Goal: Task Accomplishment & Management: Complete application form

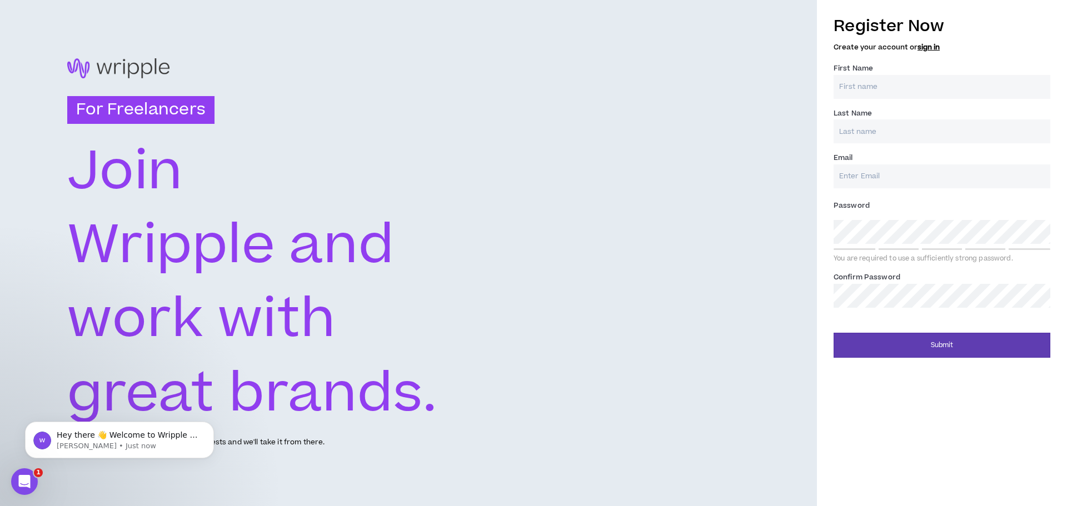
click at [872, 90] on input "First Name *" at bounding box center [942, 87] width 217 height 24
type input "[PERSON_NAME]"
type input "[EMAIL_ADDRESS][DOMAIN_NAME]"
type input "[PERSON_NAME]"
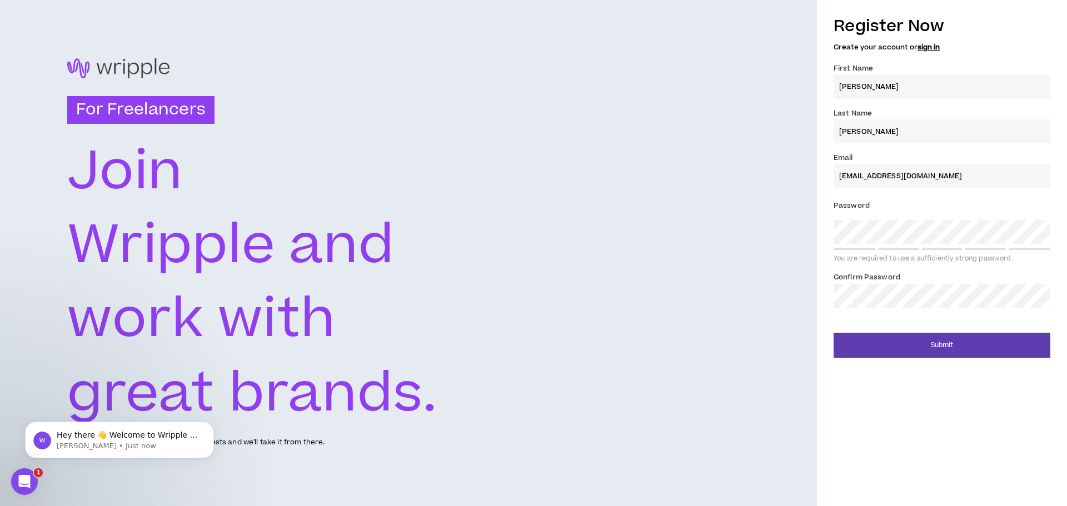
type input "[EMAIL_ADDRESS][DOMAIN_NAME]"
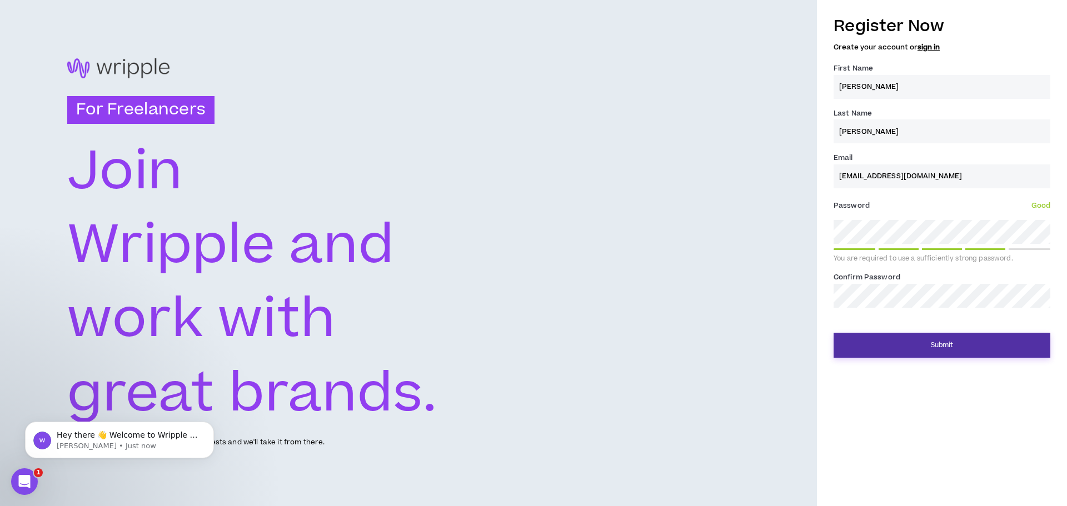
click at [951, 349] on button "Submit" at bounding box center [942, 345] width 217 height 25
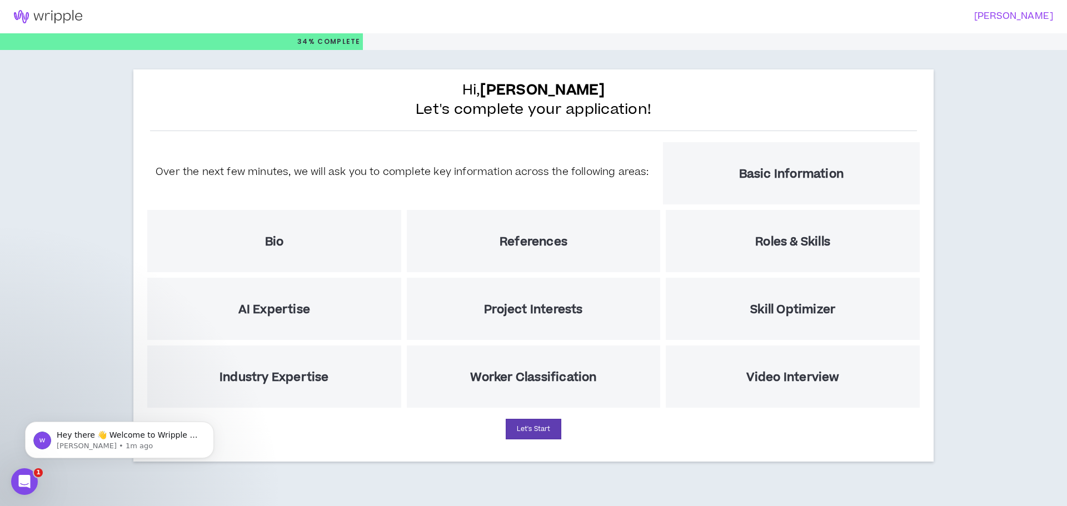
click at [782, 168] on h5 "Basic Information" at bounding box center [791, 174] width 105 height 14
click at [531, 428] on button "Let's Start" at bounding box center [534, 429] width 56 height 21
select select "US"
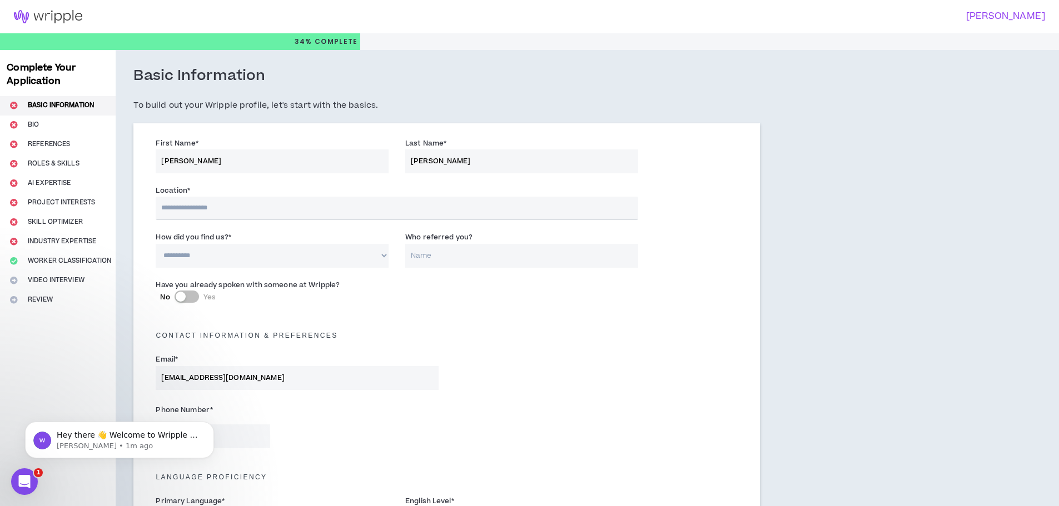
click at [226, 205] on input "text" at bounding box center [397, 208] width 482 height 23
type input "**********"
click at [399, 211] on input "**********" at bounding box center [397, 208] width 482 height 23
click at [281, 262] on select "**********" at bounding box center [272, 256] width 233 height 24
select select "*"
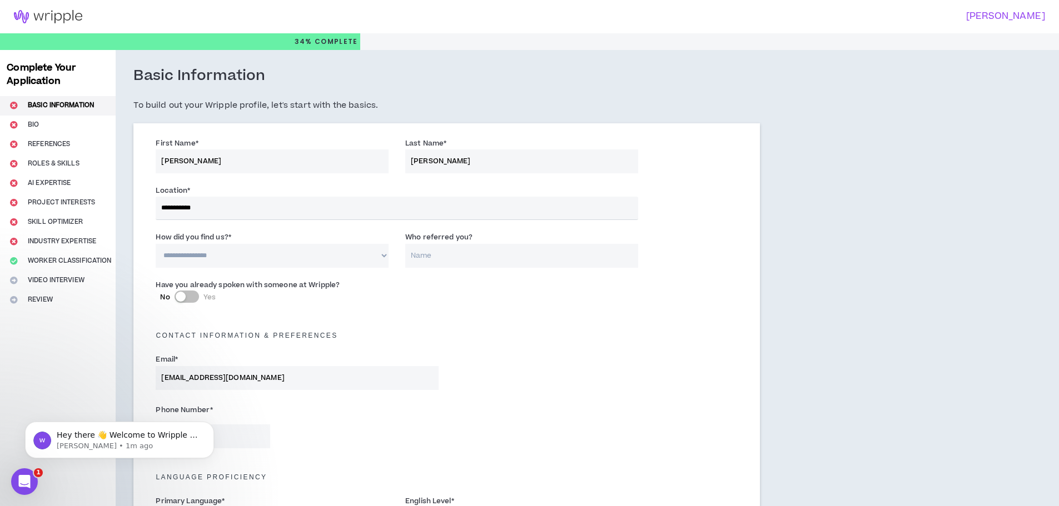
click at [156, 244] on select "**********" at bounding box center [272, 256] width 233 height 24
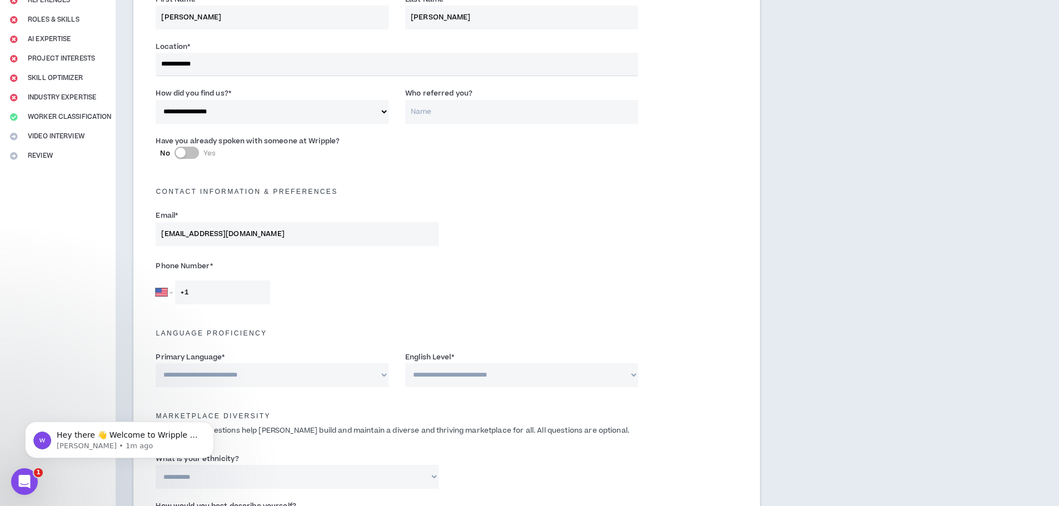
scroll to position [222, 0]
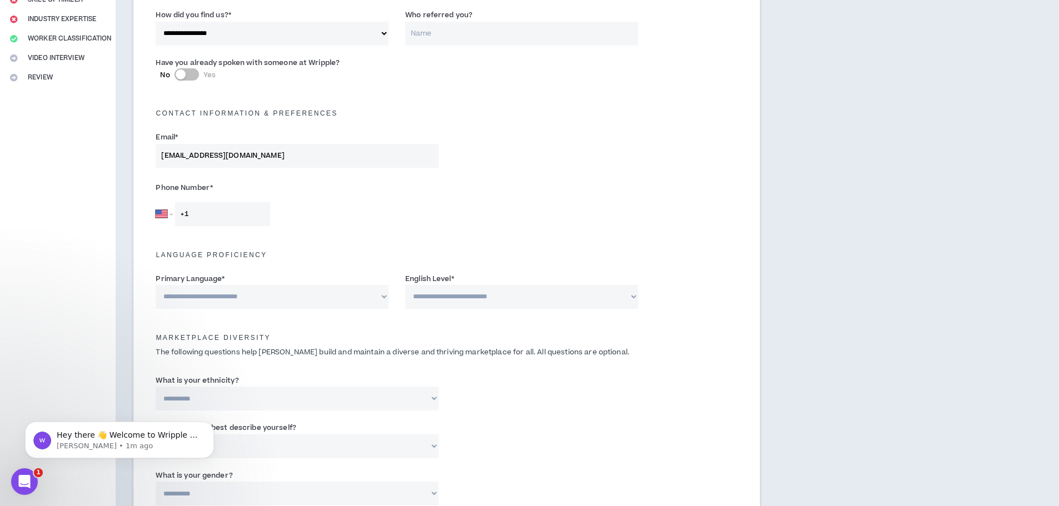
click at [239, 215] on input "+1" at bounding box center [222, 214] width 95 height 24
type input "[PHONE_NUMBER]"
click at [461, 212] on div "Phone Number * [GEOGRAPHIC_DATA] [GEOGRAPHIC_DATA] [GEOGRAPHIC_DATA] [GEOGRAPHI…" at bounding box center [446, 205] width 599 height 58
click at [362, 300] on select "**********" at bounding box center [272, 297] width 233 height 24
select select "*******"
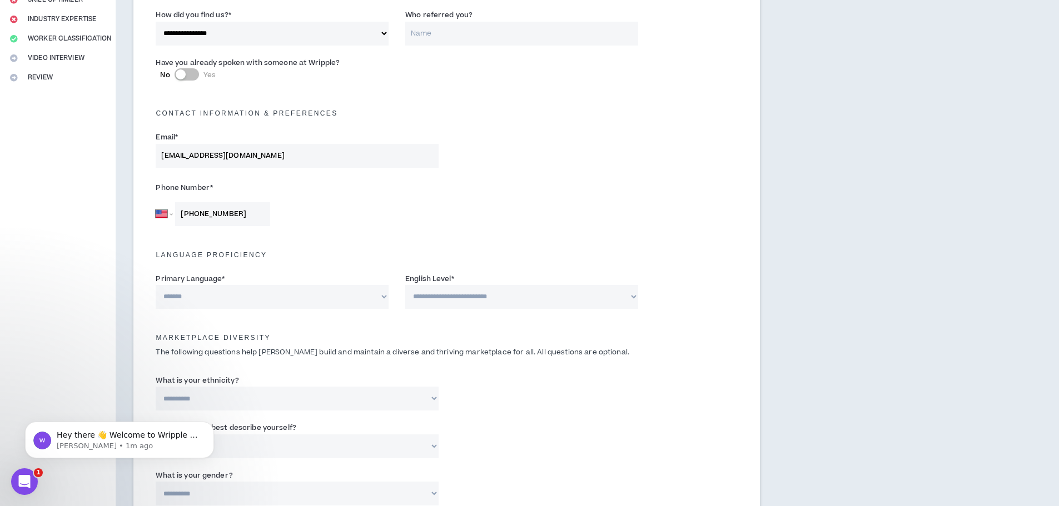
click at [156, 285] on select "**********" at bounding box center [272, 297] width 233 height 24
click at [456, 293] on select "**********" at bounding box center [521, 297] width 233 height 24
select select "*"
click at [405, 285] on select "**********" at bounding box center [521, 297] width 233 height 24
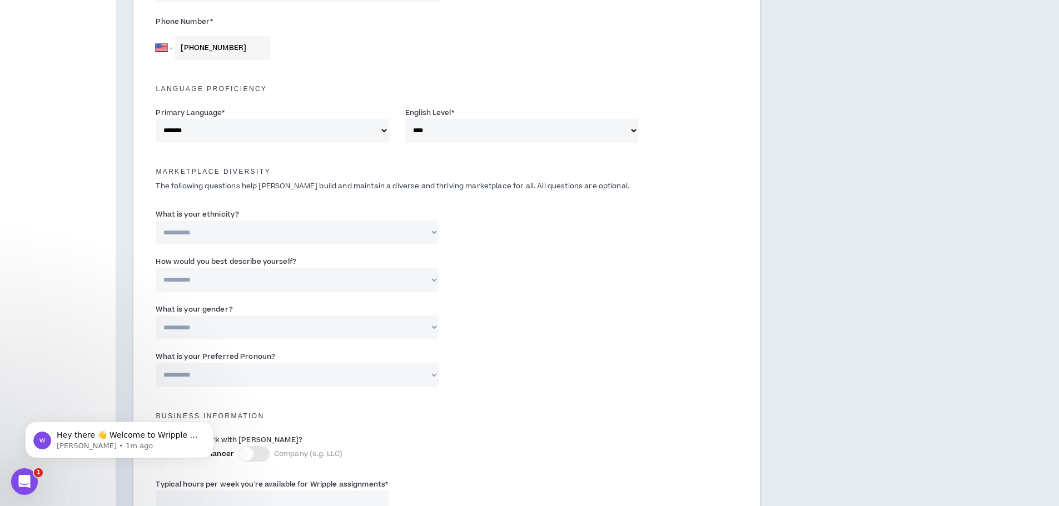
scroll to position [389, 0]
click at [320, 229] on select "**********" at bounding box center [297, 232] width 282 height 24
select select "**********"
click at [156, 220] on select "**********" at bounding box center [297, 232] width 282 height 24
click at [315, 279] on select "**********" at bounding box center [297, 280] width 282 height 24
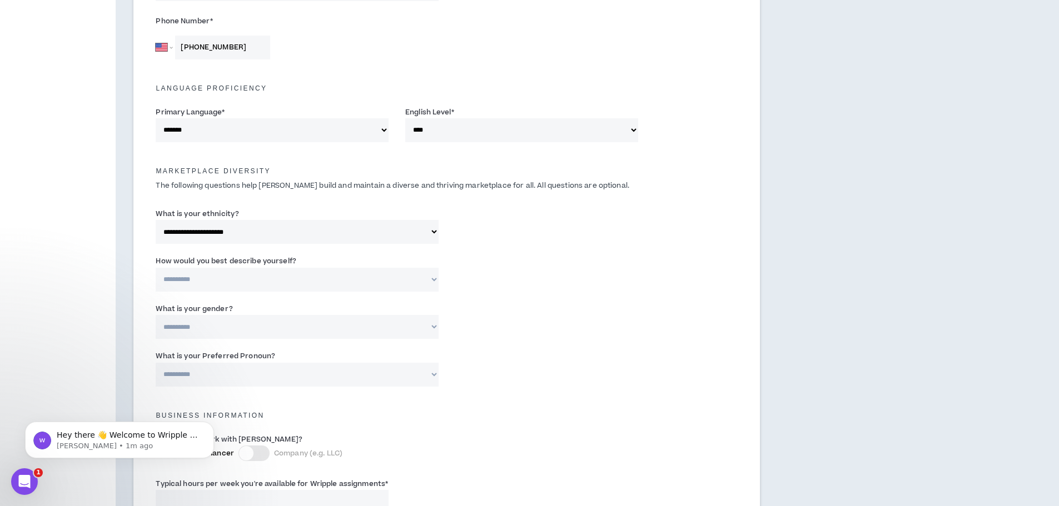
select select "*****"
click at [156, 268] on select "**********" at bounding box center [297, 280] width 282 height 24
click at [478, 305] on div "**********" at bounding box center [446, 323] width 599 height 47
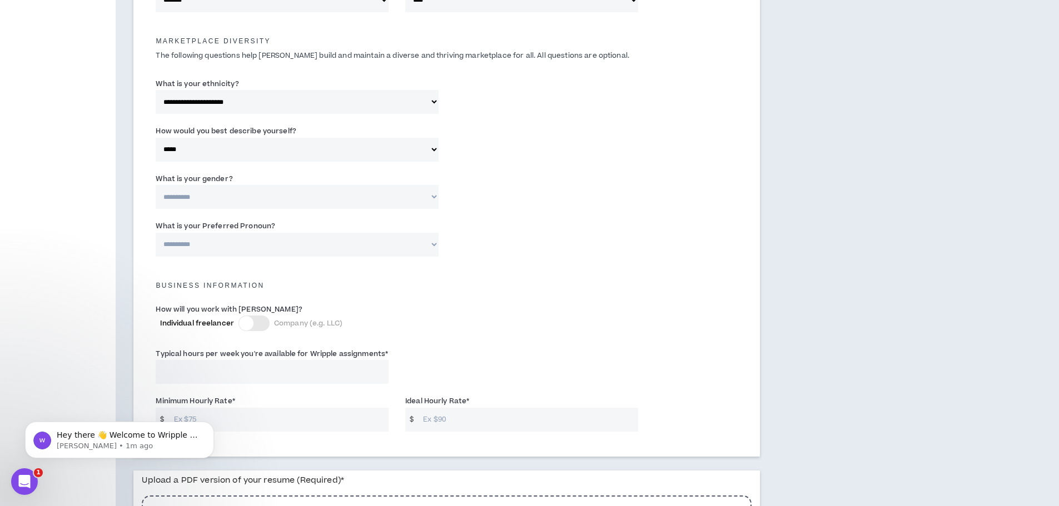
scroll to position [556, 0]
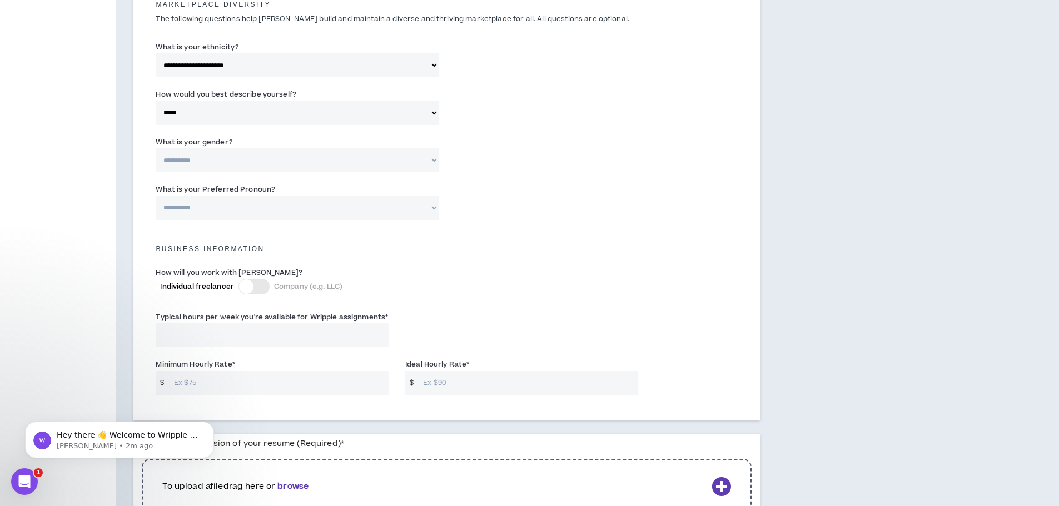
click at [350, 164] on select "**********" at bounding box center [297, 160] width 282 height 24
select select "*****"
click at [156, 148] on select "**********" at bounding box center [297, 160] width 282 height 24
click at [325, 212] on select "**********" at bounding box center [297, 208] width 282 height 24
select select "**********"
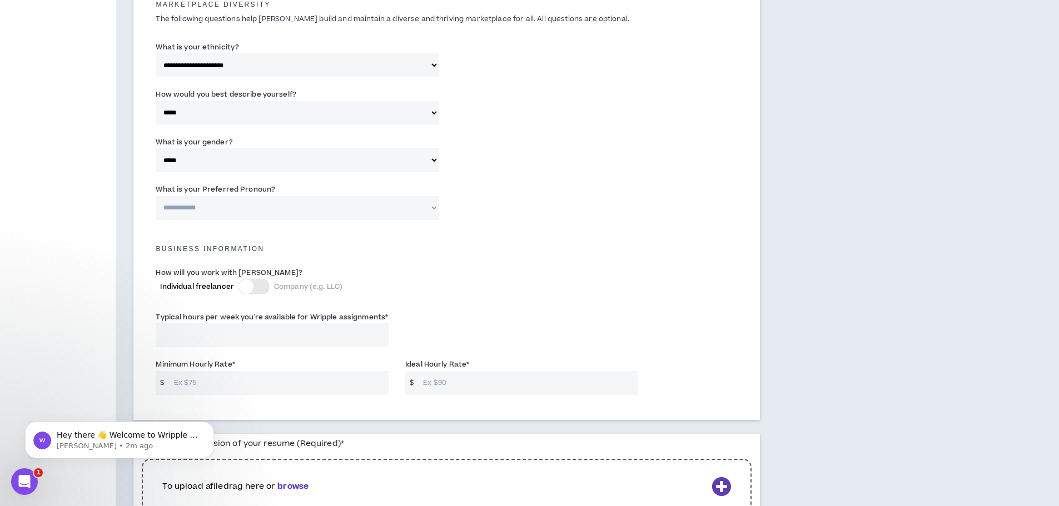
click at [156, 196] on select "**********" at bounding box center [297, 208] width 282 height 24
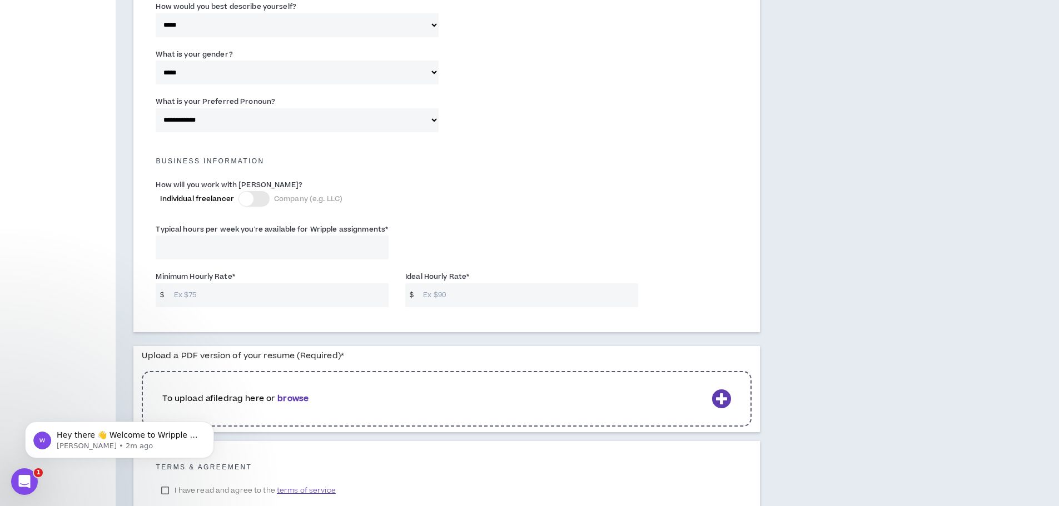
scroll to position [667, 0]
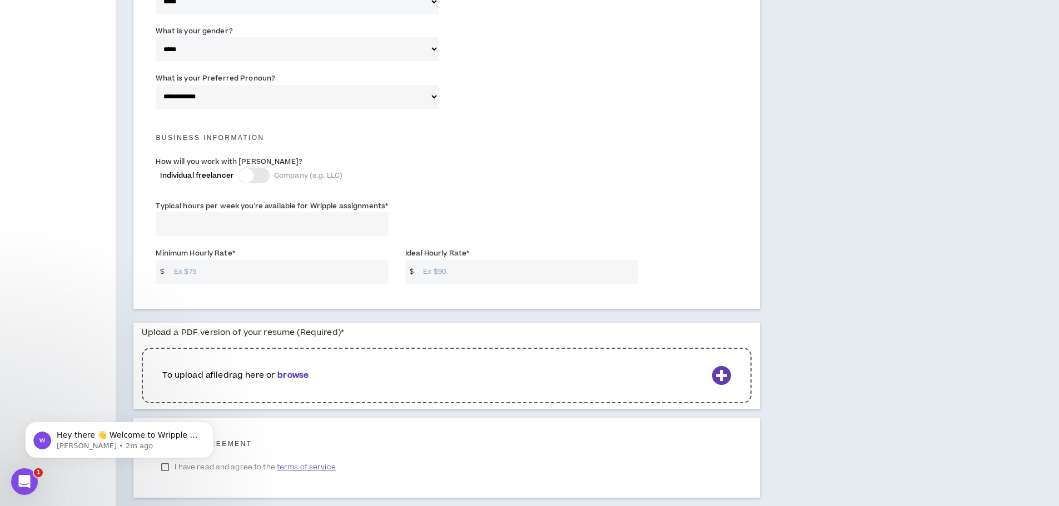
click at [256, 175] on div at bounding box center [253, 176] width 31 height 16
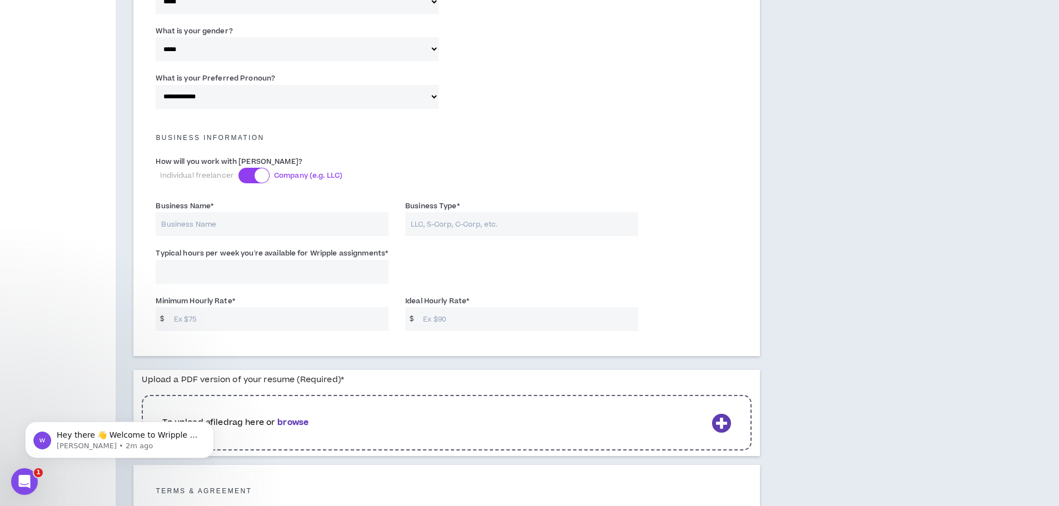
click at [255, 228] on input "Business Name *" at bounding box center [272, 224] width 233 height 24
type input "ValEGirl Innovations"
click at [464, 225] on input "Business Type *" at bounding box center [521, 224] width 233 height 24
type input "S-Corp"
click at [233, 267] on input "Typical hours per week you're available for Wripple assignments *" at bounding box center [272, 272] width 233 height 24
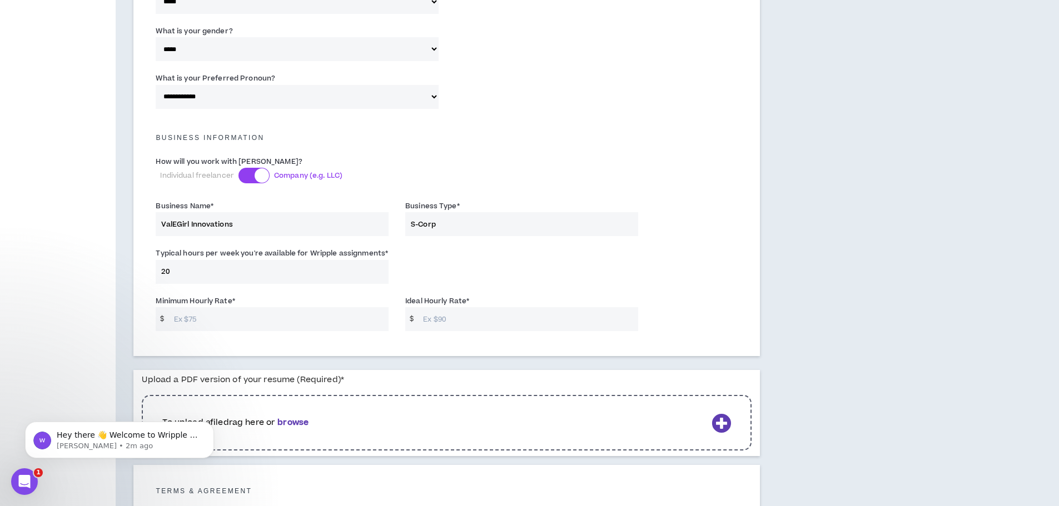
type input "20"
click at [206, 316] on input "Minimum Hourly Rate *" at bounding box center [278, 319] width 220 height 24
type input "50"
click at [427, 317] on input "Ideal Hourly Rate *" at bounding box center [528, 319] width 220 height 24
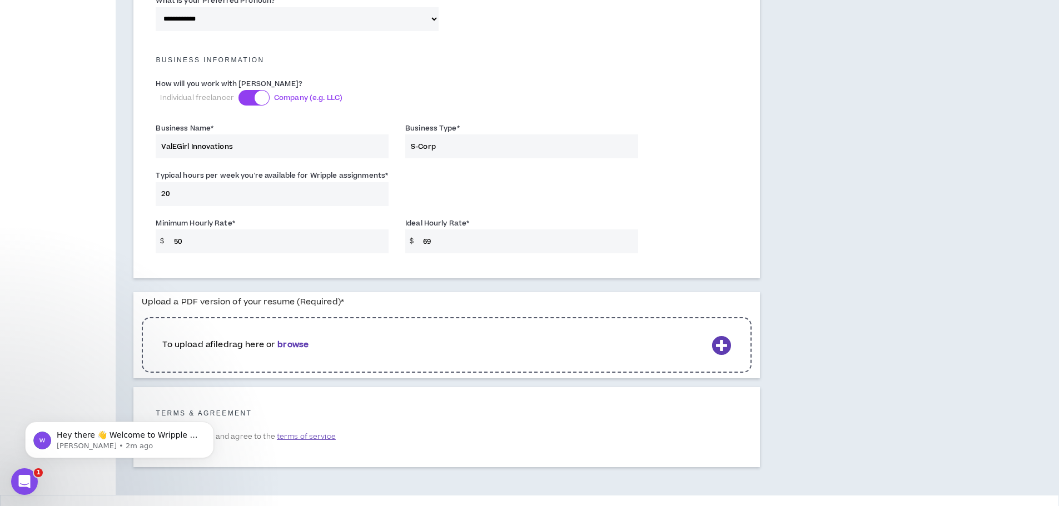
scroll to position [778, 0]
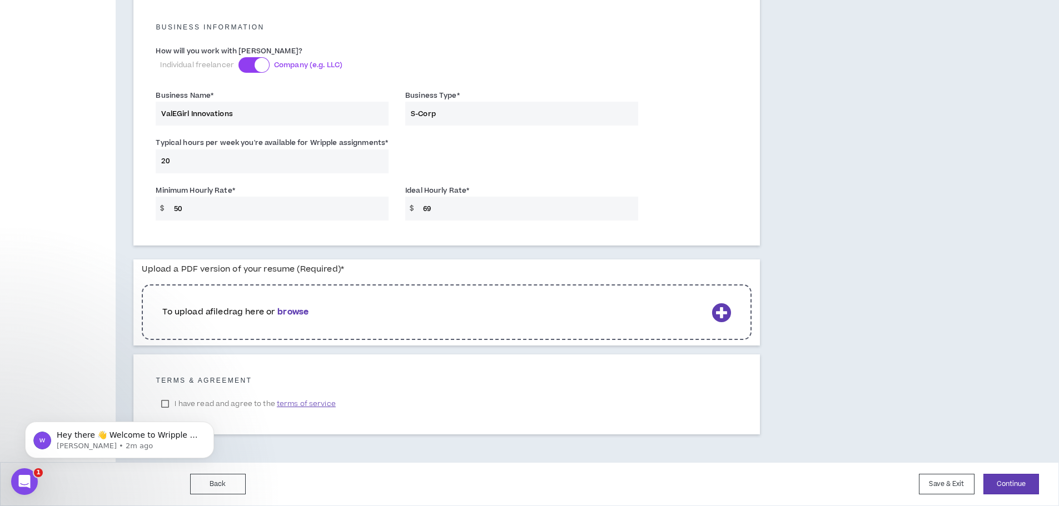
click at [291, 311] on b "browse" at bounding box center [292, 312] width 31 height 12
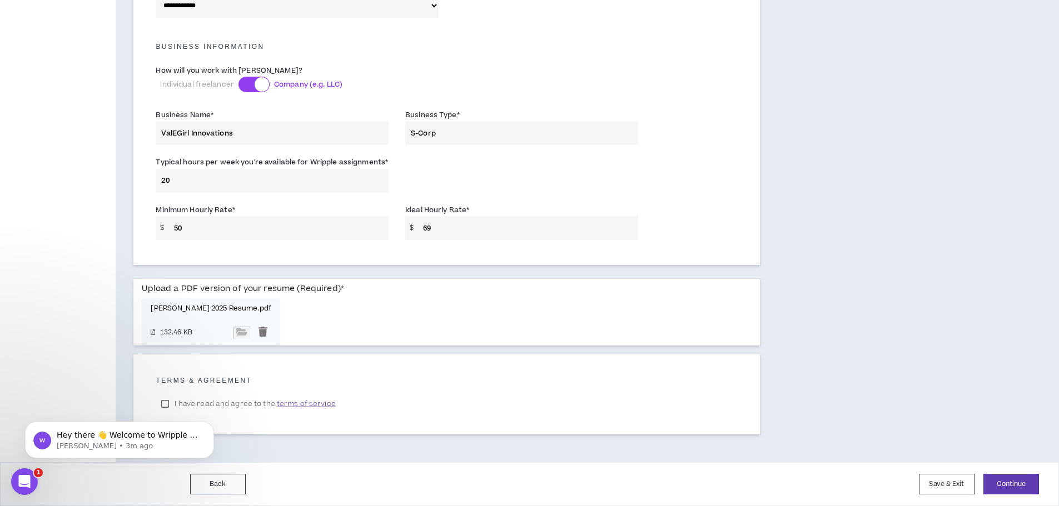
click at [208, 402] on html "Hey there 👋 Welcome to Wripple 🙌 Take a look around! If you have any questions,…" at bounding box center [119, 438] width 222 height 78
click at [165, 403] on html "Hey there 👋 Welcome to Wripple 🙌 Take a look around! If you have any questions,…" at bounding box center [119, 438] width 222 height 78
click at [165, 401] on div "Hey there 👋 Welcome to Wripple 🙌 Take a look around! If you have any questions,…" at bounding box center [119, 389] width 205 height 139
click at [167, 402] on div "Hey there 👋 Welcome to Wripple 🙌 Take a look around! If you have any questions,…" at bounding box center [119, 389] width 205 height 139
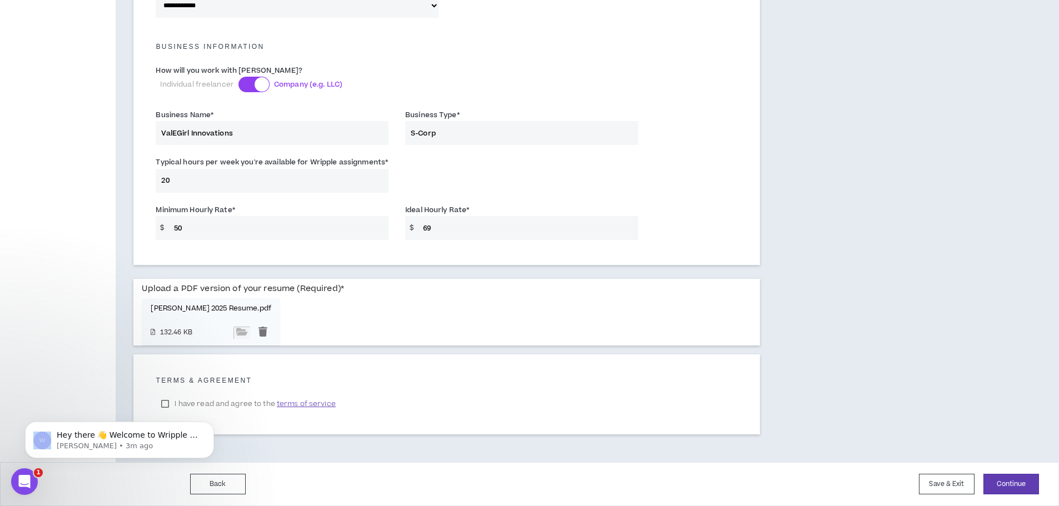
click at [167, 402] on div "Hey there 👋 Welcome to Wripple 🙌 Take a look around! If you have any questions,…" at bounding box center [119, 389] width 205 height 139
click at [425, 227] on input "69" at bounding box center [528, 228] width 220 height 24
type input "70"
click at [493, 396] on div "I have read and agree to the terms of service" at bounding box center [447, 404] width 582 height 17
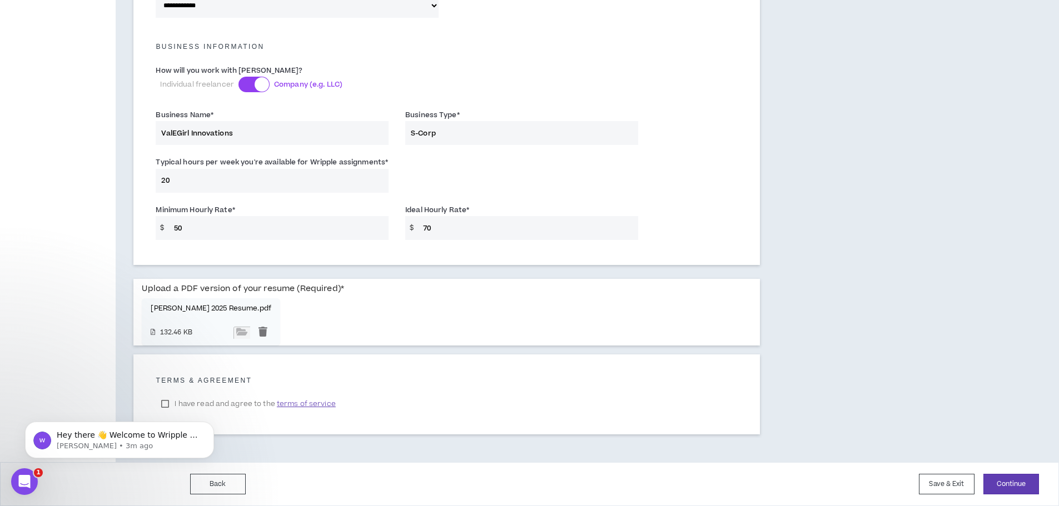
click at [167, 404] on body "Hey there 👋 Welcome to Wripple 🙌 Take a look around! If you have any questions,…" at bounding box center [119, 437] width 213 height 69
click at [165, 404] on body "Hey there 👋 Welcome to Wripple 🙌 Take a look around! If you have any questions,…" at bounding box center [119, 437] width 213 height 69
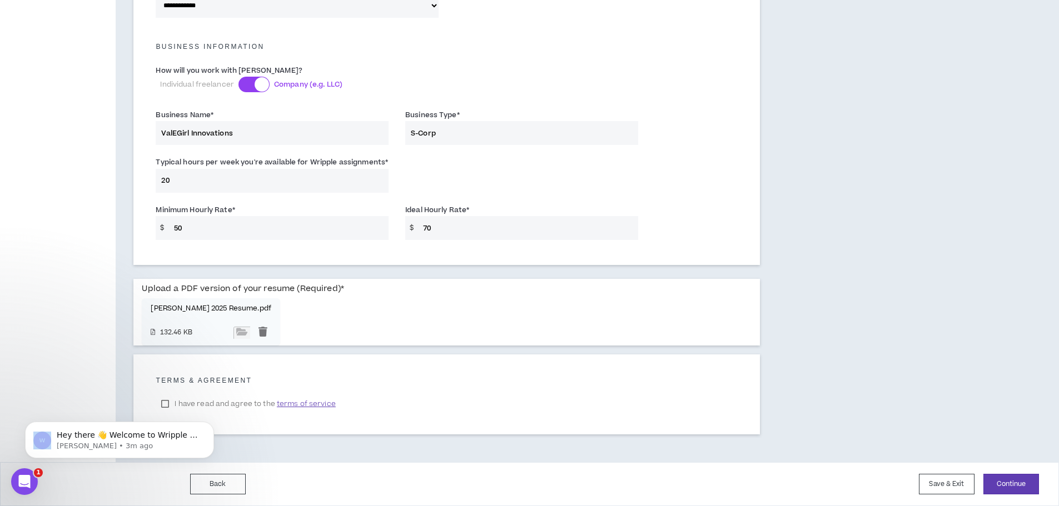
click at [165, 404] on body "Hey there 👋 Welcome to Wripple 🙌 Take a look around! If you have any questions,…" at bounding box center [119, 437] width 213 height 69
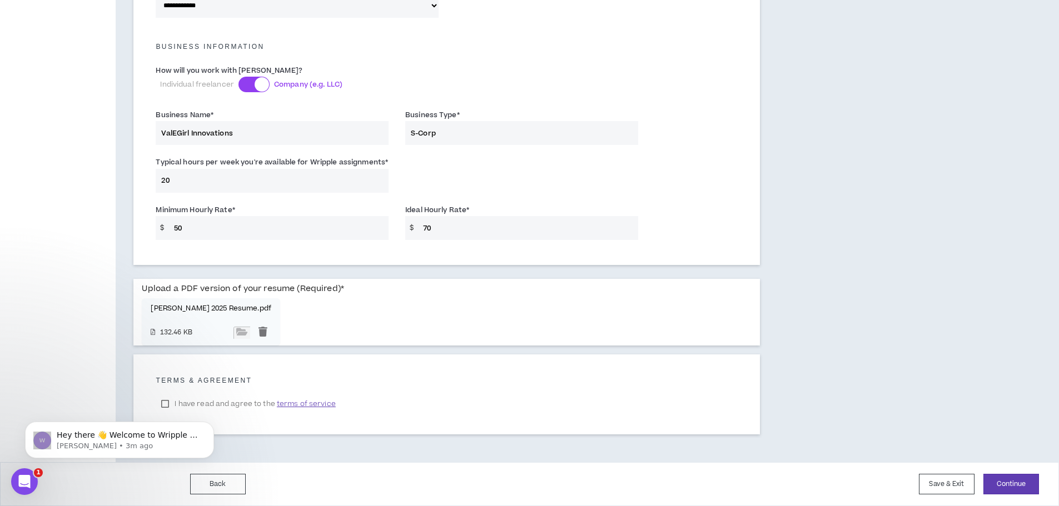
click at [162, 403] on html "Hey there 👋 Welcome to Wripple 🙌 Take a look around! If you have any questions,…" at bounding box center [119, 438] width 222 height 78
click at [168, 405] on body "Hey there 👋 Welcome to Wripple 🙌 Take a look around! If you have any questions,…" at bounding box center [119, 437] width 213 height 69
click at [1004, 480] on button "Continue" at bounding box center [1011, 484] width 56 height 21
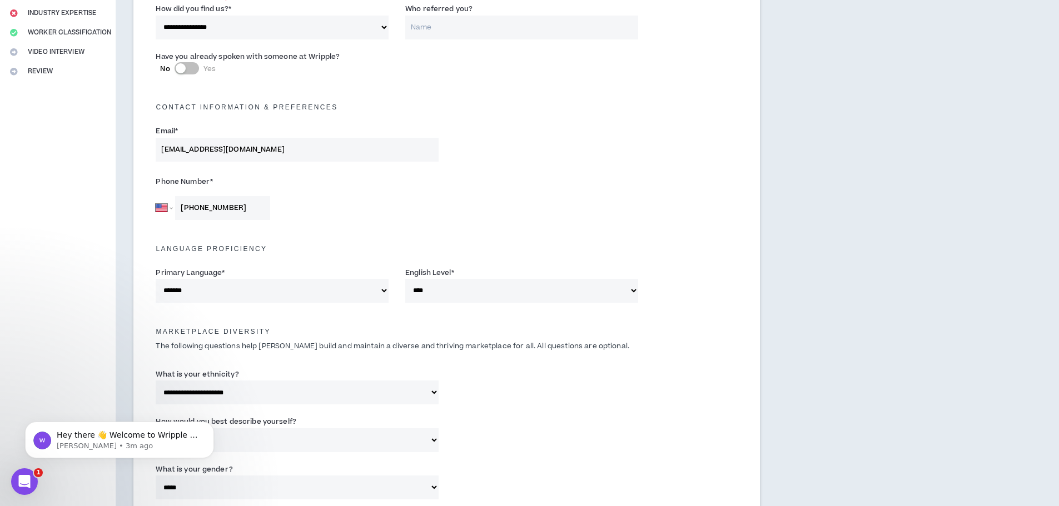
scroll to position [185, 0]
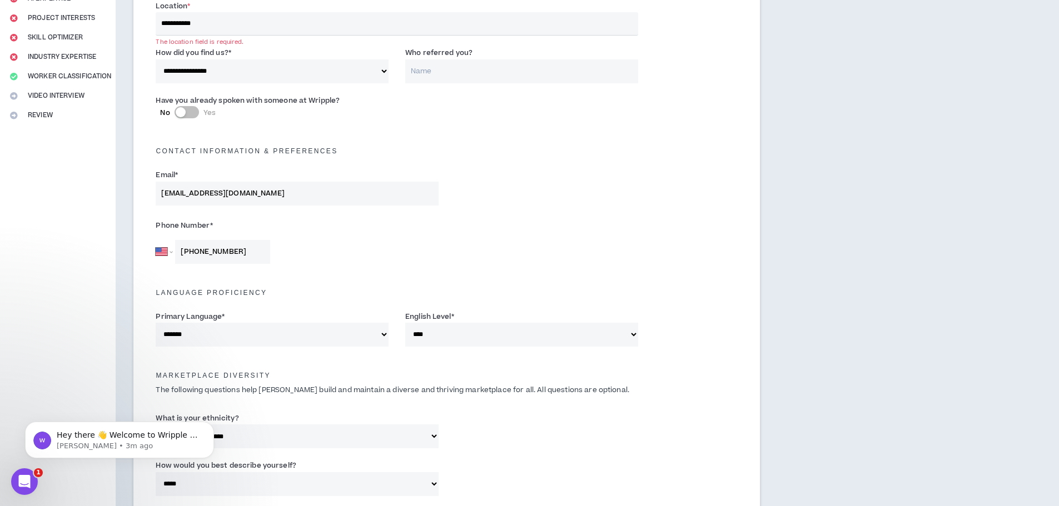
click at [263, 23] on input "**********" at bounding box center [397, 23] width 482 height 23
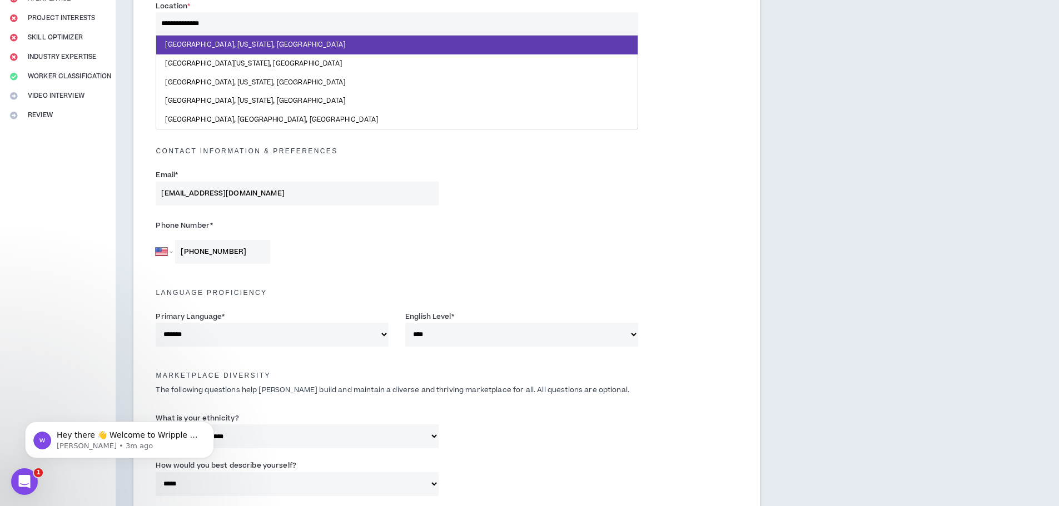
type input "**********"
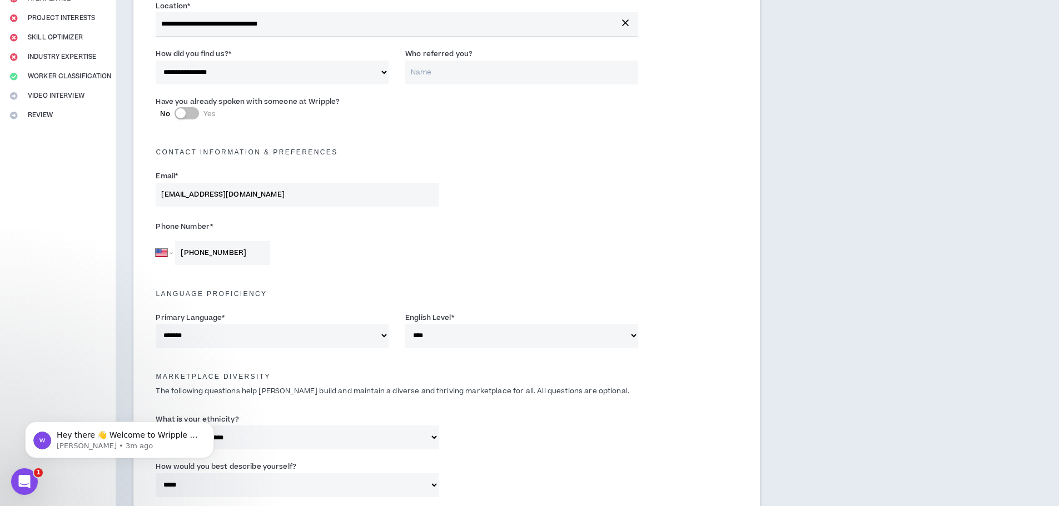
click at [713, 181] on div "Email * [EMAIL_ADDRESS][DOMAIN_NAME]" at bounding box center [446, 190] width 599 height 47
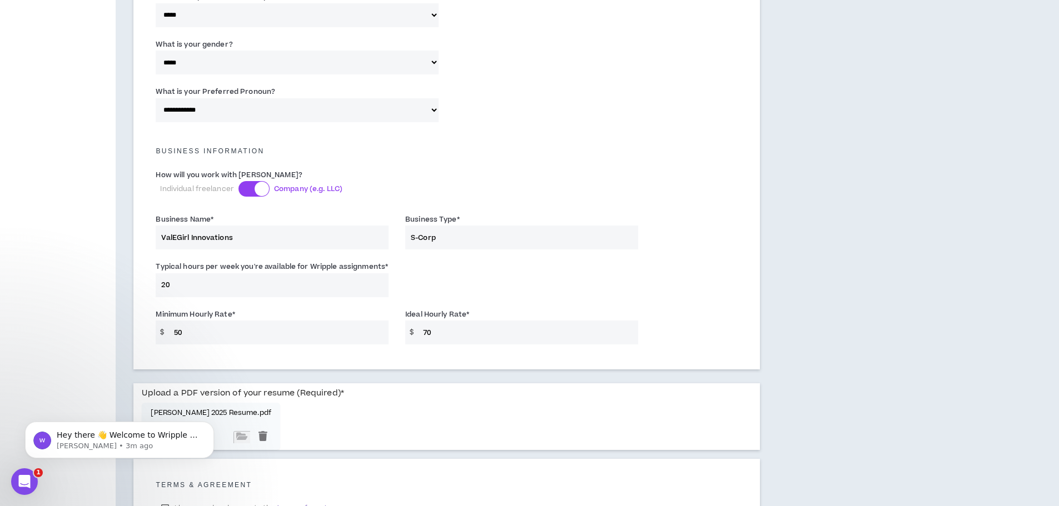
scroll to position [759, 0]
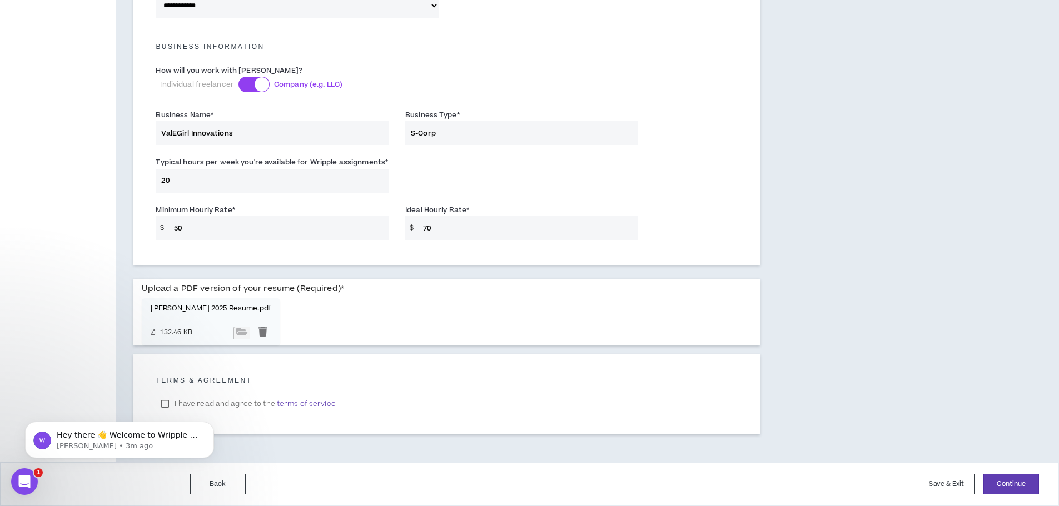
click at [166, 403] on div "Hey there 👋 Welcome to Wripple 🙌 Take a look around! If you have any questions,…" at bounding box center [119, 389] width 205 height 139
click at [1008, 484] on button "Continue" at bounding box center [1011, 484] width 56 height 21
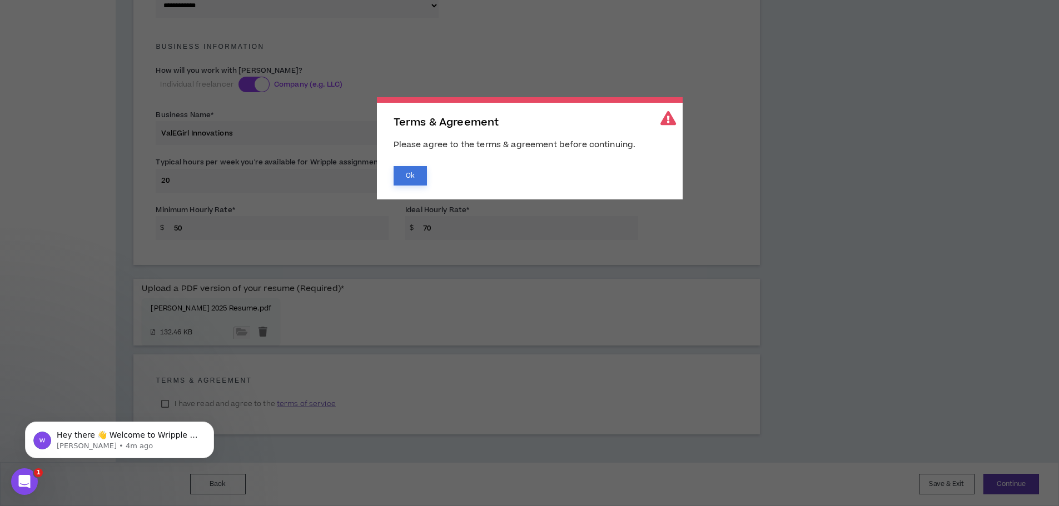
click at [410, 174] on button "Ok" at bounding box center [410, 175] width 33 height 19
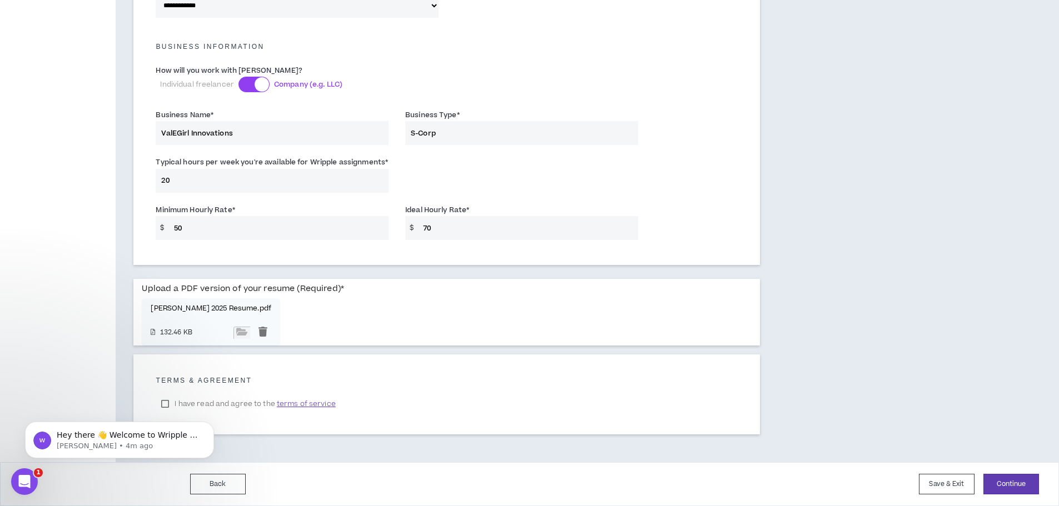
click at [165, 402] on html "Hey there 👋 Welcome to Wripple 🙌 Take a look around! If you have any questions,…" at bounding box center [119, 438] width 222 height 78
click at [305, 399] on span "terms of service" at bounding box center [306, 404] width 59 height 11
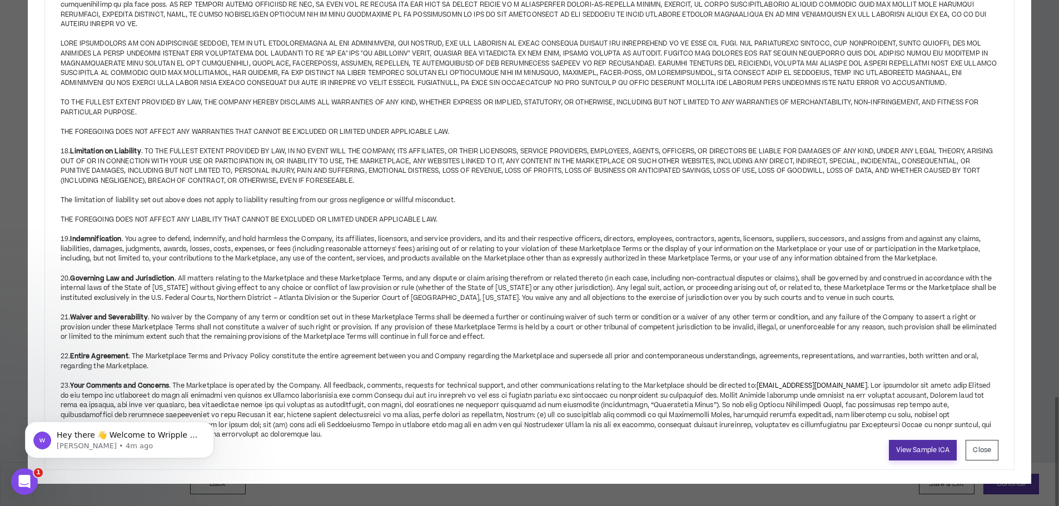
click at [899, 449] on link "View Sample ICA" at bounding box center [923, 450] width 68 height 21
click at [980, 455] on button "Close" at bounding box center [982, 450] width 33 height 21
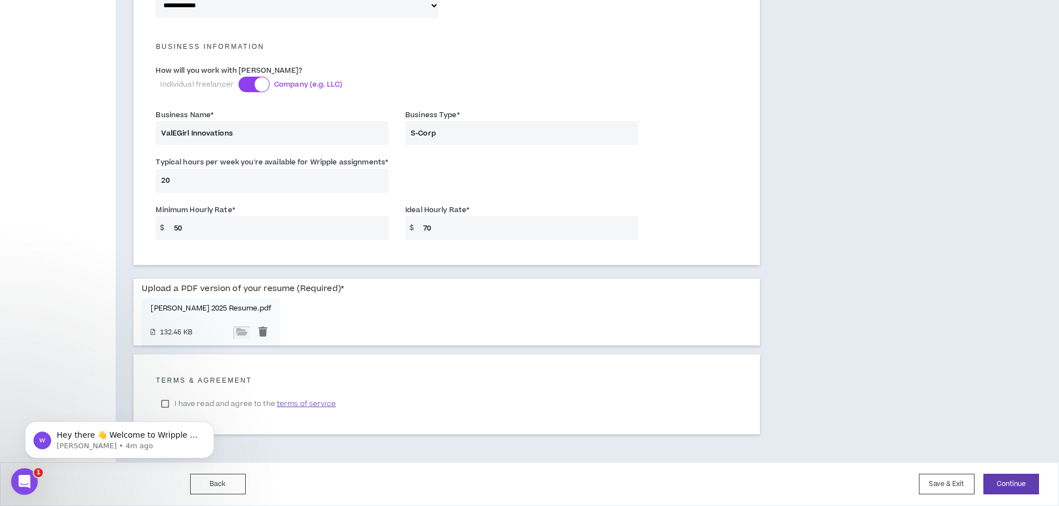
click at [166, 402] on html "Hey there 👋 Welcome to Wripple 🙌 Take a look around! If you have any questions,…" at bounding box center [119, 438] width 222 height 78
click at [211, 425] on icon "Dismiss notification" at bounding box center [211, 425] width 6 height 6
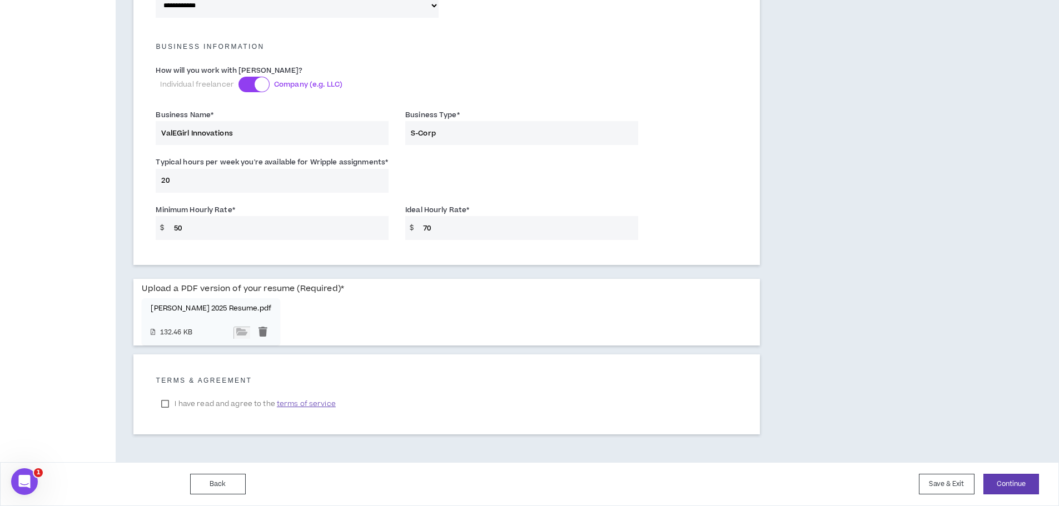
click at [163, 406] on label "I have read and agree to the terms of service" at bounding box center [248, 404] width 185 height 17
click at [999, 481] on button "Continue" at bounding box center [1011, 484] width 56 height 21
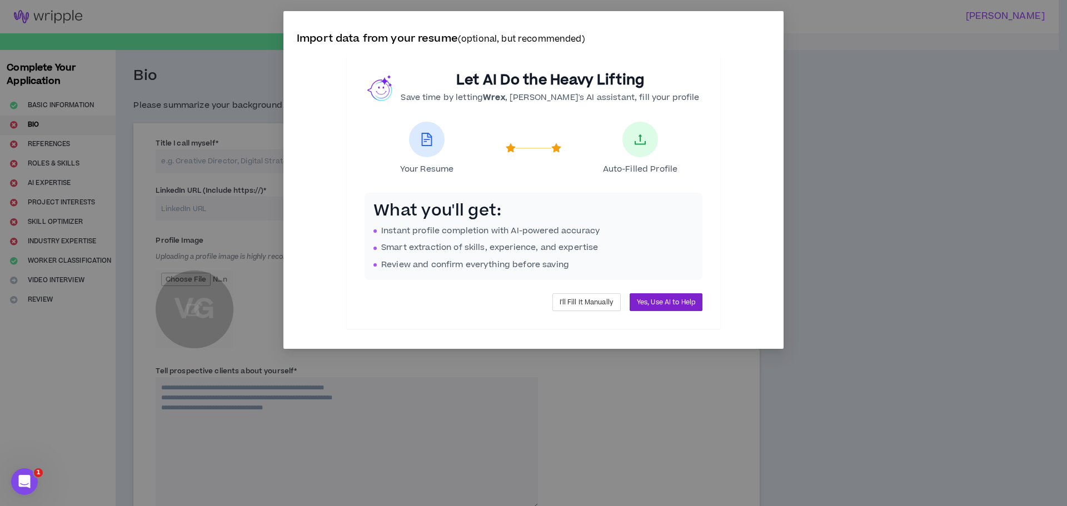
click at [655, 306] on span "Yes, Use AI to Help" at bounding box center [666, 302] width 58 height 11
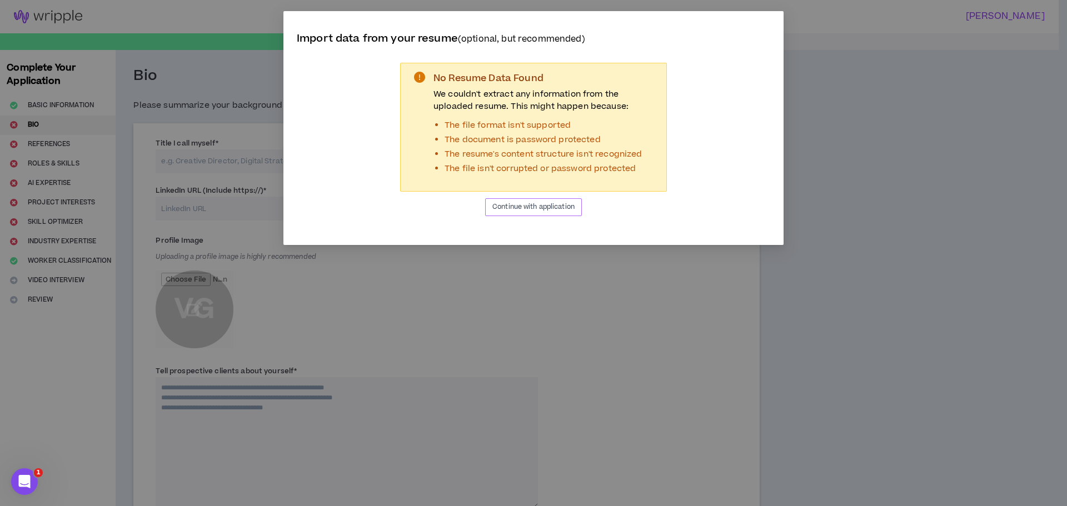
click at [515, 209] on span "Continue with application" at bounding box center [534, 207] width 82 height 11
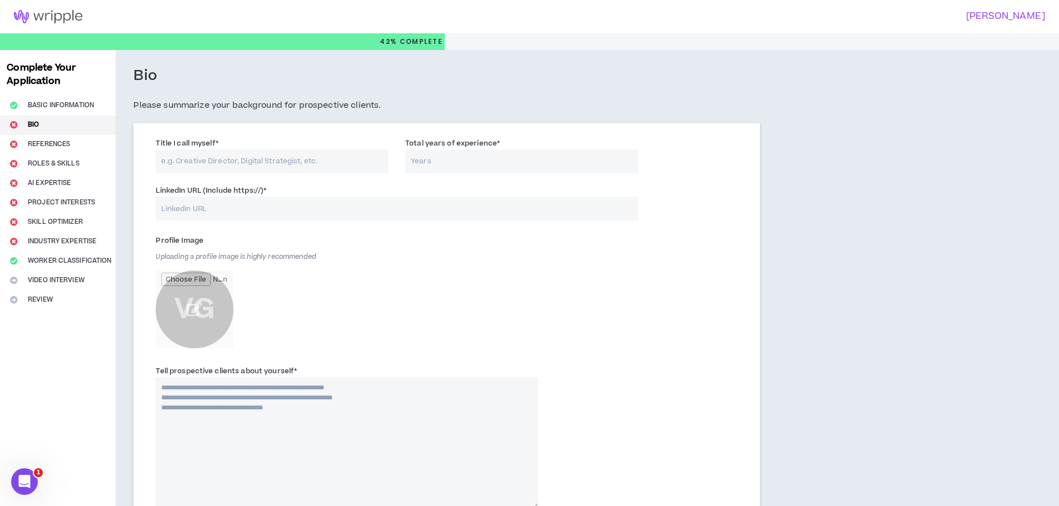
click at [179, 162] on input "Title I call myself *" at bounding box center [272, 162] width 233 height 24
type input "Instructional Designer"
click at [436, 166] on input "Total years of experience *" at bounding box center [521, 162] width 233 height 24
type input "25"
click at [242, 208] on input "LinkedIn URL (Include https://) *" at bounding box center [397, 209] width 482 height 24
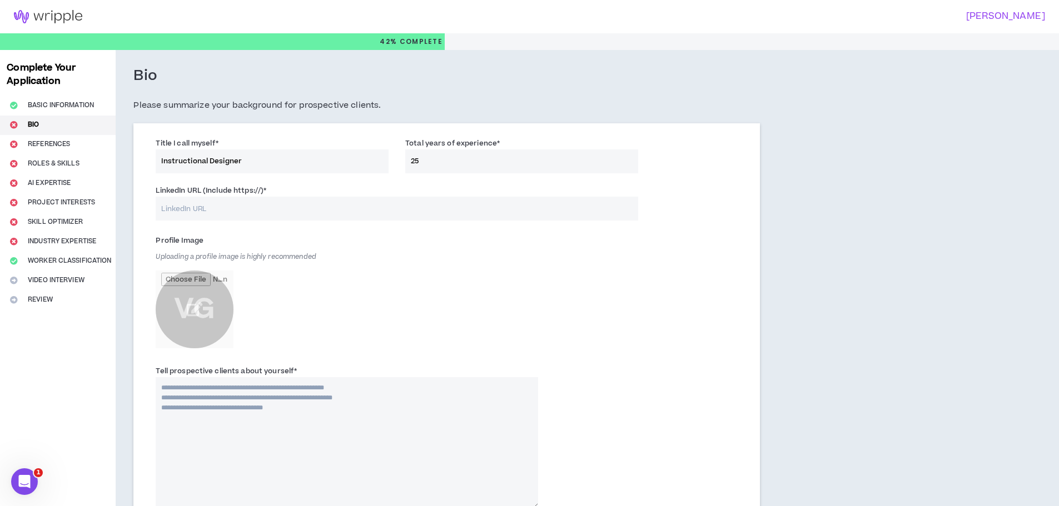
paste input "[URL][DOMAIN_NAME]"
type input "[URL][DOMAIN_NAME]"
click at [506, 270] on div "Profile Image Uploading a profile image is highly recommended VG" at bounding box center [347, 293] width 382 height 122
click at [192, 306] on input "file" at bounding box center [195, 310] width 78 height 78
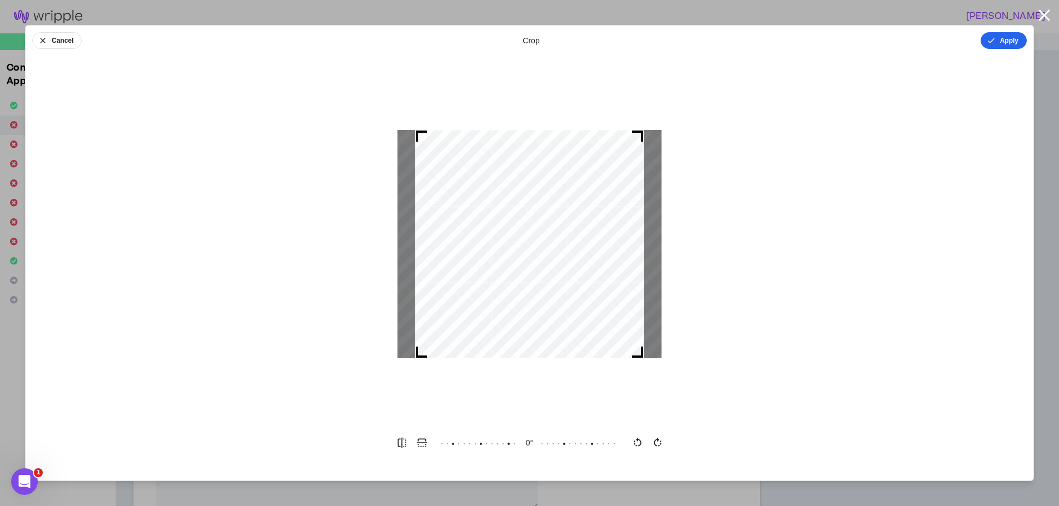
click at [1000, 39] on button "Apply" at bounding box center [1004, 40] width 46 height 17
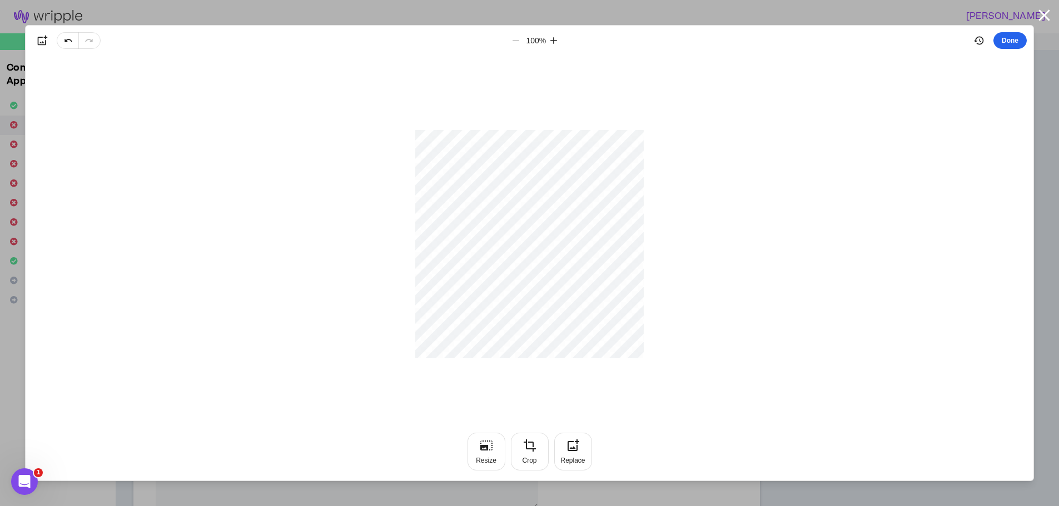
click at [1000, 41] on button "Done" at bounding box center [1009, 40] width 33 height 17
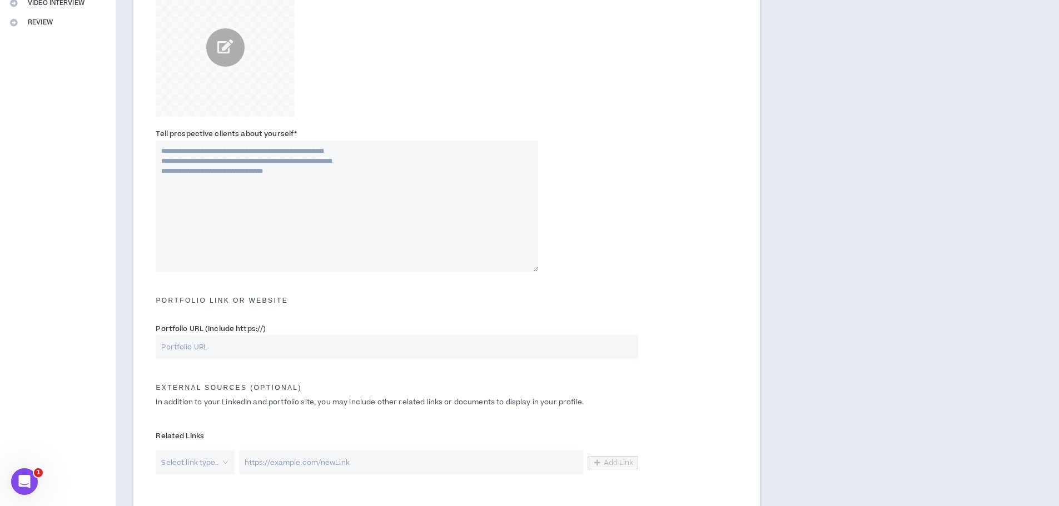
scroll to position [278, 0]
click at [272, 351] on input "Portfolio URL (Include https://)" at bounding box center [397, 347] width 482 height 24
paste input "[URL][DOMAIN_NAME]"
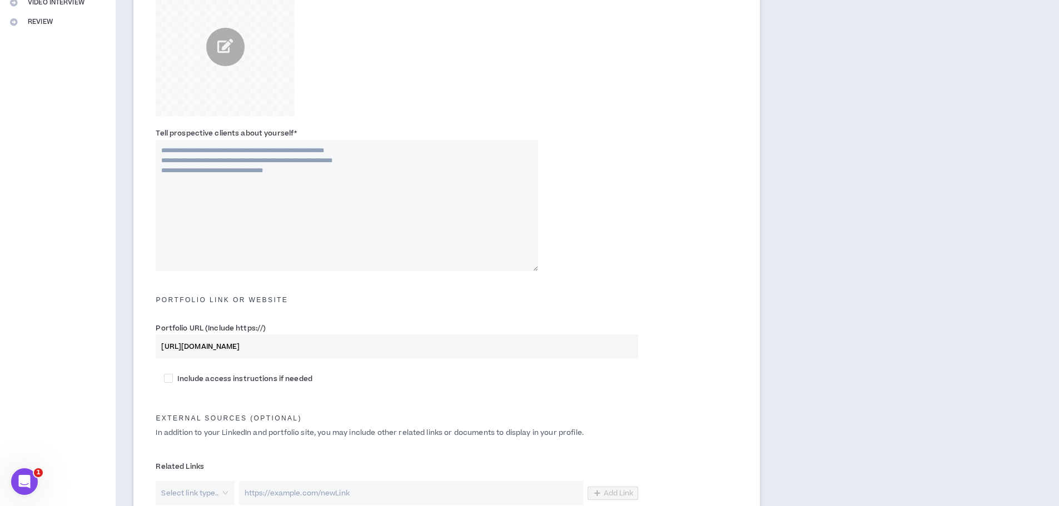
type input "[URL][DOMAIN_NAME]"
click at [231, 213] on textarea "Tell prospective clients about yourself *" at bounding box center [347, 205] width 382 height 131
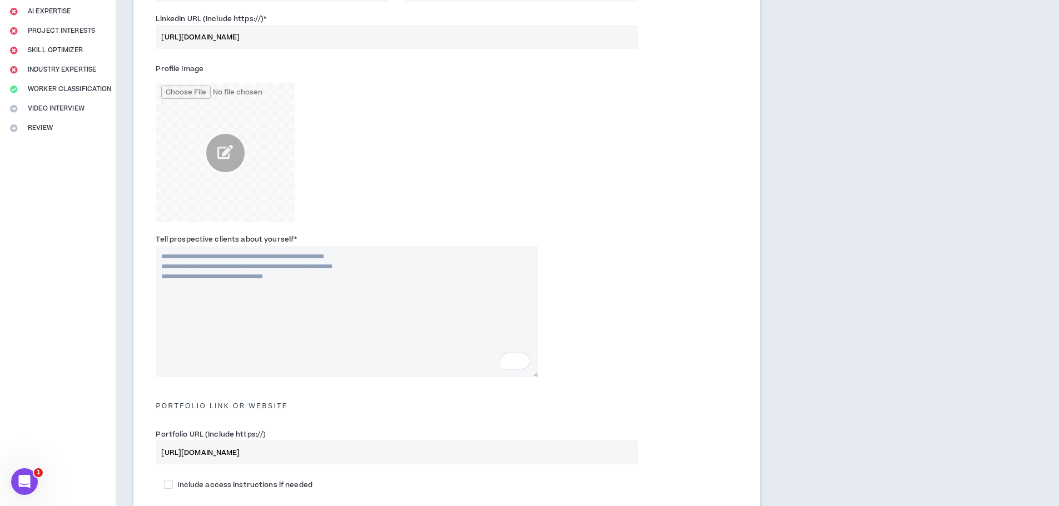
scroll to position [167, 0]
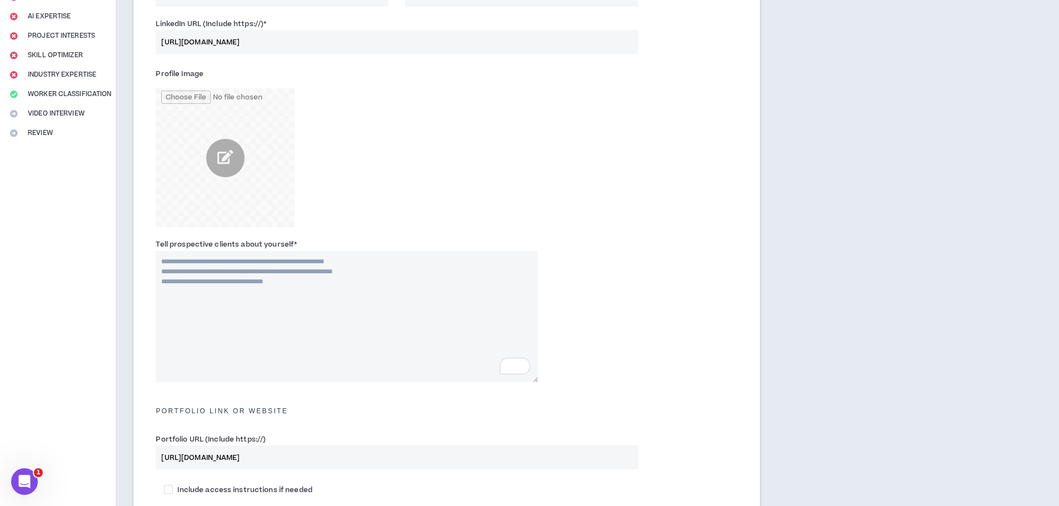
click at [395, 287] on textarea "Tell prospective clients about yourself *" at bounding box center [347, 316] width 382 height 131
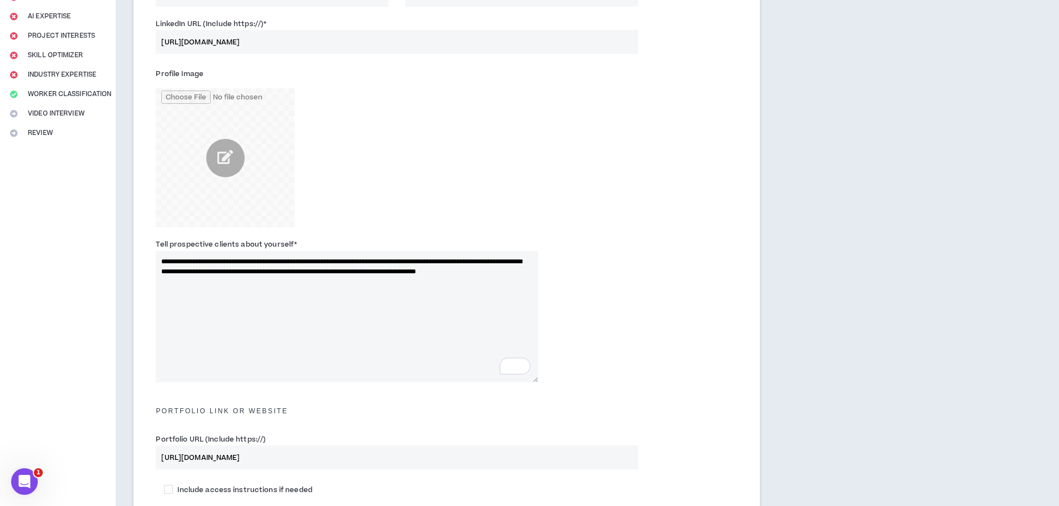
scroll to position [222, 0]
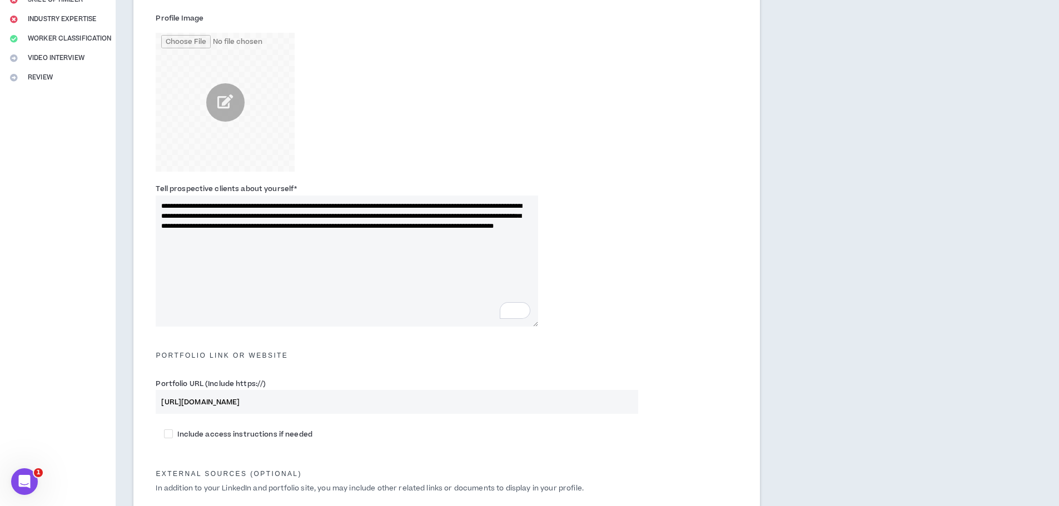
click at [396, 236] on textarea "**********" at bounding box center [347, 261] width 382 height 131
click at [462, 251] on textarea "**********" at bounding box center [347, 261] width 382 height 131
click at [369, 259] on textarea "**********" at bounding box center [347, 261] width 382 height 131
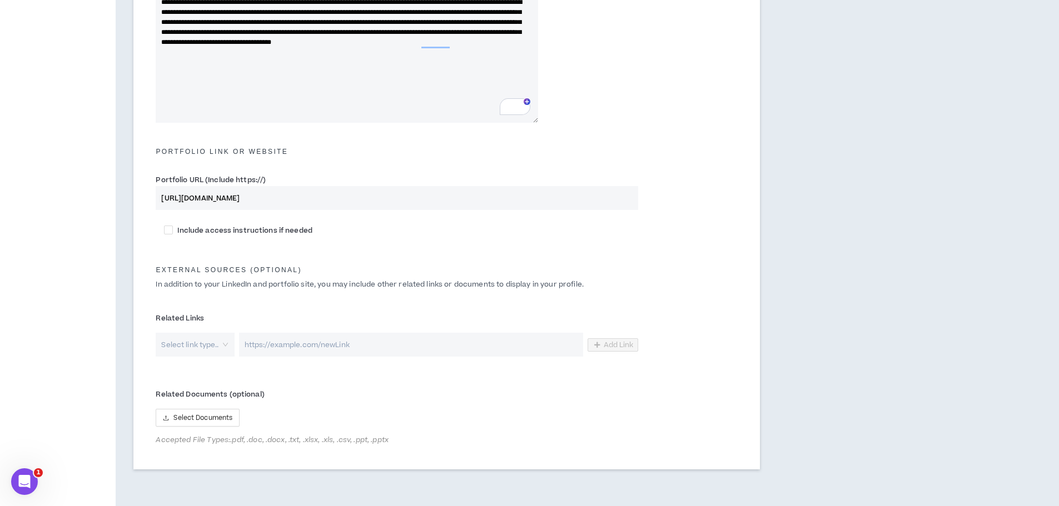
scroll to position [475, 0]
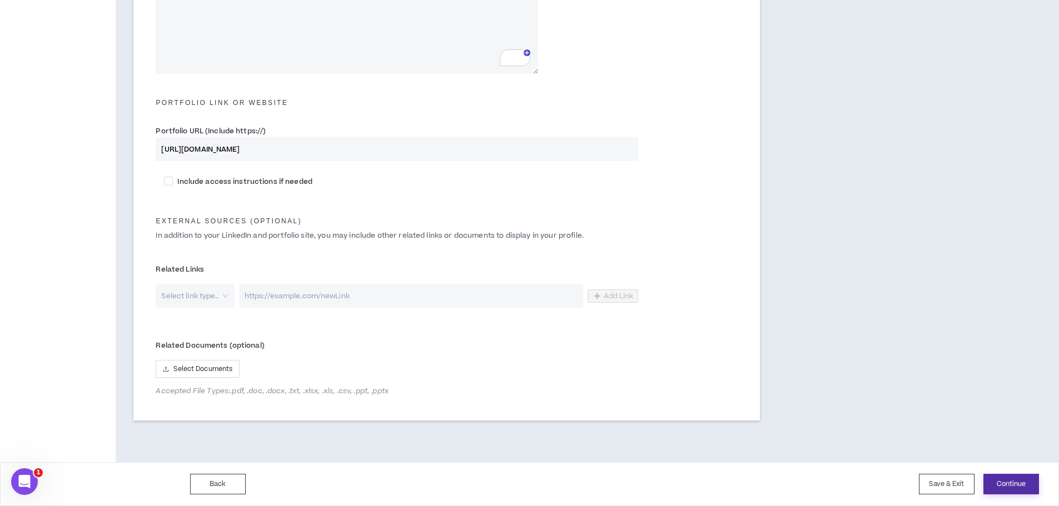
type textarea "**********"
click at [1003, 481] on button "Continue" at bounding box center [1011, 484] width 56 height 21
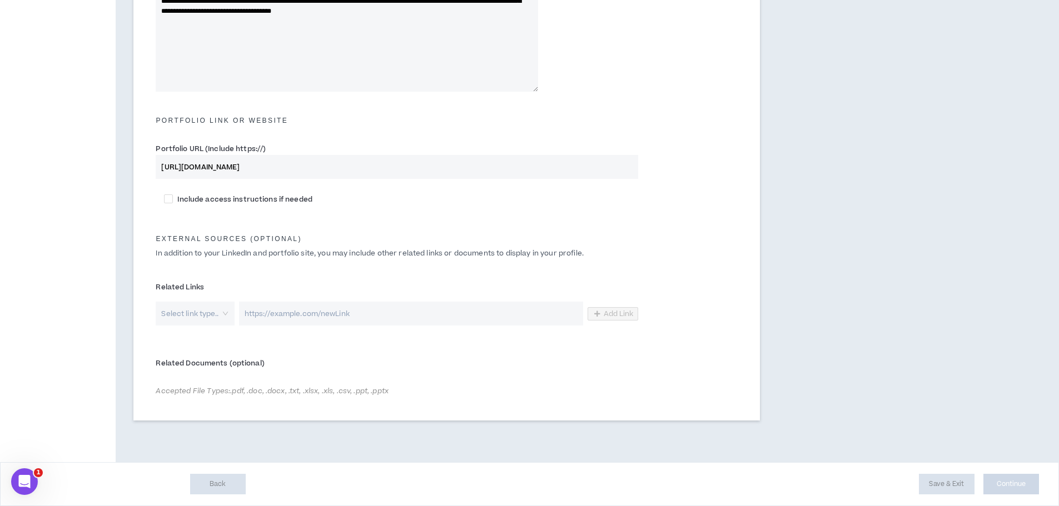
scroll to position [458, 0]
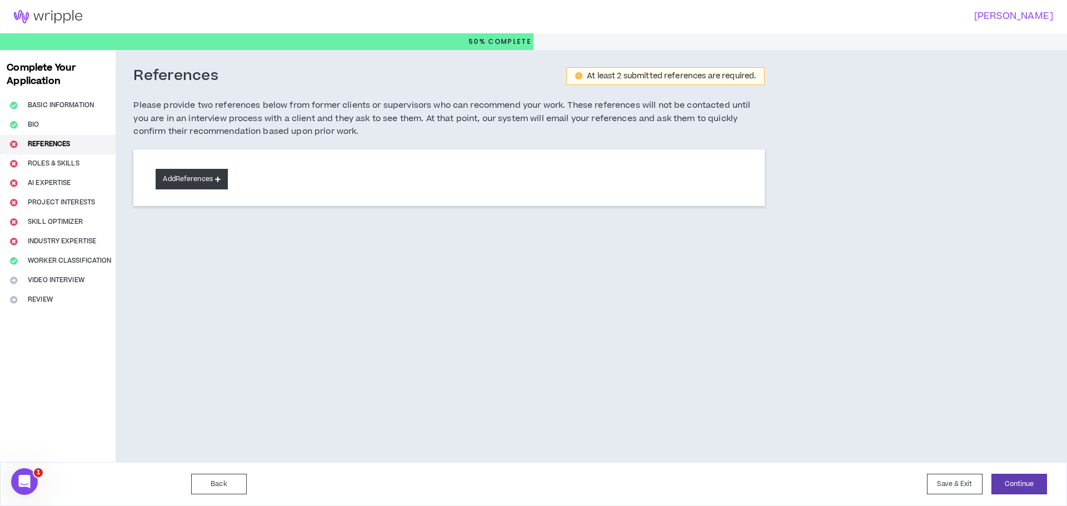
click at [185, 179] on button "Add References" at bounding box center [192, 179] width 72 height 21
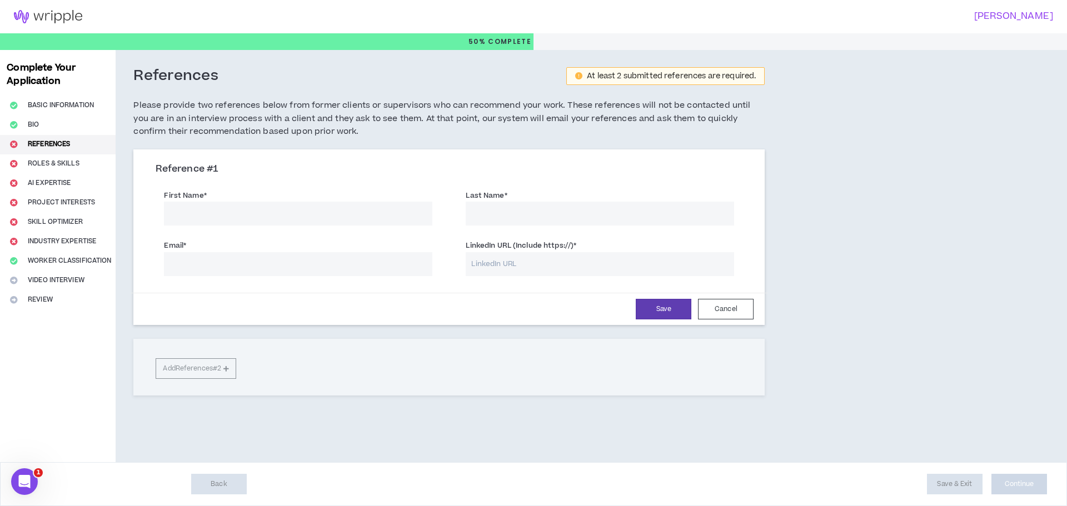
click at [276, 214] on input "First Name *" at bounding box center [298, 214] width 269 height 24
click at [224, 216] on input "First Name *" at bounding box center [298, 214] width 269 height 24
type input "[PERSON_NAME]"
click at [189, 263] on input "Email *" at bounding box center [298, 264] width 269 height 24
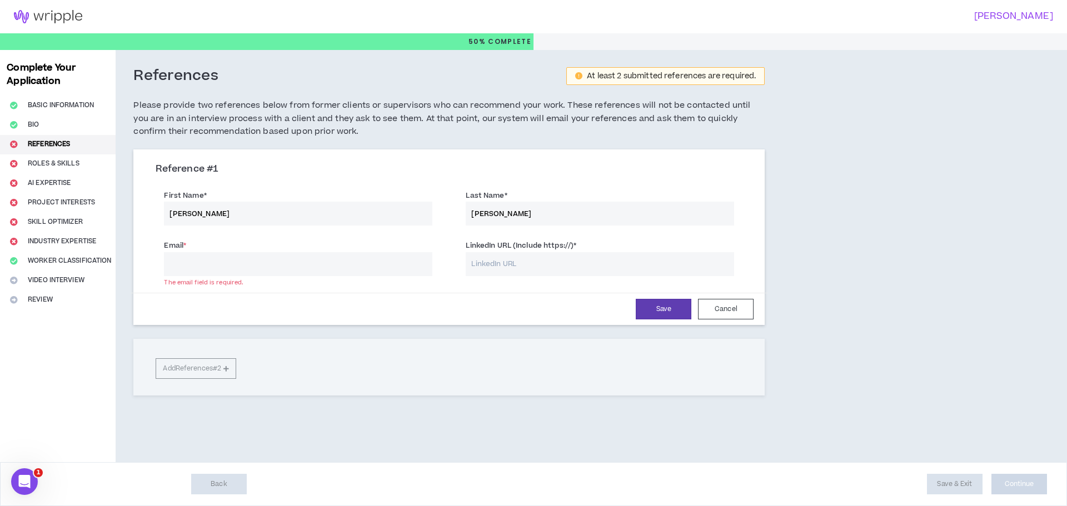
paste input "[EMAIL_ADDRESS][DOMAIN_NAME]"
type input "[EMAIL_ADDRESS][DOMAIN_NAME]"
click at [506, 266] on input "LinkedIn URL (Include https://) *" at bounding box center [600, 264] width 269 height 24
paste input "[DOMAIN_NAME][URL]"
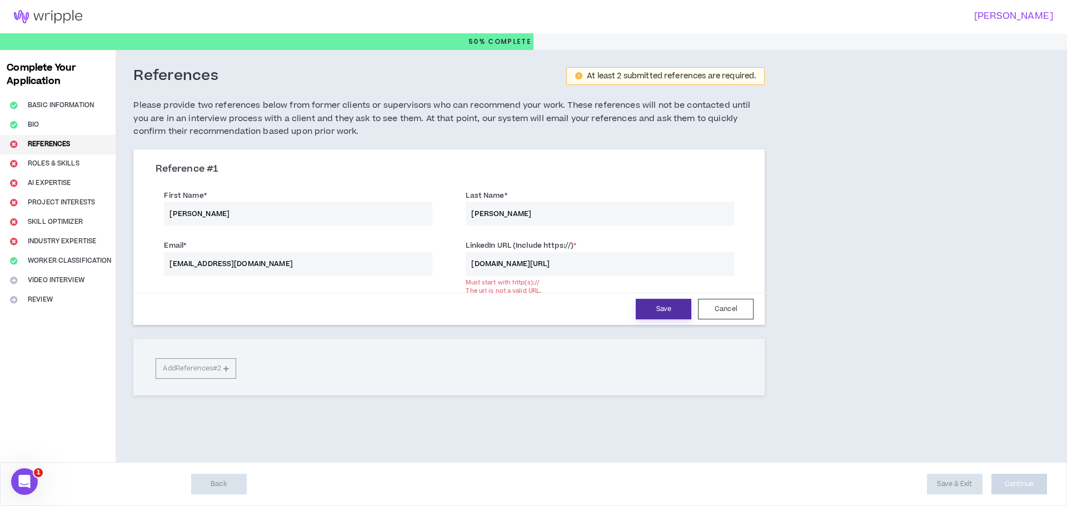
click at [658, 312] on button "Save" at bounding box center [664, 309] width 56 height 21
click at [619, 263] on input "[DOMAIN_NAME][URL]" at bounding box center [600, 264] width 269 height 24
paste input "[URL][DOMAIN_NAME]"
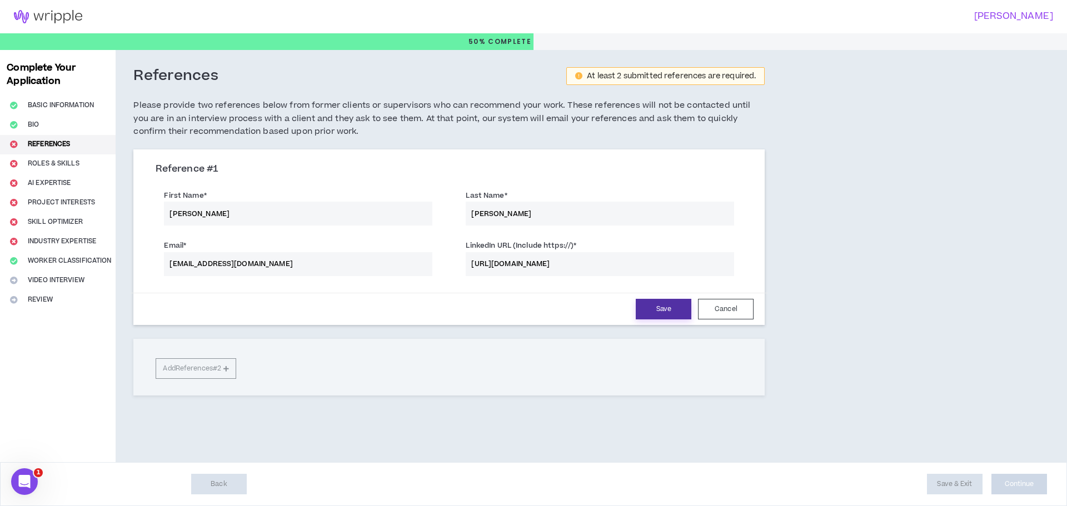
type input "[URL][DOMAIN_NAME]"
click at [659, 316] on button "Save" at bounding box center [664, 309] width 56 height 21
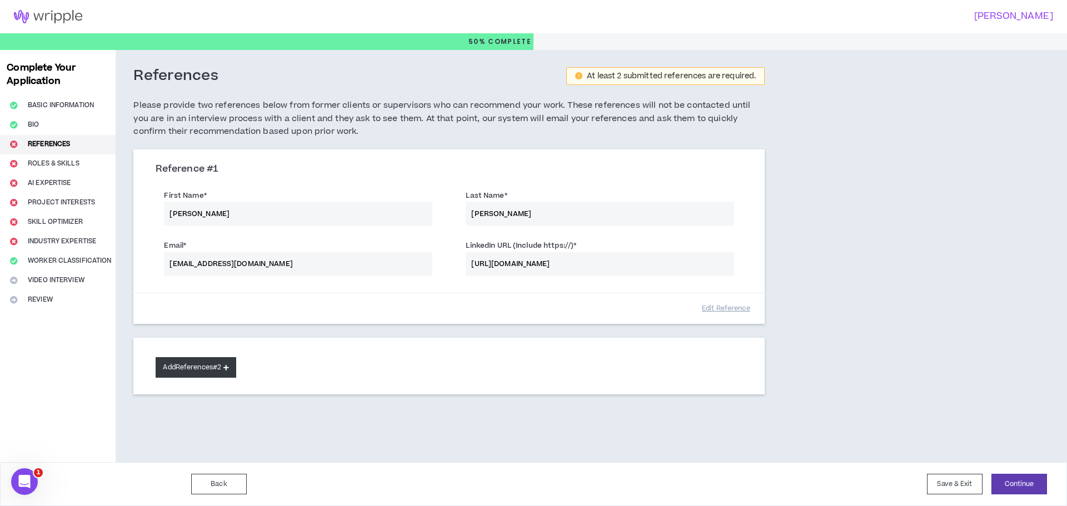
click at [174, 366] on button "Add References #2" at bounding box center [196, 367] width 81 height 21
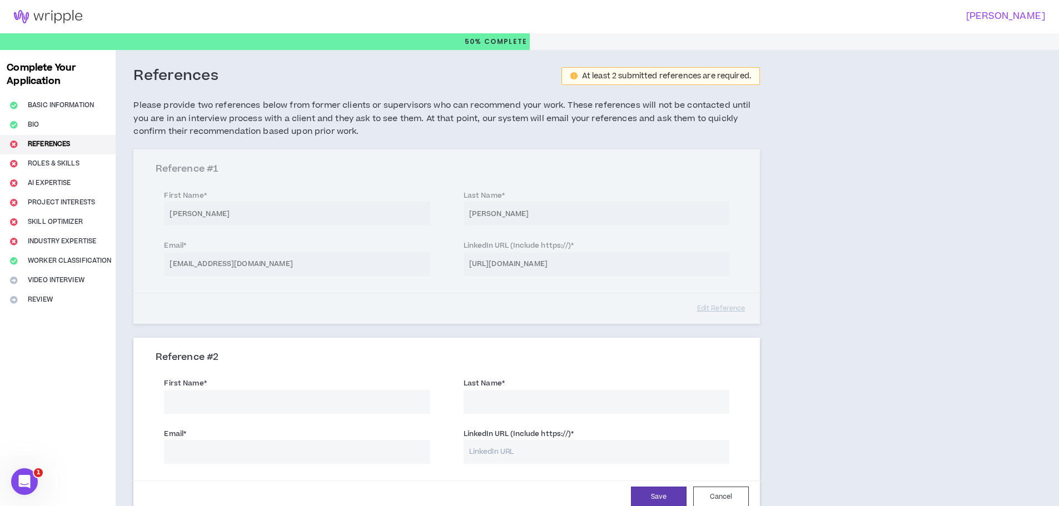
click at [204, 400] on input "First Name *" at bounding box center [297, 402] width 266 height 24
type input "[PERSON_NAME]"
click at [192, 451] on input "Email *" at bounding box center [297, 452] width 266 height 24
paste input "[URL][DOMAIN_NAME][PERSON_NAME]"
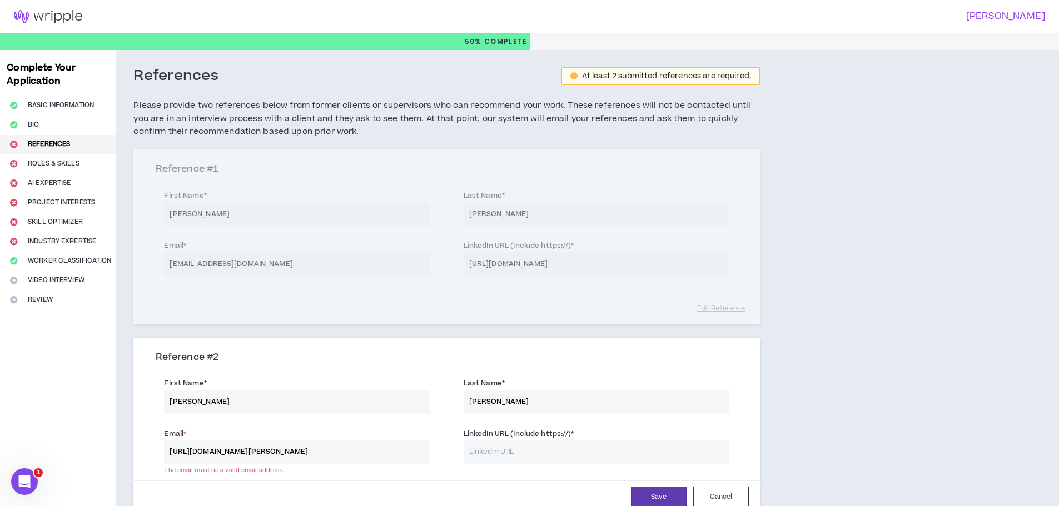
click at [404, 450] on input "[URL][DOMAIN_NAME][PERSON_NAME]" at bounding box center [297, 452] width 266 height 24
type input "[URL][DOMAIN_NAME][PERSON_NAME]"
click at [476, 453] on input "LinkedIn URL (Include https://) *" at bounding box center [597, 452] width 266 height 24
paste input "[URL][DOMAIN_NAME][PERSON_NAME]"
type input "[URL][DOMAIN_NAME][PERSON_NAME]"
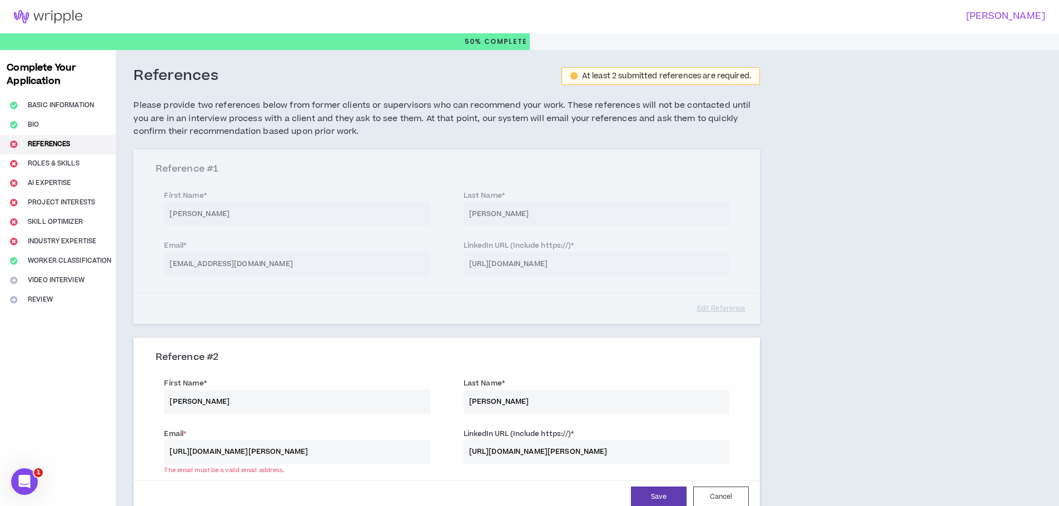
click at [258, 262] on div "Reference # 1 First Name * [PERSON_NAME] Last Name * [PERSON_NAME] Email * [EMA…" at bounding box center [446, 237] width 627 height 174
click at [257, 454] on input "[URL][DOMAIN_NAME][PERSON_NAME]" at bounding box center [297, 452] width 266 height 24
click at [257, 453] on input "[URL][DOMAIN_NAME][PERSON_NAME]" at bounding box center [297, 452] width 266 height 24
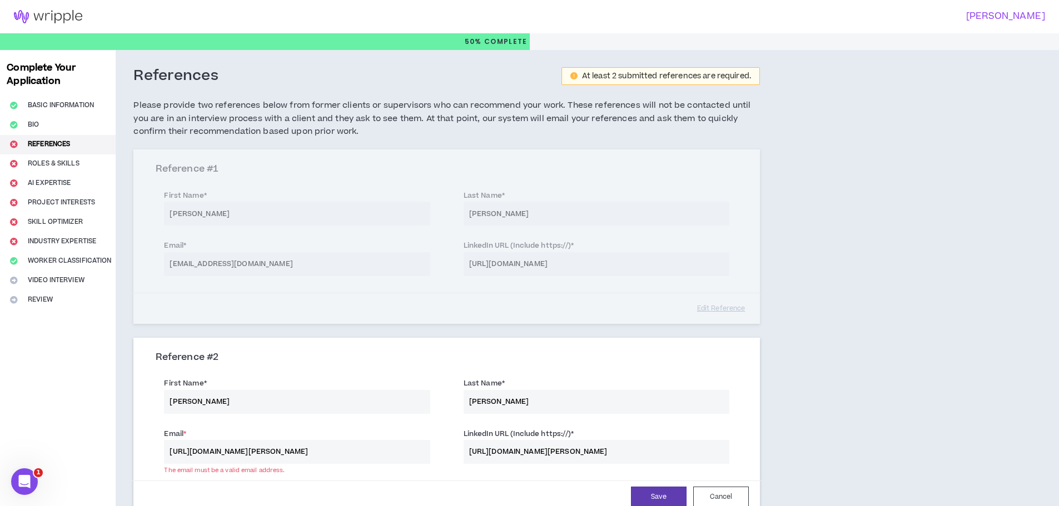
click at [257, 453] on input "[URL][DOMAIN_NAME][PERSON_NAME]" at bounding box center [297, 452] width 266 height 24
type input "[PERSON_NAME][EMAIL_ADDRESS][PERSON_NAME][DOMAIN_NAME]"
click at [653, 497] on button "Save" at bounding box center [659, 497] width 56 height 21
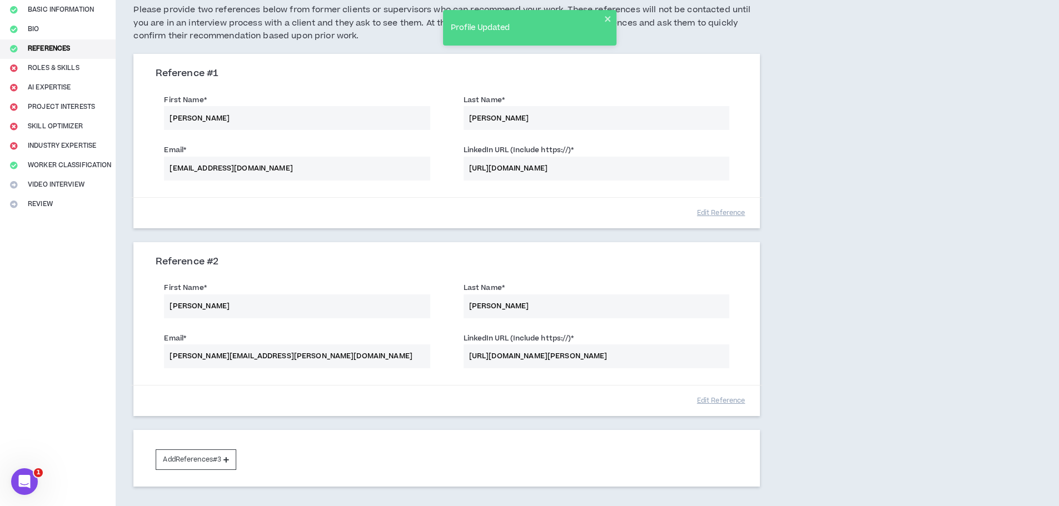
scroll to position [175, 0]
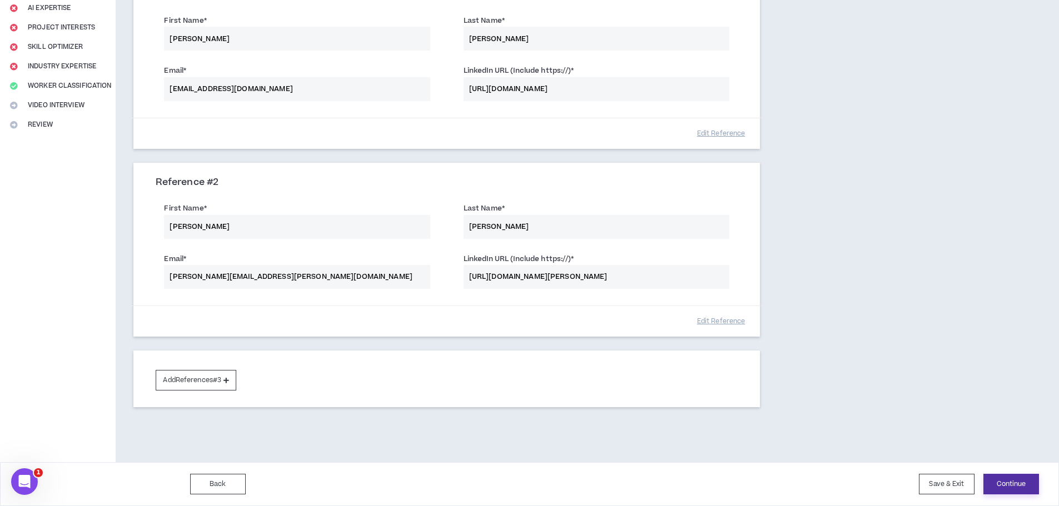
click at [996, 490] on button "Continue" at bounding box center [1011, 484] width 56 height 21
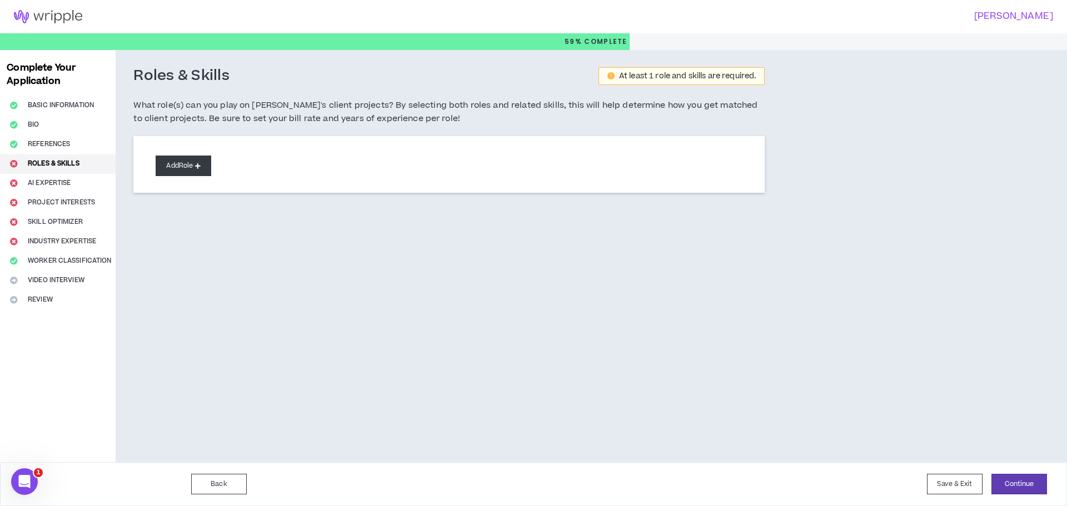
click at [170, 168] on button "Add Role" at bounding box center [184, 166] width 56 height 21
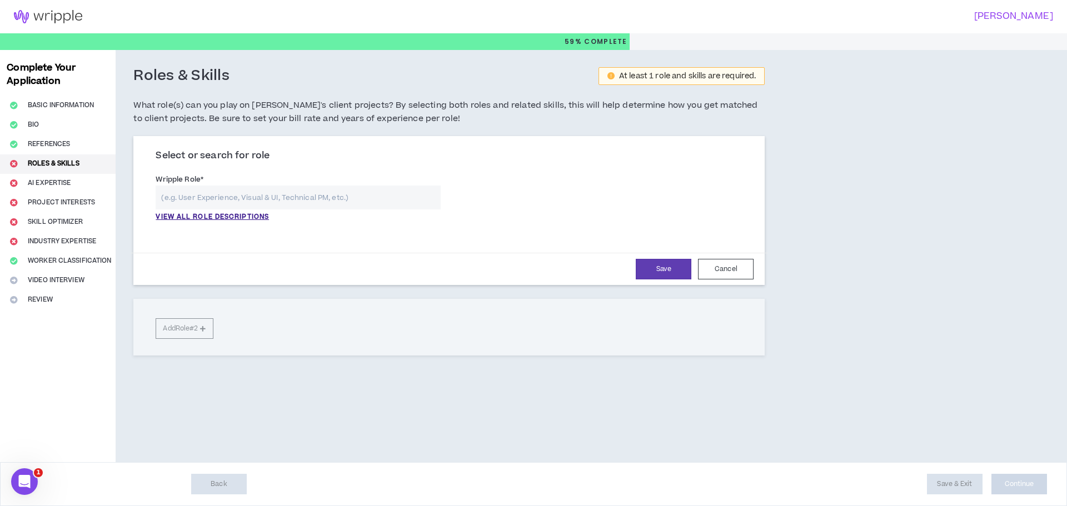
click at [261, 188] on input "text" at bounding box center [298, 198] width 285 height 24
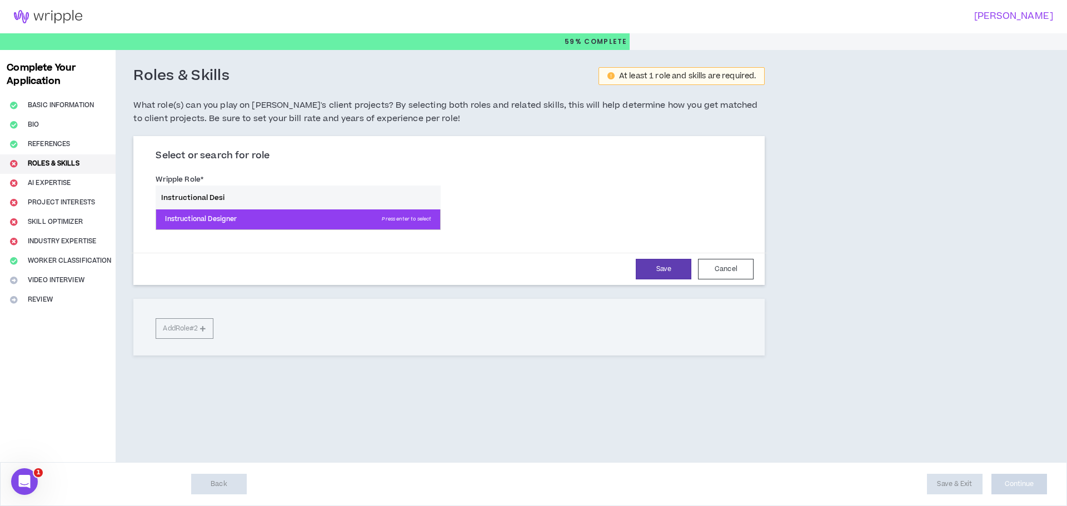
click at [234, 224] on p "Instructional Designer Press enter to select" at bounding box center [298, 220] width 284 height 20
type input "Instructional Designer"
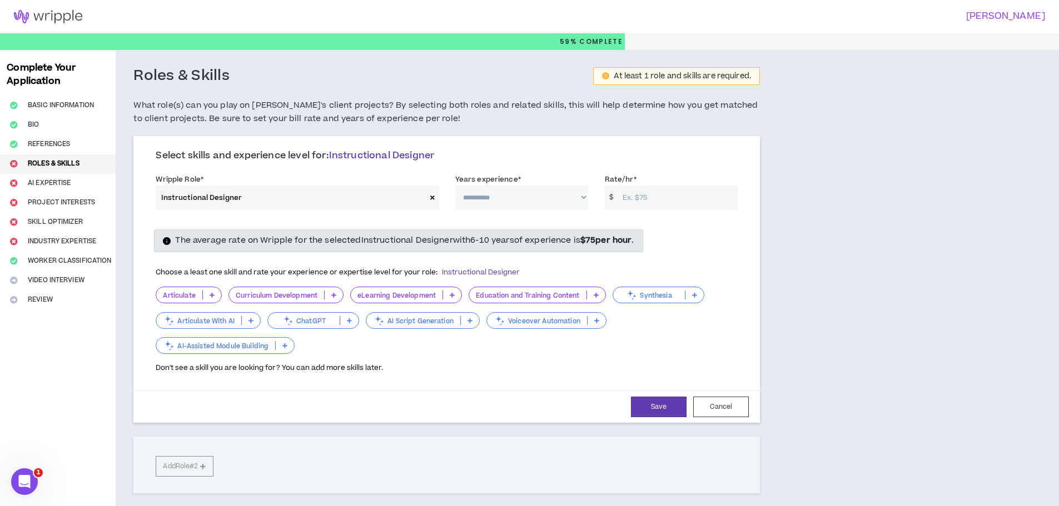
click at [174, 297] on p "Articulate" at bounding box center [179, 295] width 46 height 8
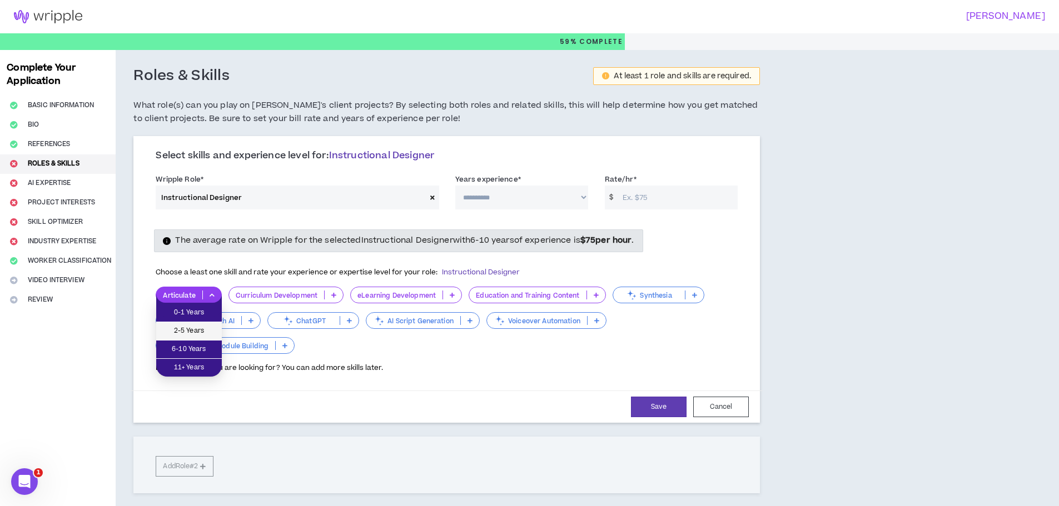
click at [179, 324] on li "2-5 Years" at bounding box center [189, 331] width 66 height 18
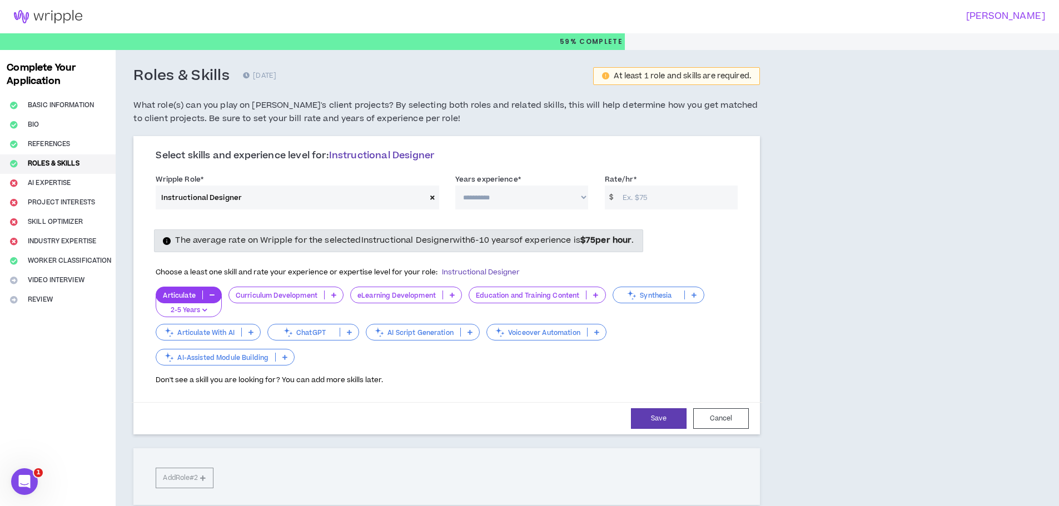
click at [294, 295] on p "Curriculum Development" at bounding box center [276, 295] width 95 height 8
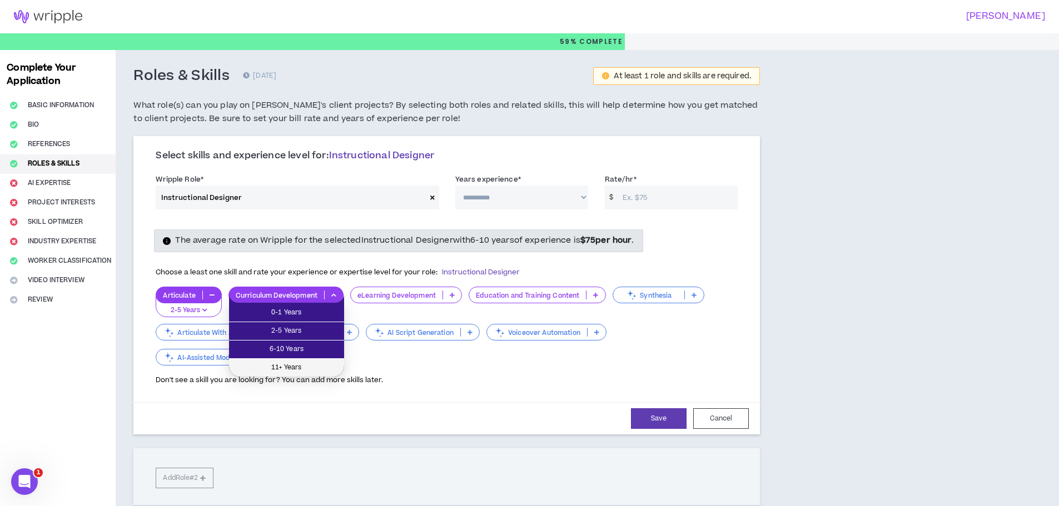
click at [292, 370] on span "11+ Years" at bounding box center [287, 368] width 102 height 12
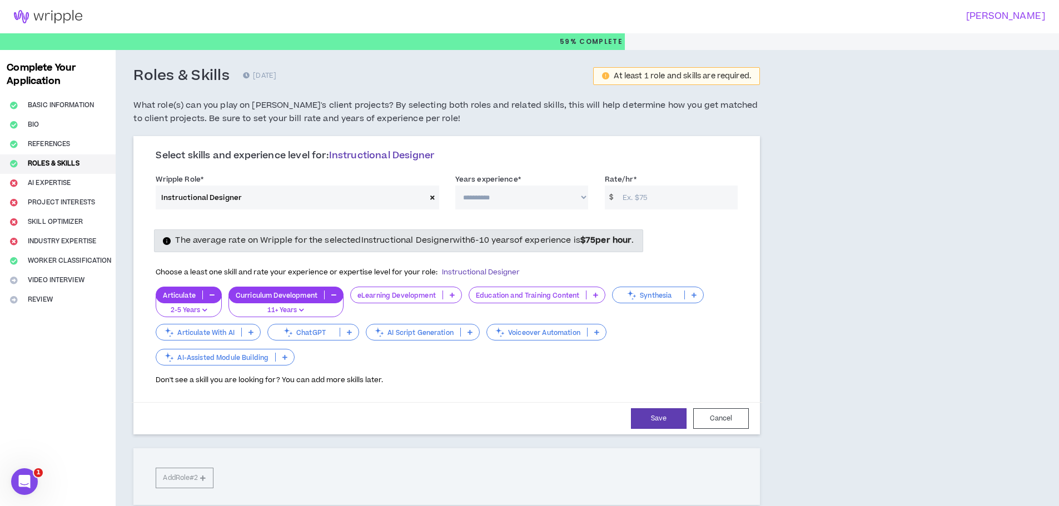
click at [393, 297] on p "eLearning Development" at bounding box center [397, 295] width 92 height 8
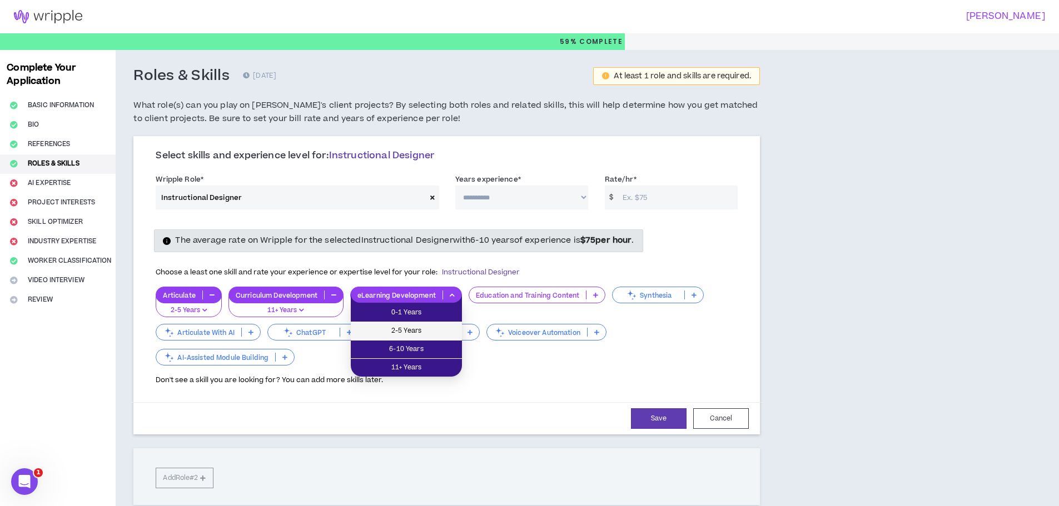
click at [394, 332] on span "2-5 Years" at bounding box center [406, 331] width 98 height 12
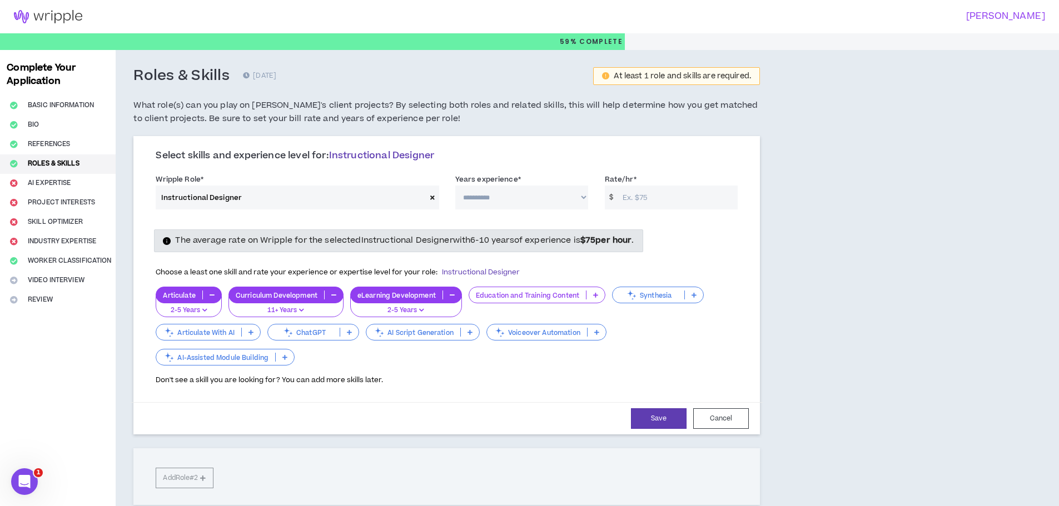
click at [520, 297] on p "Education and Training Content" at bounding box center [527, 295] width 117 height 8
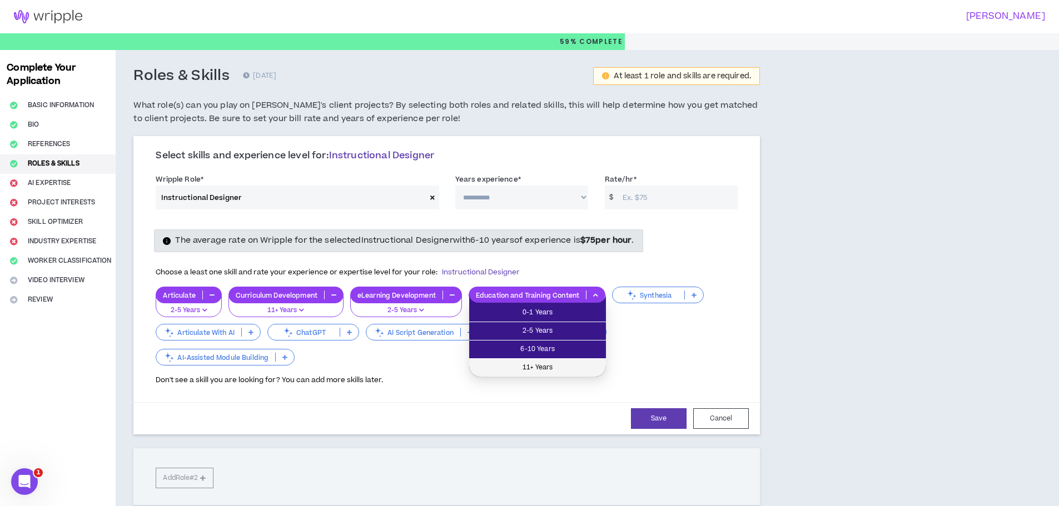
click at [519, 362] on span "11+ Years" at bounding box center [537, 368] width 123 height 12
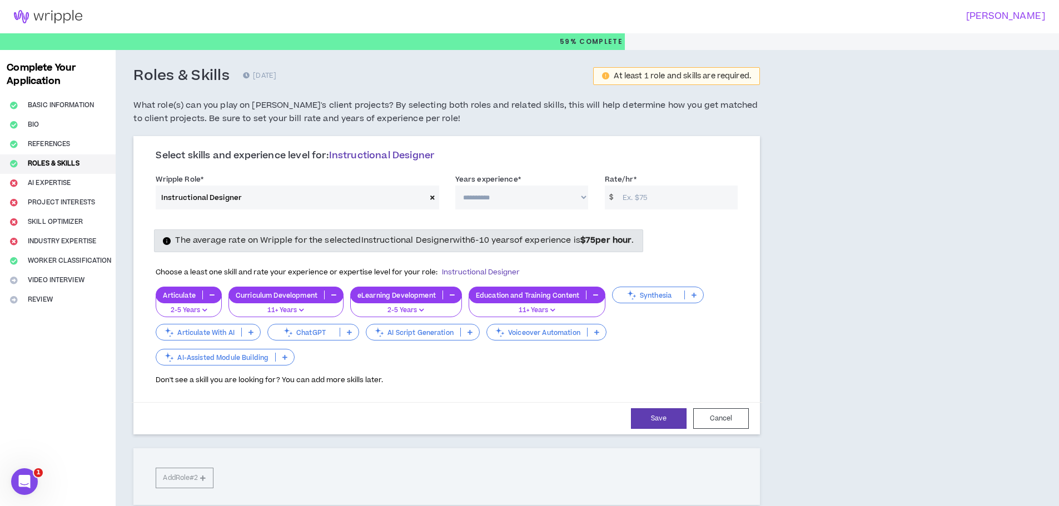
click at [298, 332] on p "ChatGPT" at bounding box center [304, 333] width 72 height 8
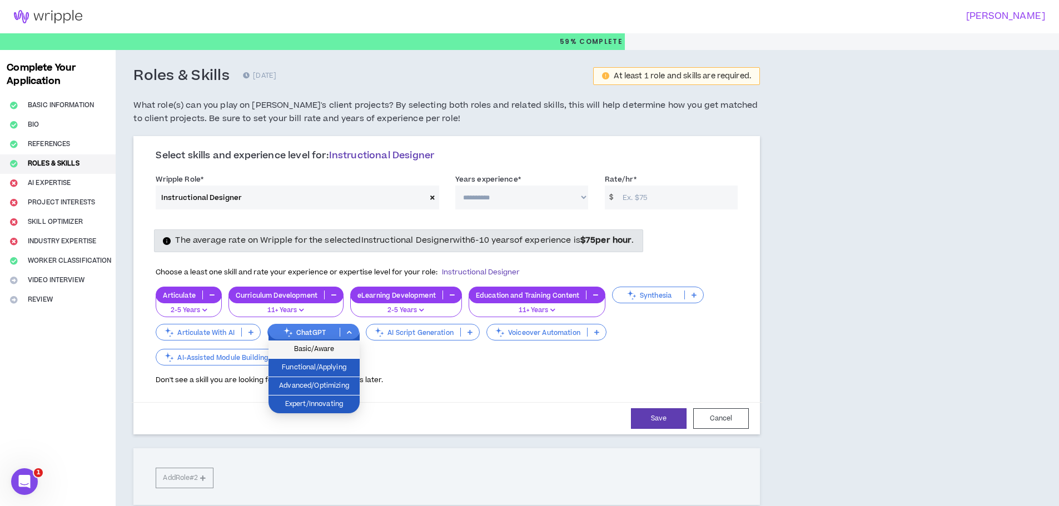
click at [300, 346] on span "Basic/Aware" at bounding box center [314, 350] width 78 height 12
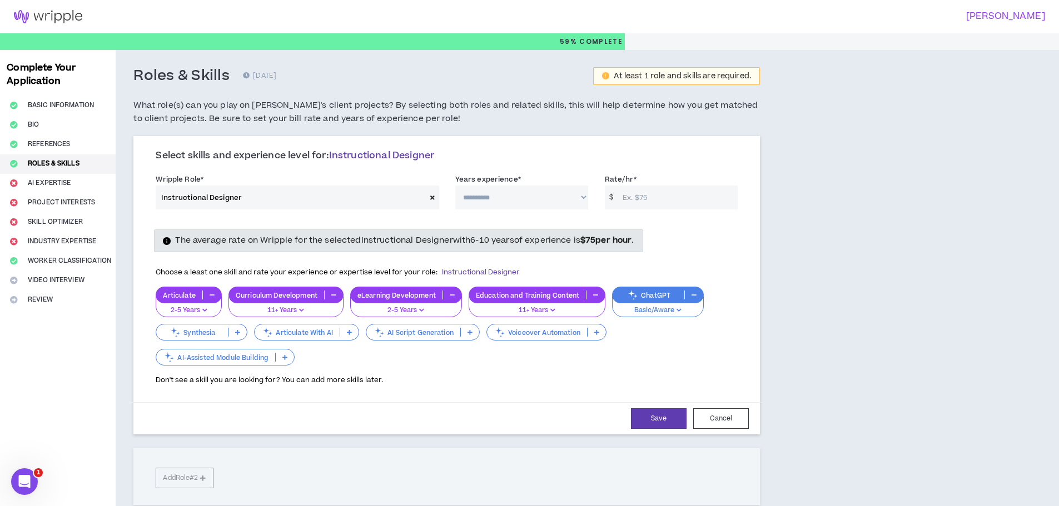
click at [652, 296] on p "ChatGPT" at bounding box center [649, 295] width 72 height 8
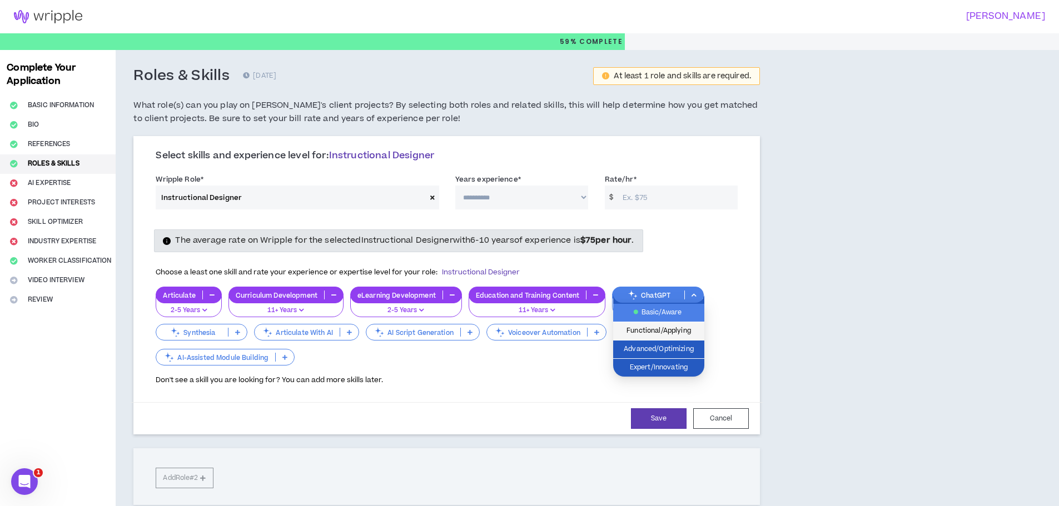
click at [652, 330] on span "Functional/Applying" at bounding box center [659, 331] width 78 height 12
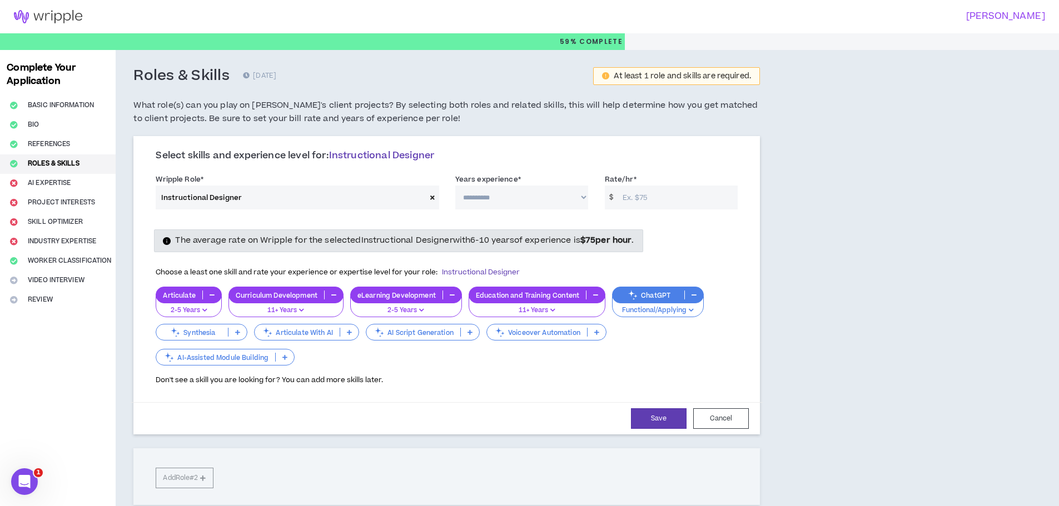
click at [434, 332] on p "AI Script Generation" at bounding box center [413, 333] width 94 height 8
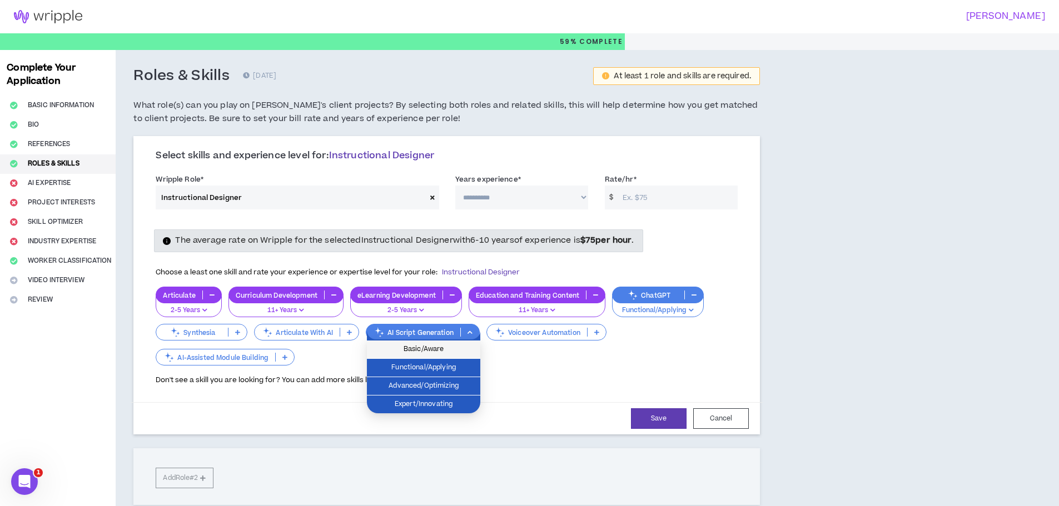
click at [433, 344] on span "Basic/Aware" at bounding box center [424, 350] width 100 height 12
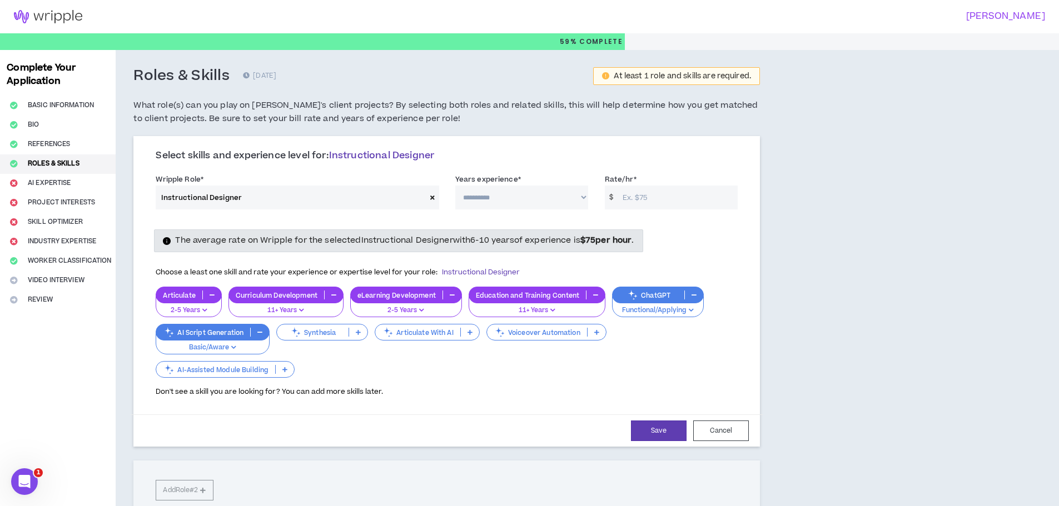
click at [539, 337] on p "Voiceover Automation" at bounding box center [537, 333] width 100 height 8
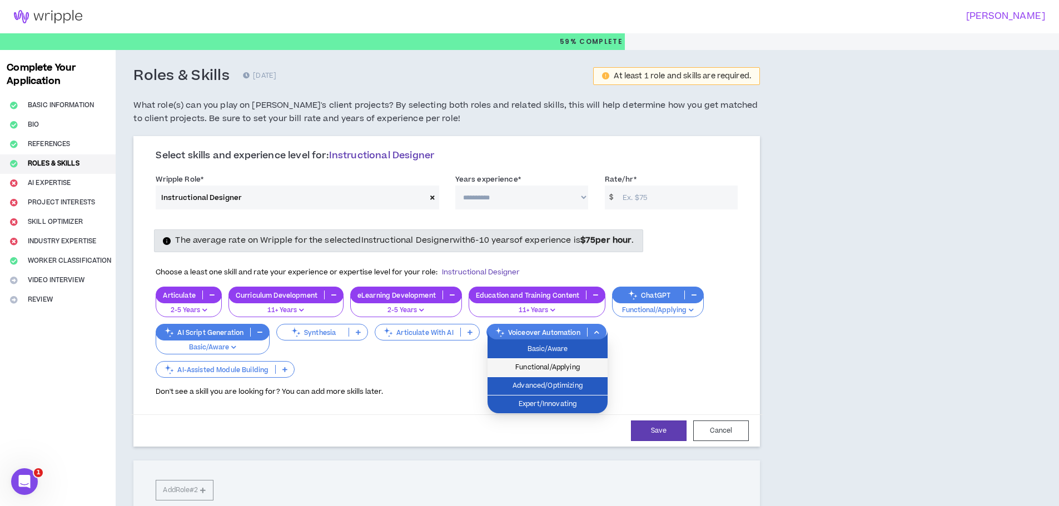
click at [539, 369] on span "Functional/Applying" at bounding box center [547, 368] width 107 height 12
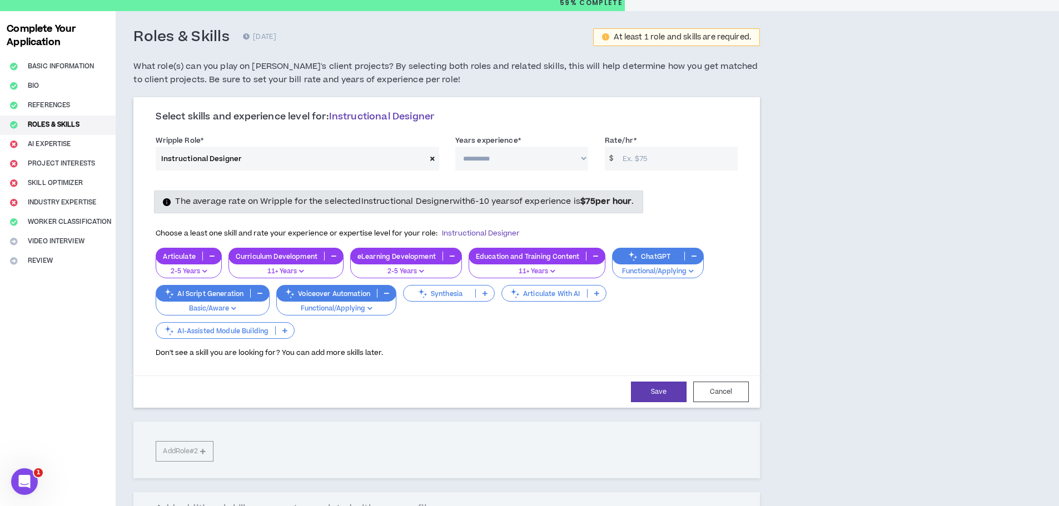
scroll to position [56, 0]
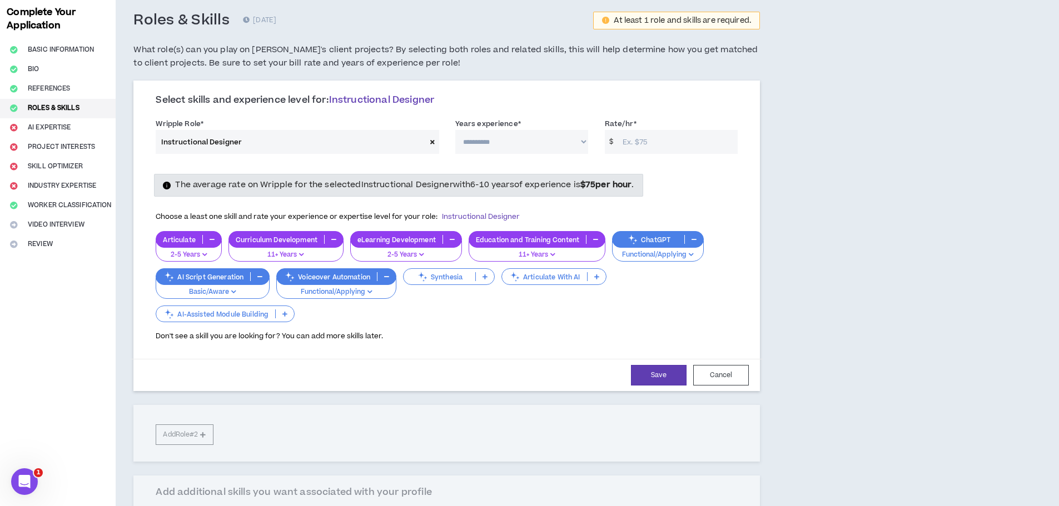
click at [554, 144] on select "**********" at bounding box center [521, 142] width 133 height 24
select select "***"
click at [455, 130] on select "**********" at bounding box center [521, 142] width 133 height 24
click at [683, 140] on input "Rate/hr *" at bounding box center [677, 142] width 121 height 24
type input "6"
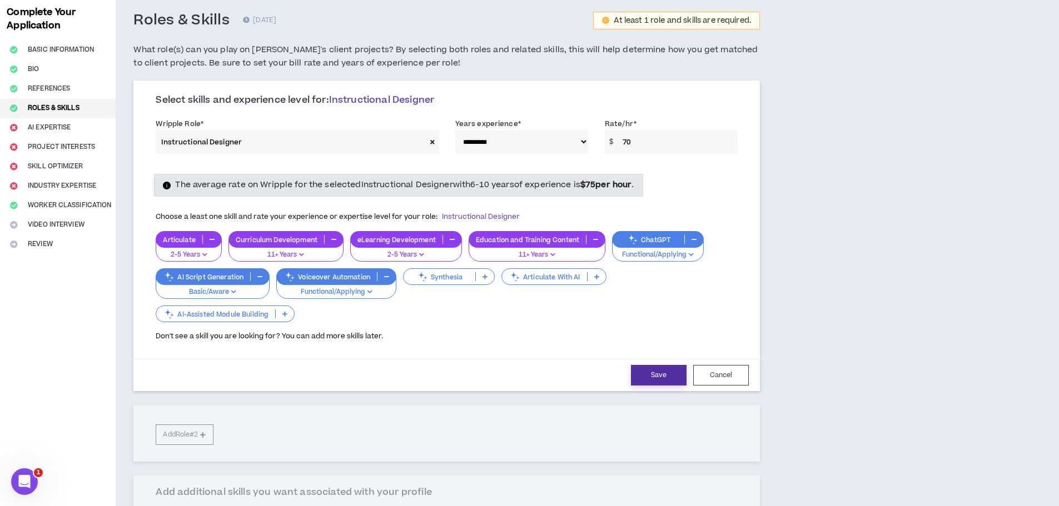
type input "70"
click at [656, 377] on button "Save" at bounding box center [659, 375] width 56 height 21
select select "***"
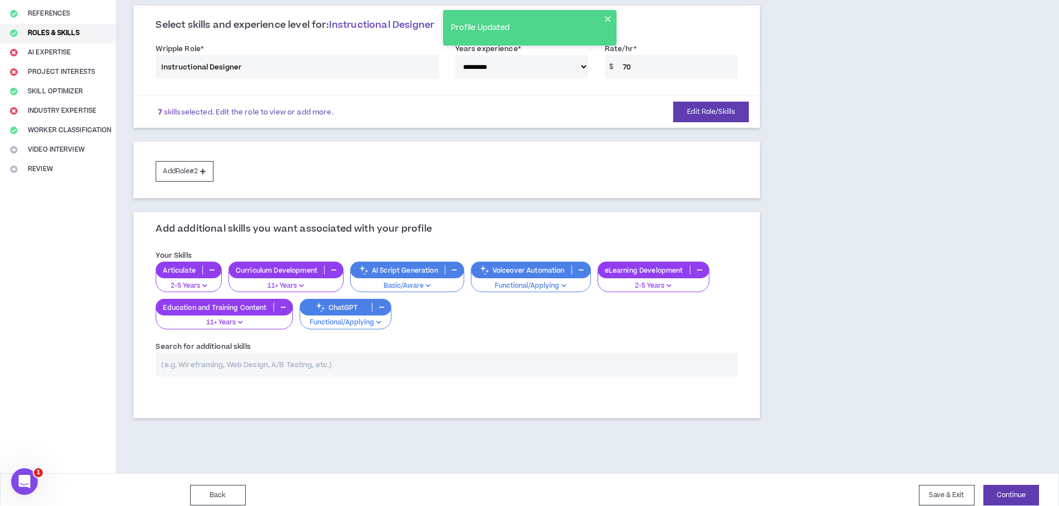
scroll to position [142, 0]
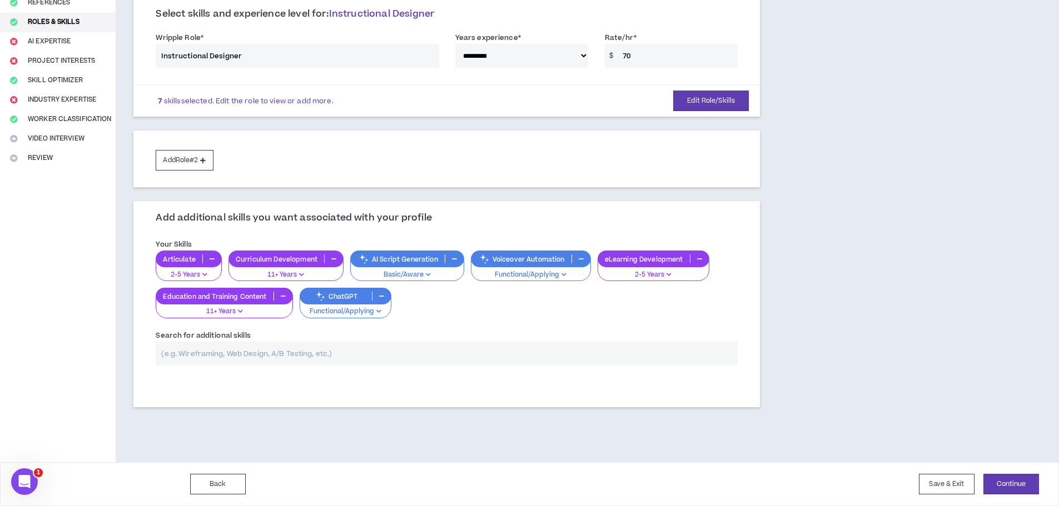
click at [365, 345] on input "text" at bounding box center [447, 354] width 582 height 24
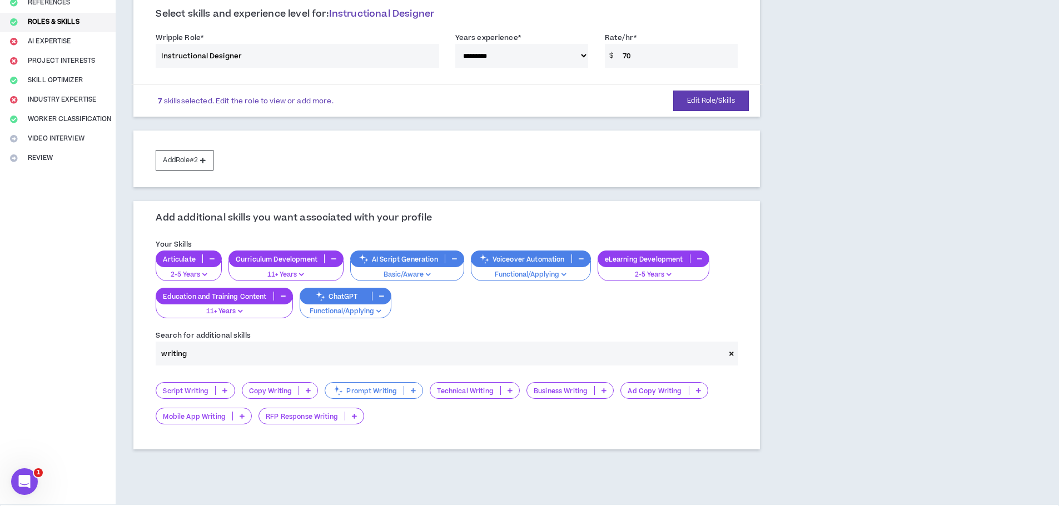
click at [177, 390] on p "Script Writing" at bounding box center [185, 391] width 59 height 8
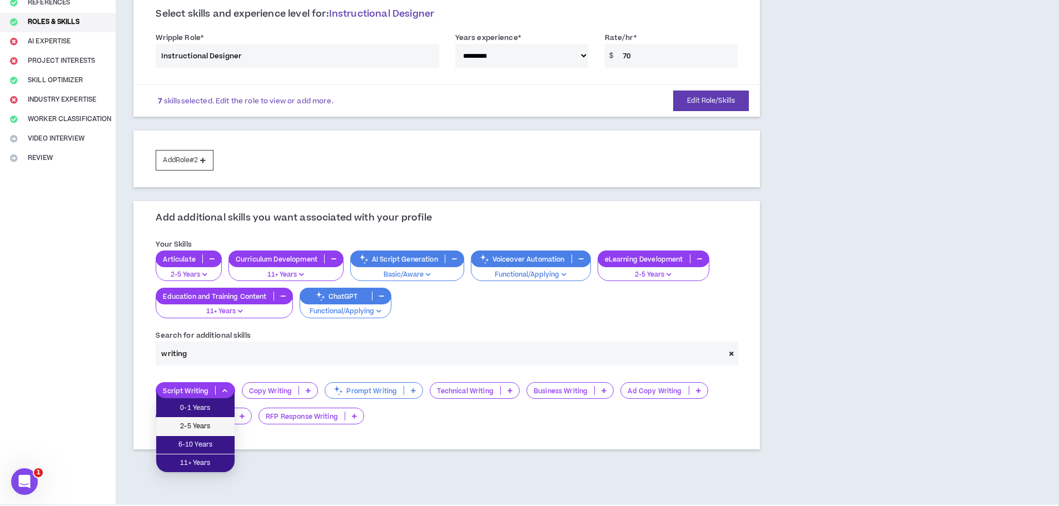
click at [191, 426] on span "2-5 Years" at bounding box center [195, 427] width 65 height 12
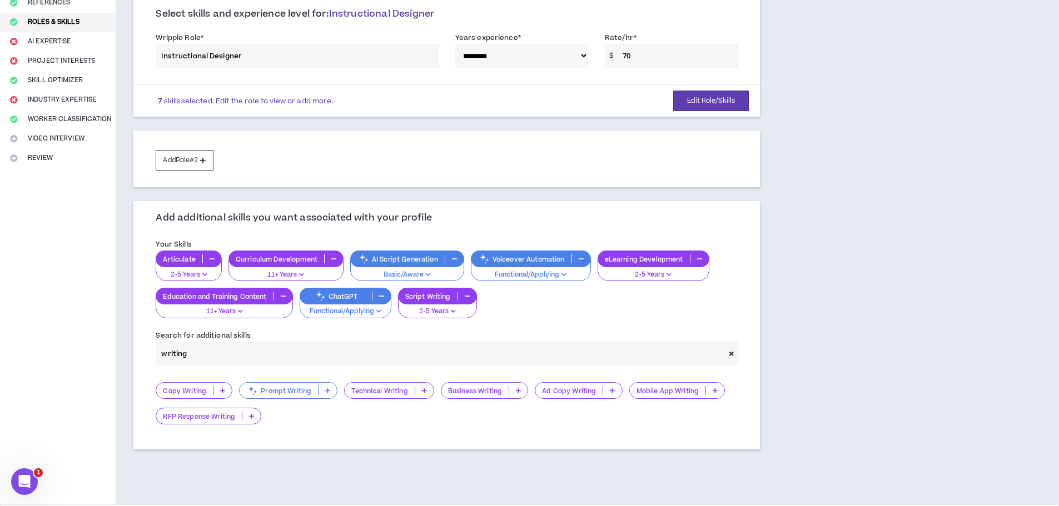
click at [191, 393] on p "Copy Writing" at bounding box center [184, 391] width 57 height 8
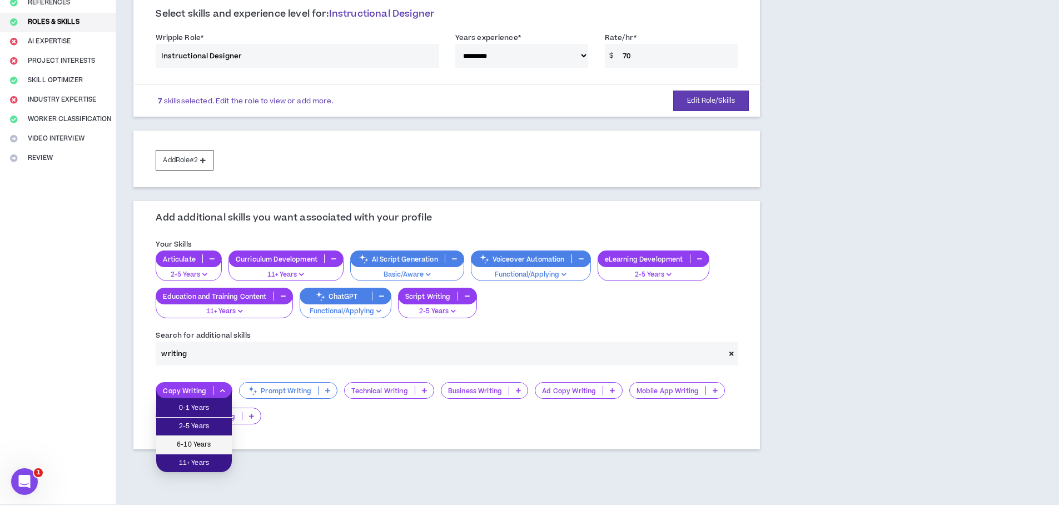
click at [197, 444] on span "6-10 Years" at bounding box center [194, 445] width 62 height 12
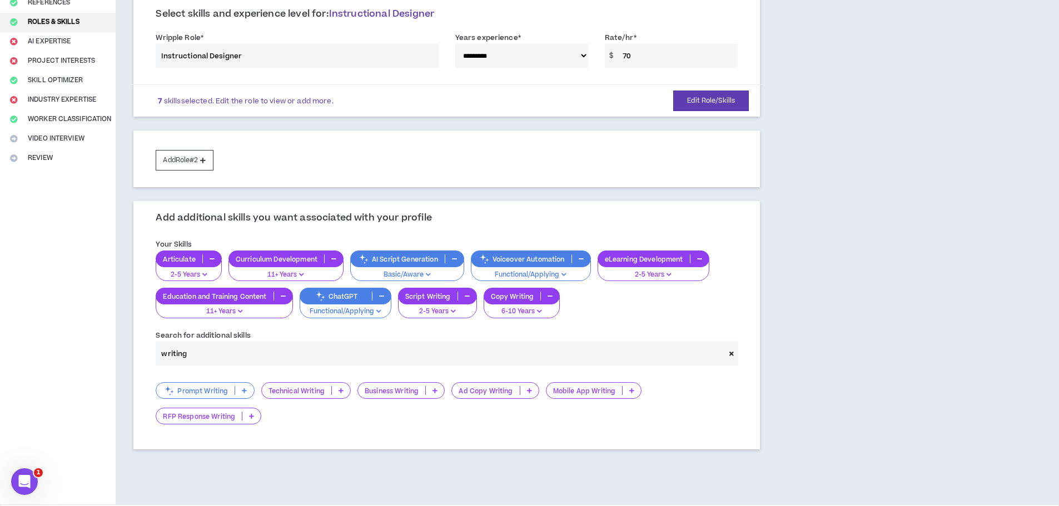
click at [292, 392] on p "Technical Writing" at bounding box center [296, 391] width 69 height 8
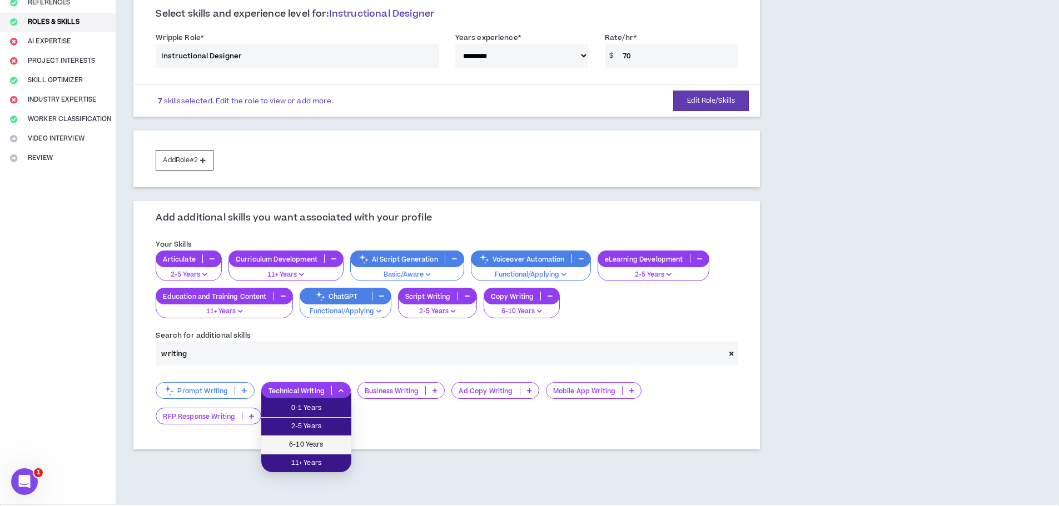
click at [294, 448] on span "6-10 Years" at bounding box center [306, 445] width 77 height 12
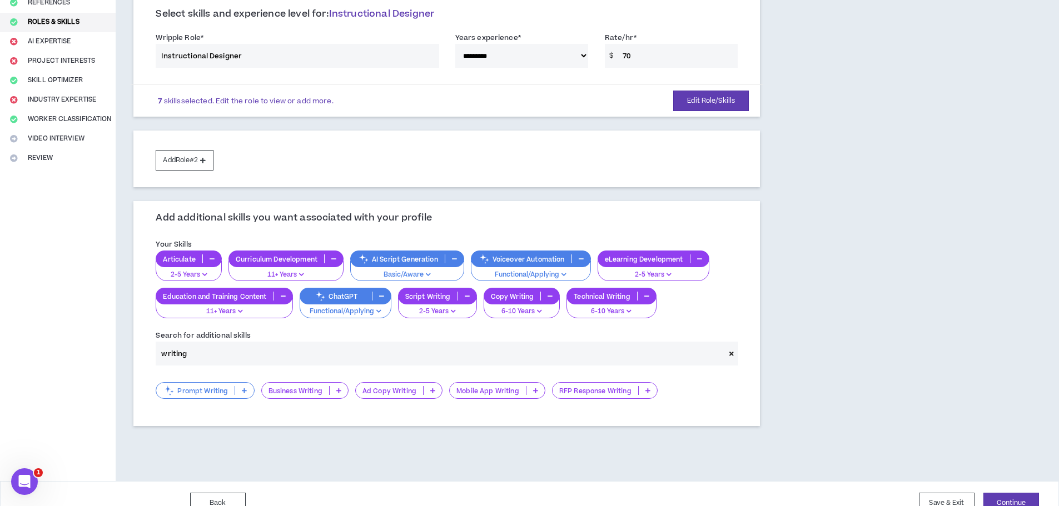
click at [392, 392] on p "Ad Copy Writing" at bounding box center [389, 391] width 67 height 8
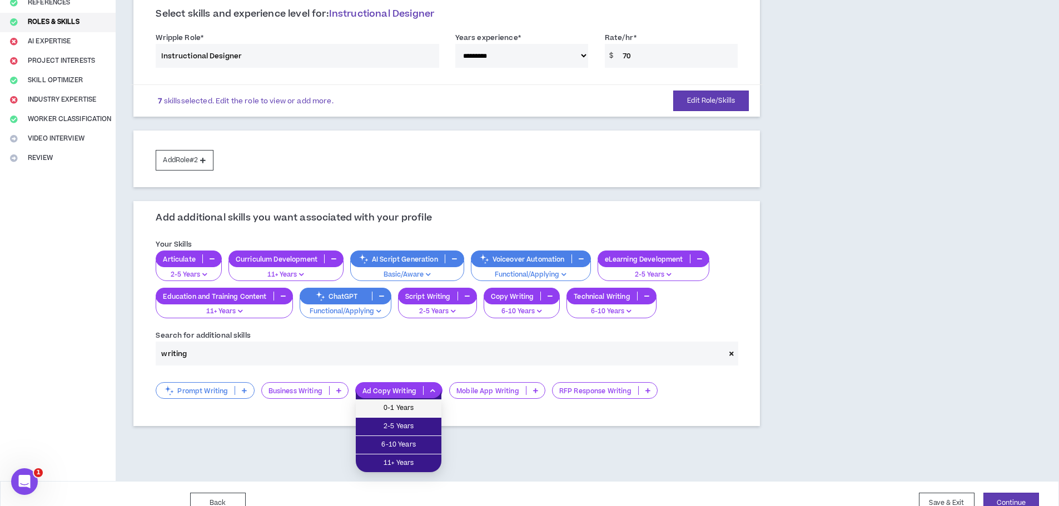
click at [392, 409] on span "0-1 Years" at bounding box center [398, 409] width 72 height 12
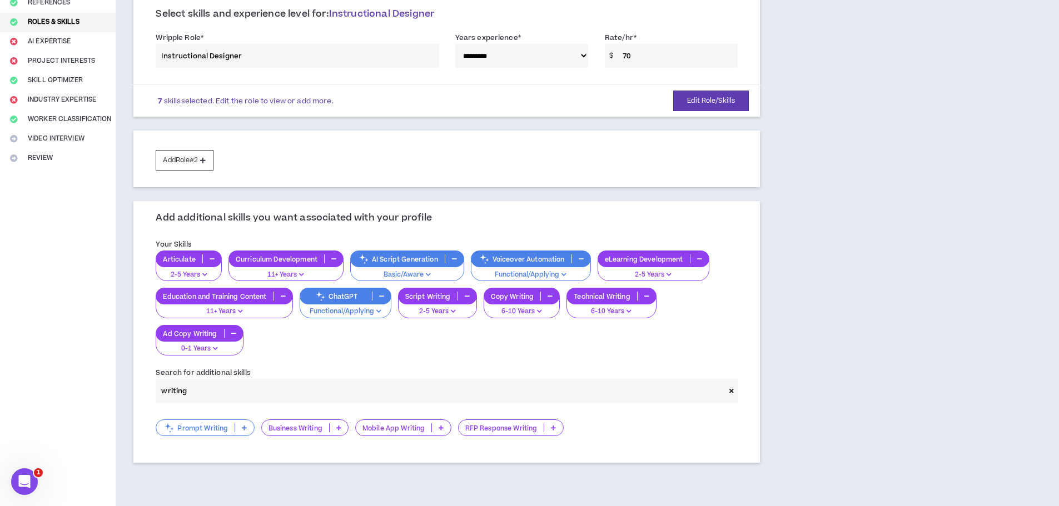
click at [222, 386] on input "writing" at bounding box center [440, 391] width 569 height 24
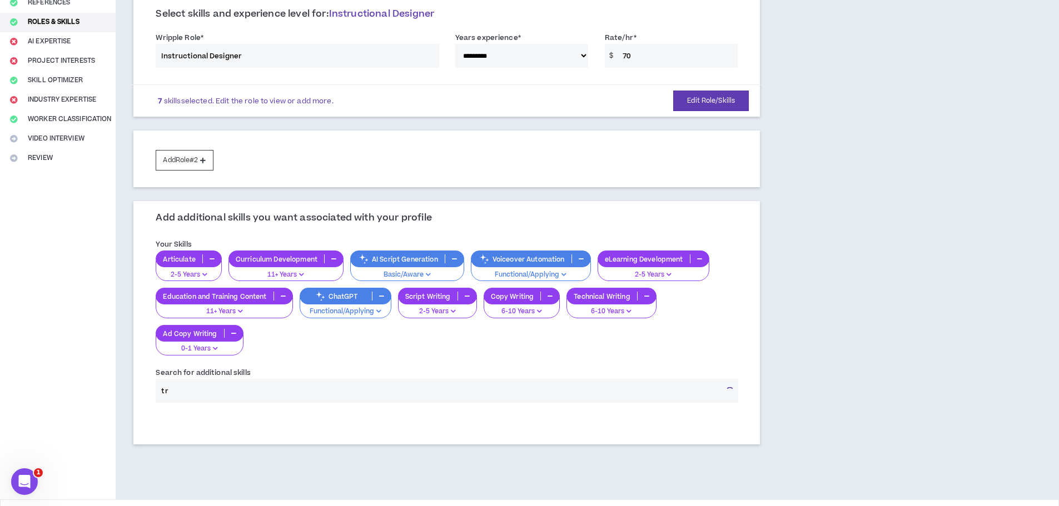
type input "t"
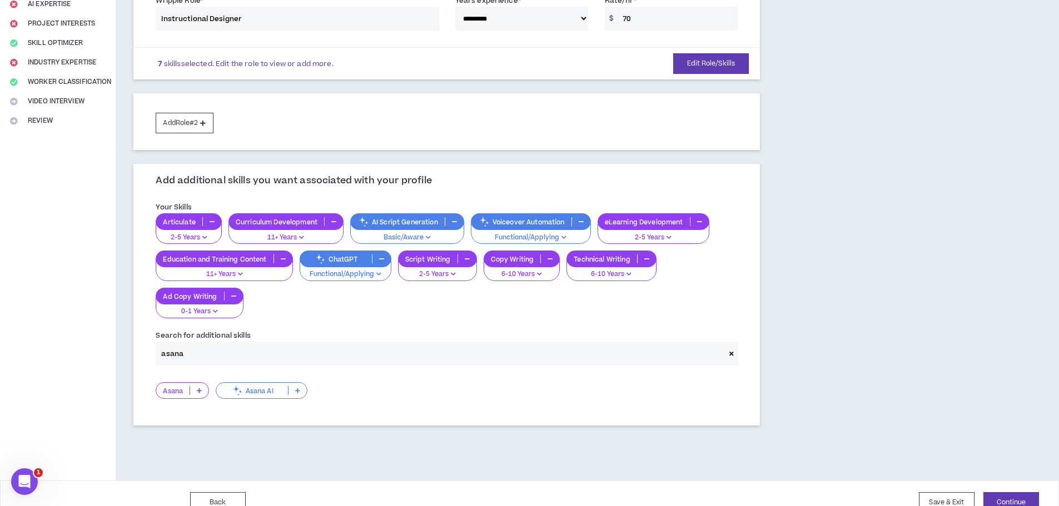
scroll to position [197, 0]
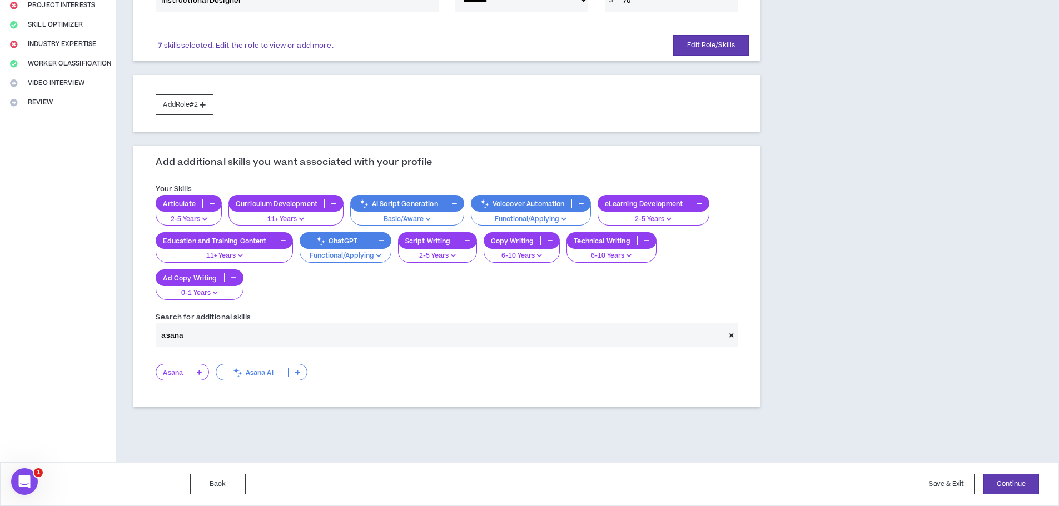
click at [168, 373] on p "Asana" at bounding box center [172, 373] width 33 height 8
click at [177, 413] on span "2-5 Years" at bounding box center [183, 409] width 40 height 12
click at [177, 341] on input "asana" at bounding box center [440, 336] width 569 height 24
click at [177, 339] on input "asana" at bounding box center [440, 336] width 569 height 24
click at [177, 332] on input "asana" at bounding box center [440, 336] width 569 height 24
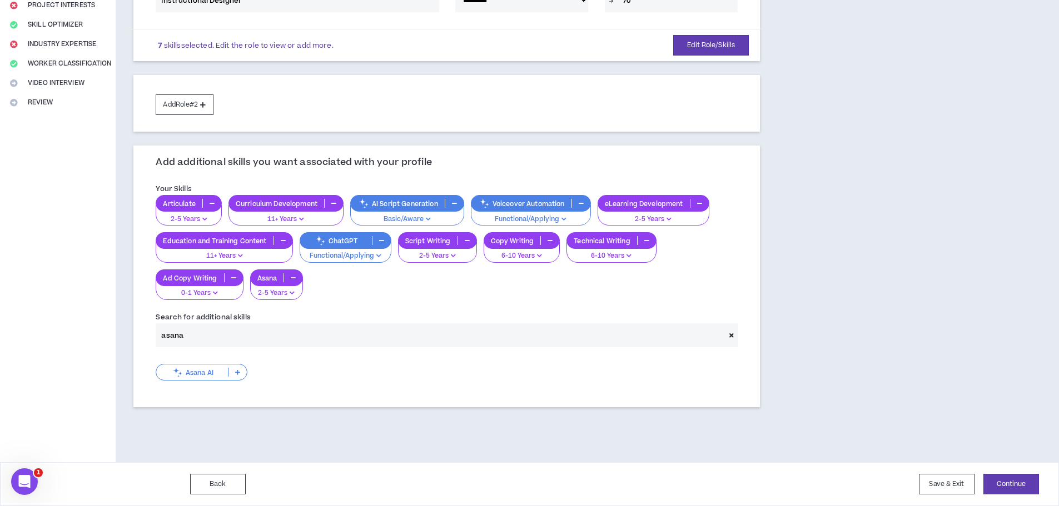
click at [177, 332] on input "asana" at bounding box center [440, 336] width 569 height 24
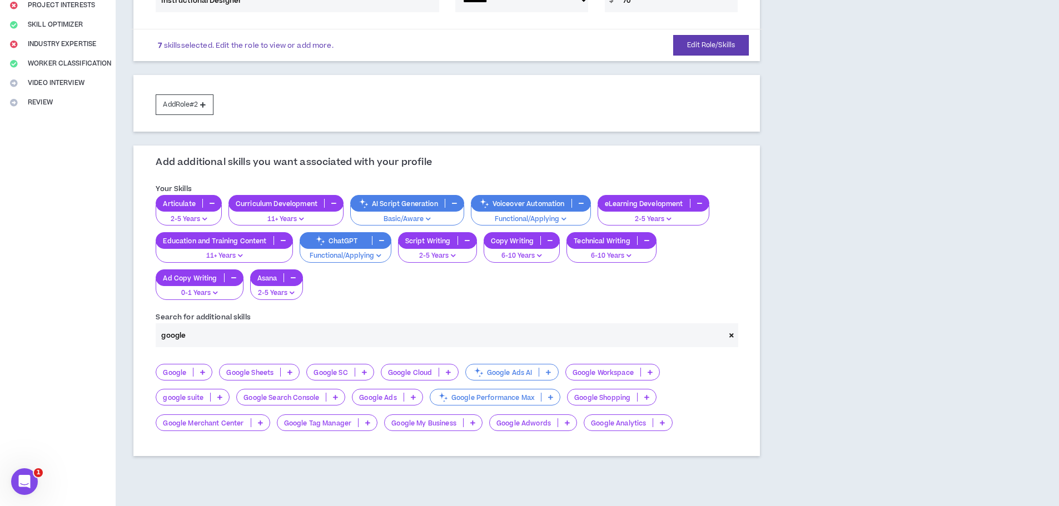
click at [183, 400] on p "google suite" at bounding box center [183, 398] width 54 height 8
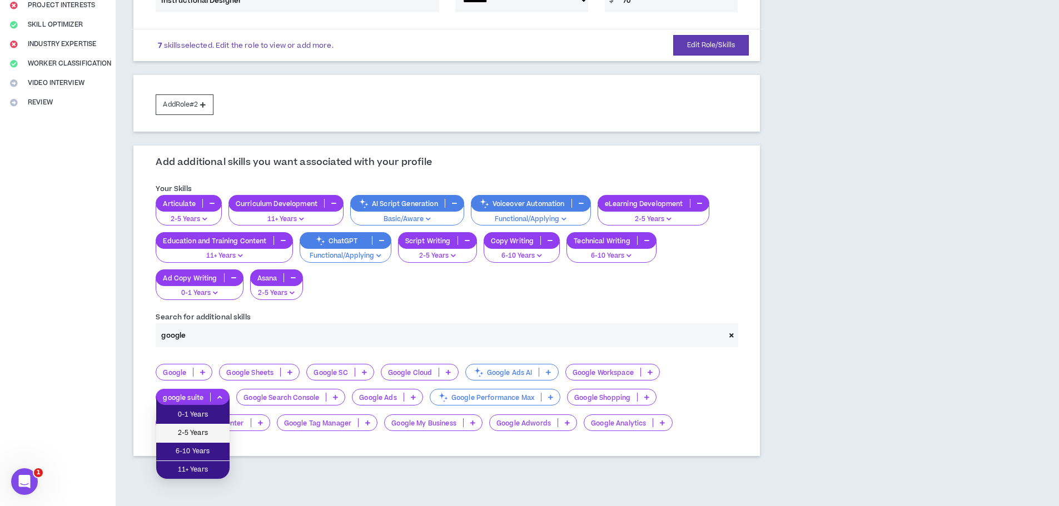
click at [185, 429] on span "2-5 Years" at bounding box center [193, 434] width 60 height 12
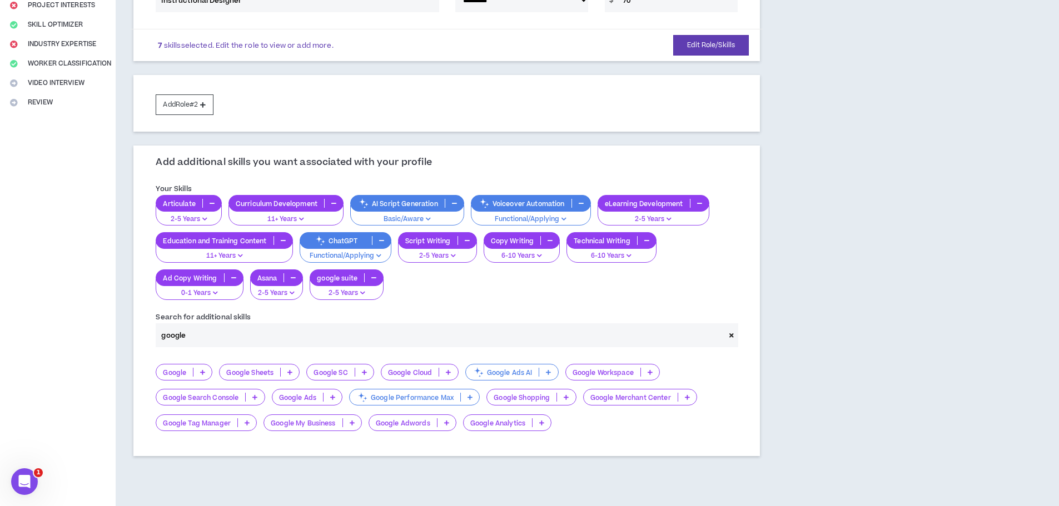
click at [201, 340] on input "google" at bounding box center [440, 336] width 569 height 24
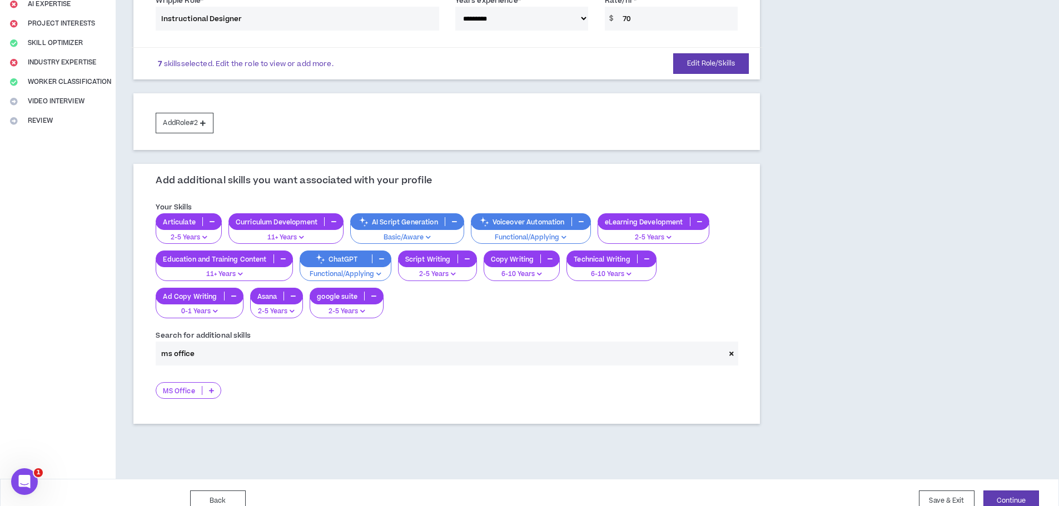
scroll to position [196, 0]
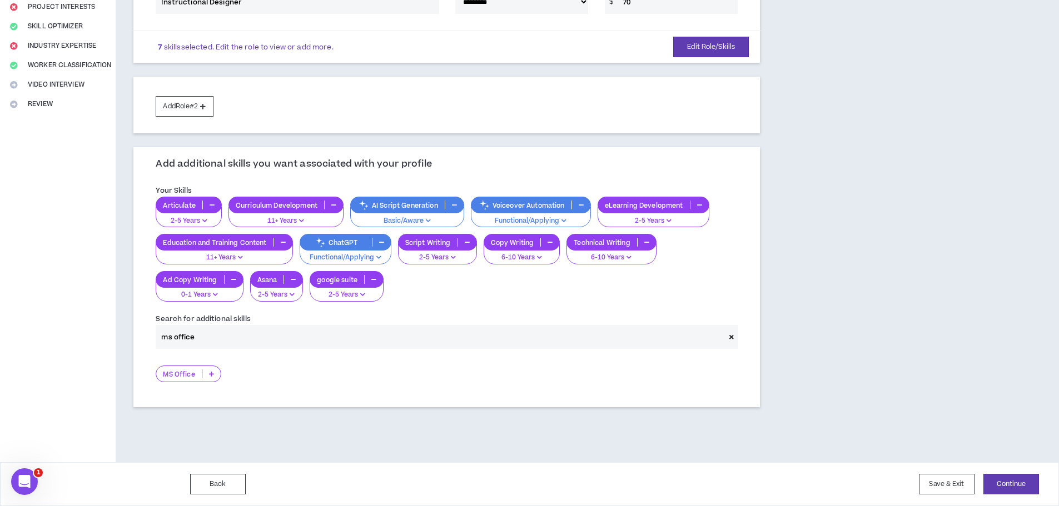
click at [178, 375] on p "MS Office" at bounding box center [178, 374] width 45 height 8
click at [171, 442] on span "11+ Years" at bounding box center [189, 447] width 52 height 12
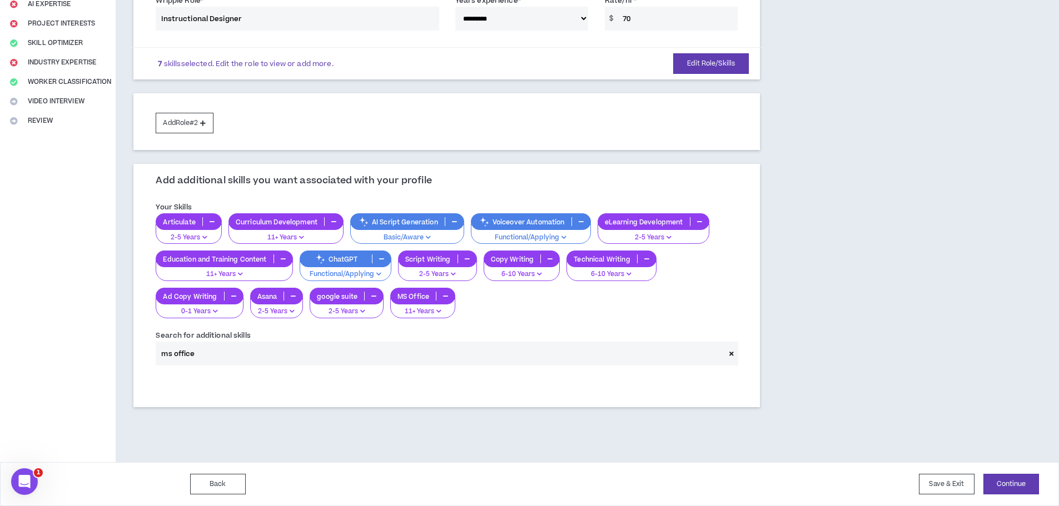
click at [225, 357] on input "ms office" at bounding box center [440, 354] width 569 height 24
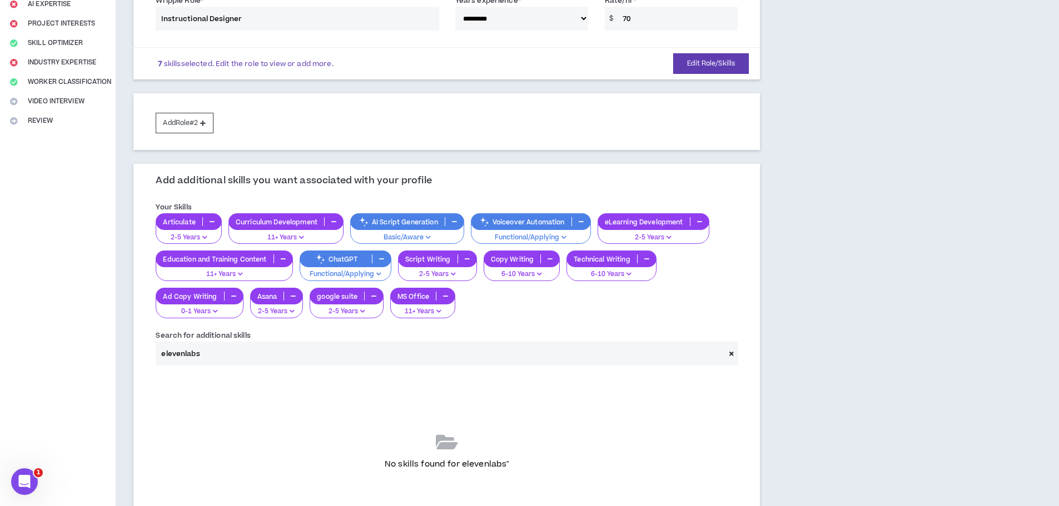
click at [173, 355] on input "elevenlabs" at bounding box center [440, 354] width 569 height 24
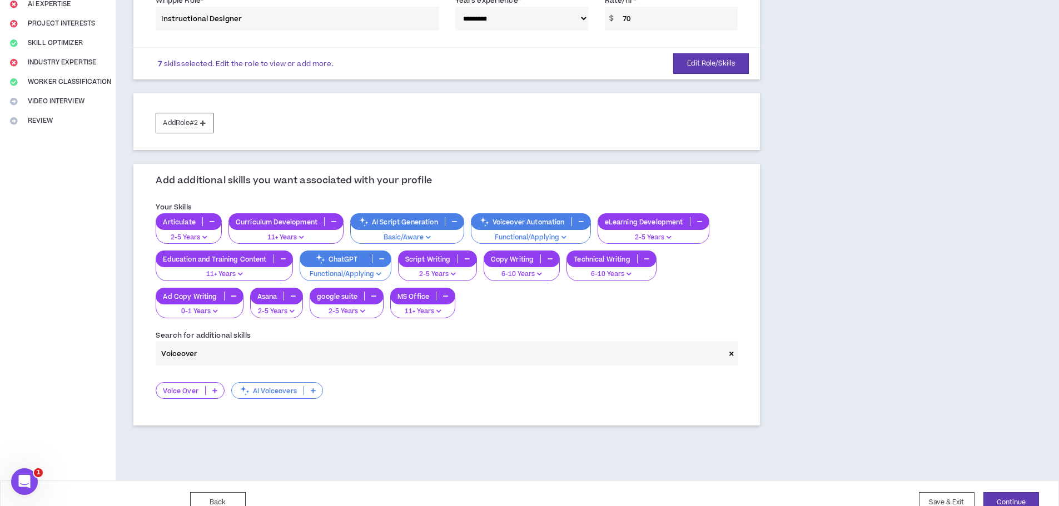
type input "Voiceover"
click at [286, 392] on p "AI Voiceovers" at bounding box center [268, 391] width 72 height 8
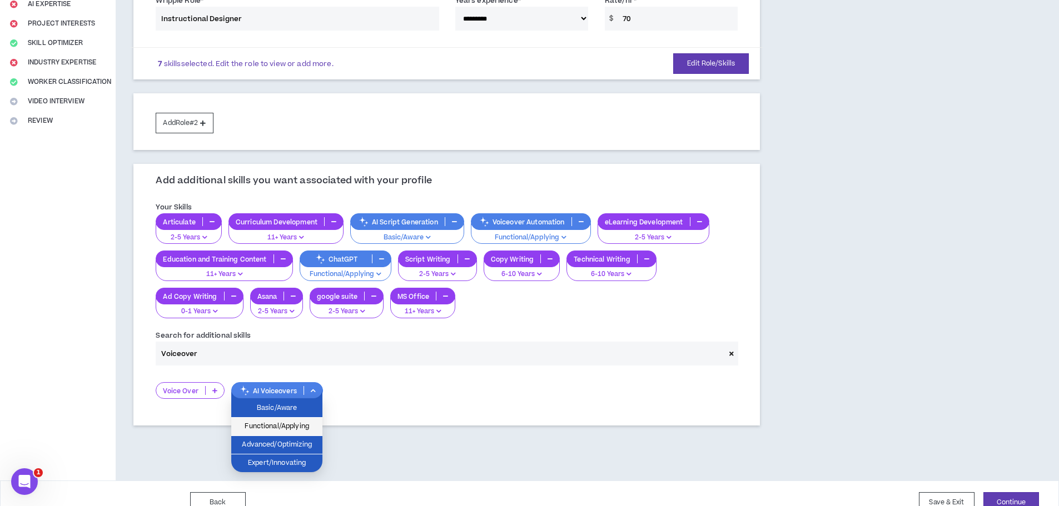
click at [275, 424] on span "Functional/Applying" at bounding box center [277, 427] width 78 height 12
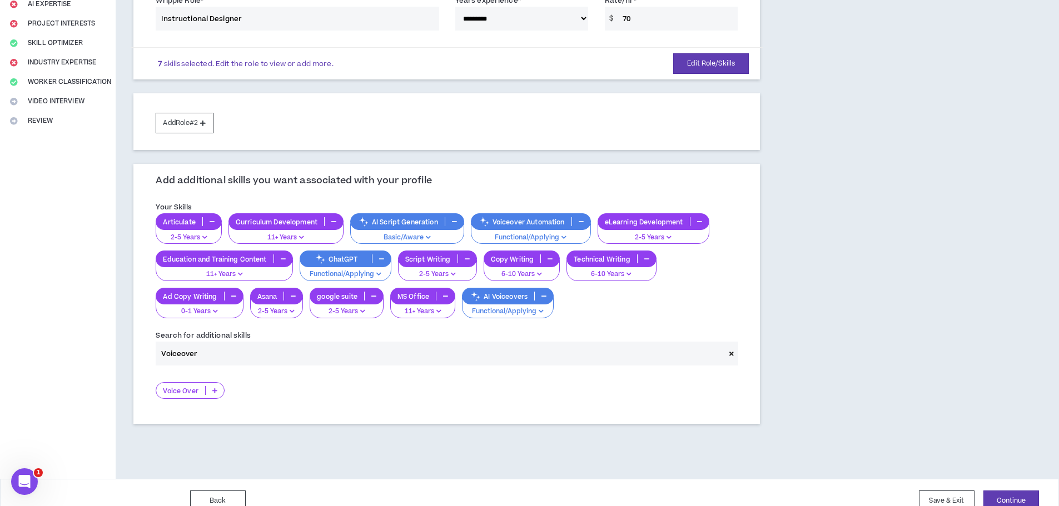
click at [268, 259] on p "Education and Training Content" at bounding box center [214, 259] width 117 height 8
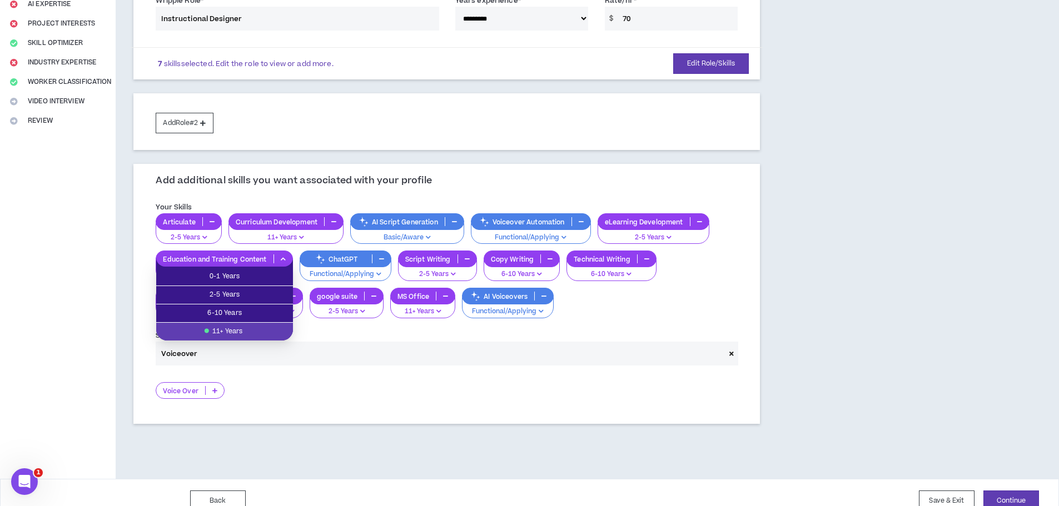
click at [268, 259] on p "Education and Training Content" at bounding box center [214, 259] width 117 height 8
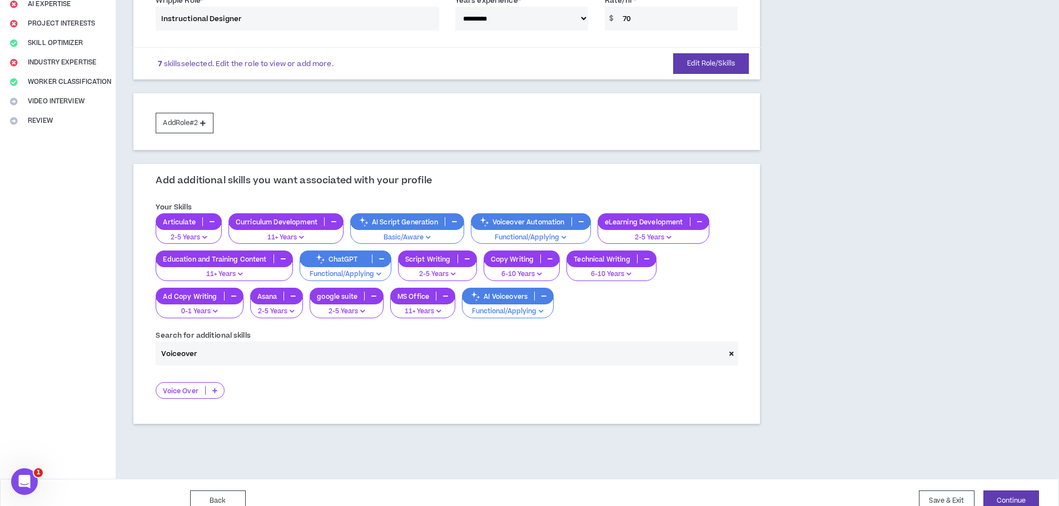
click at [182, 392] on p "Voice Over" at bounding box center [180, 391] width 48 height 8
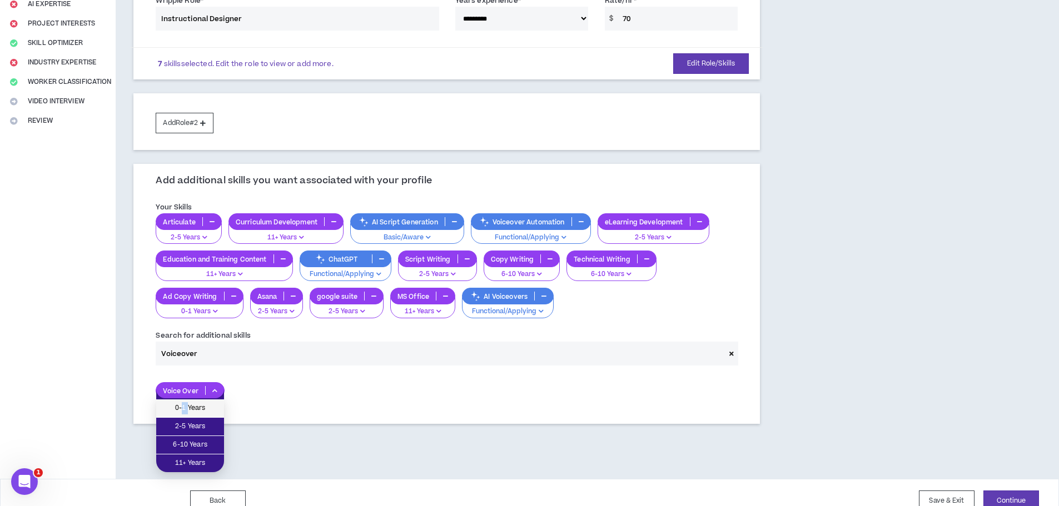
drag, startPoint x: 181, startPoint y: 406, endPoint x: 188, endPoint y: 417, distance: 13.3
click at [188, 417] on li "0-1 Years" at bounding box center [190, 409] width 68 height 18
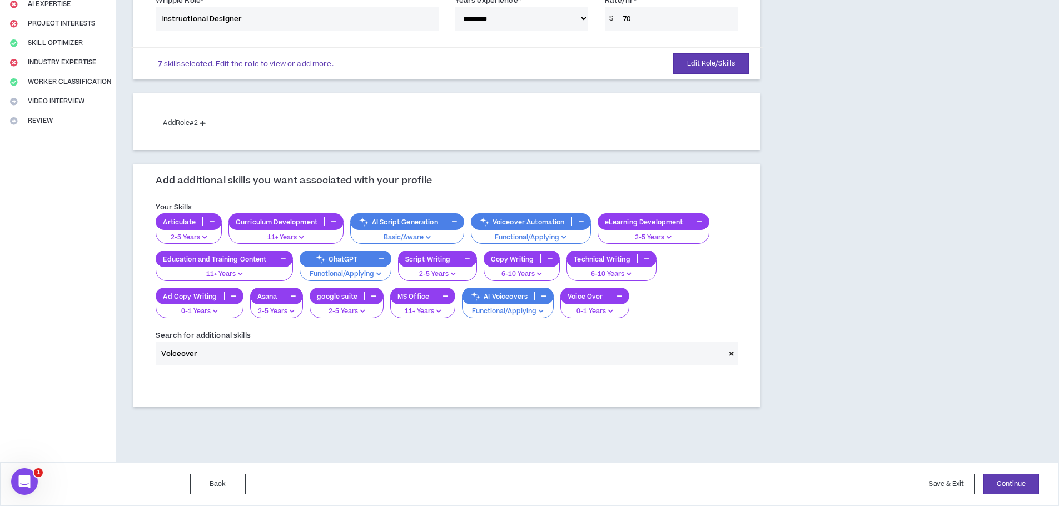
click at [593, 377] on div at bounding box center [446, 382] width 599 height 17
click at [1008, 483] on button "Continue" at bounding box center [1011, 484] width 56 height 21
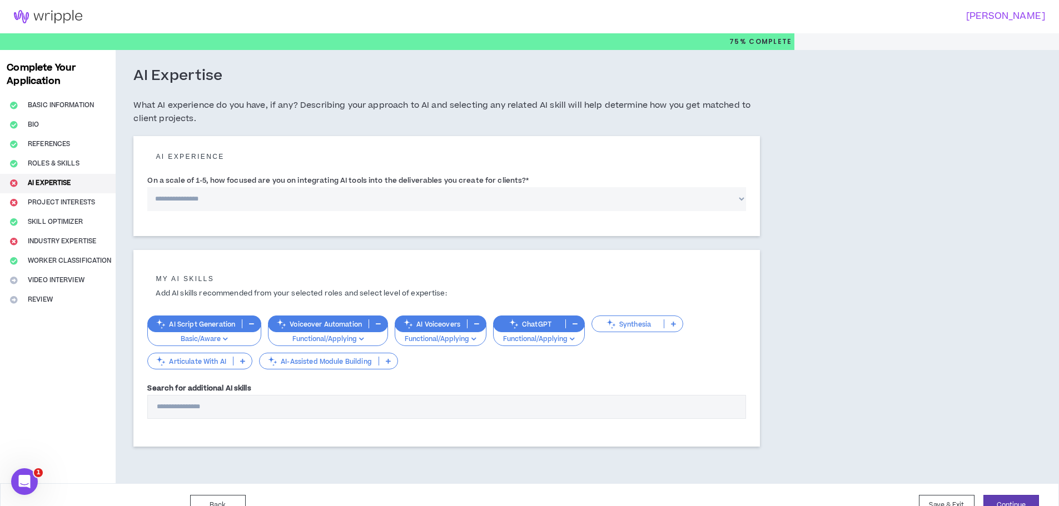
click at [195, 196] on select "**********" at bounding box center [446, 199] width 599 height 24
select select "*"
click at [147, 187] on select "**********" at bounding box center [446, 199] width 599 height 24
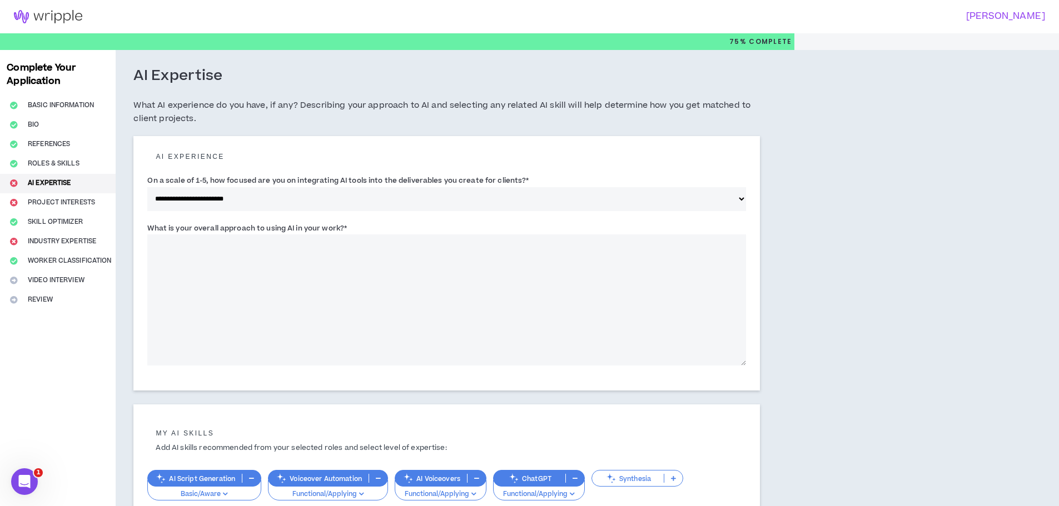
click at [355, 257] on textarea "What is your overall approach to using AI in your work? *" at bounding box center [446, 300] width 599 height 131
type textarea "**********"
click at [371, 204] on select "**********" at bounding box center [446, 199] width 599 height 24
select select "*"
click at [147, 187] on select "**********" at bounding box center [446, 199] width 599 height 24
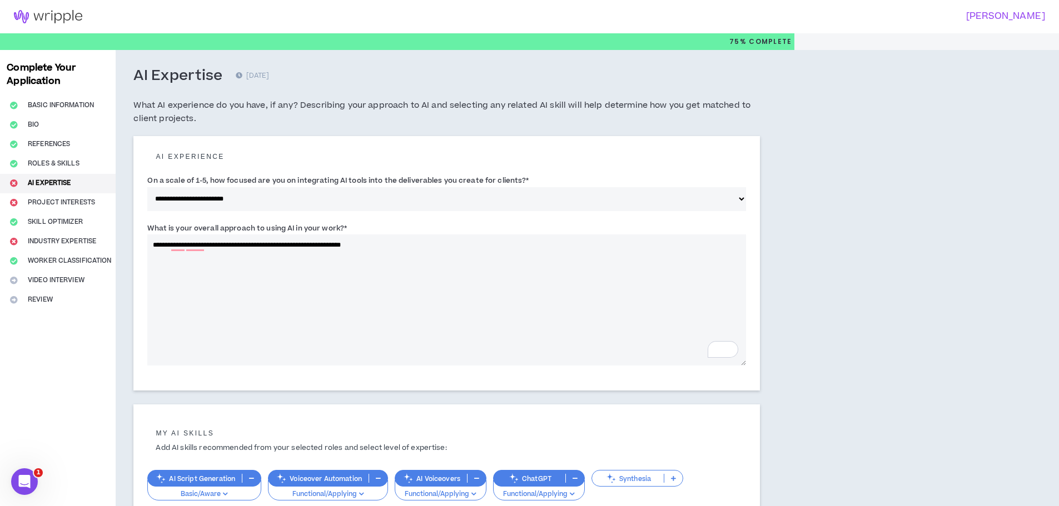
click at [402, 244] on textarea "**********" at bounding box center [446, 300] width 599 height 131
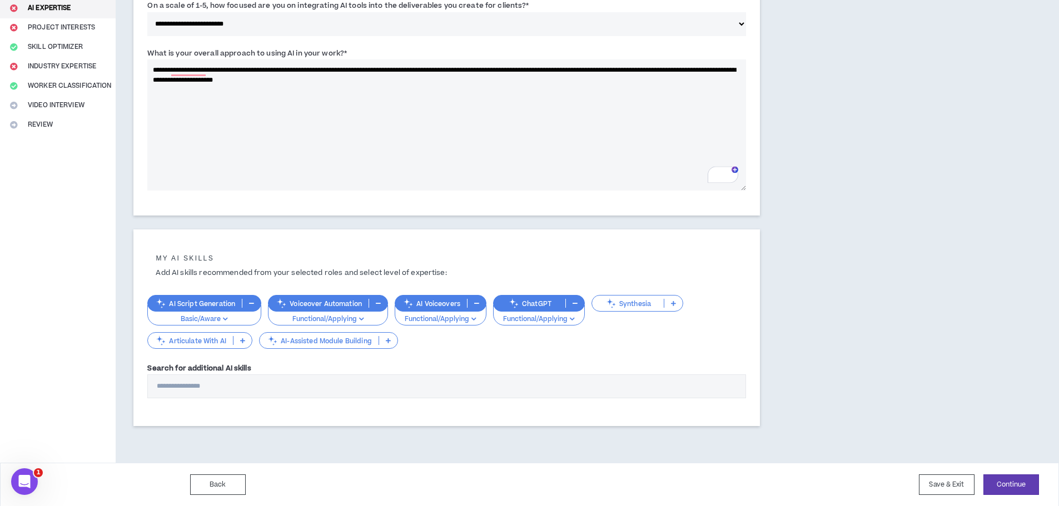
scroll to position [176, 0]
type textarea "**********"
click at [227, 303] on p "AI Script Generation" at bounding box center [195, 303] width 94 height 8
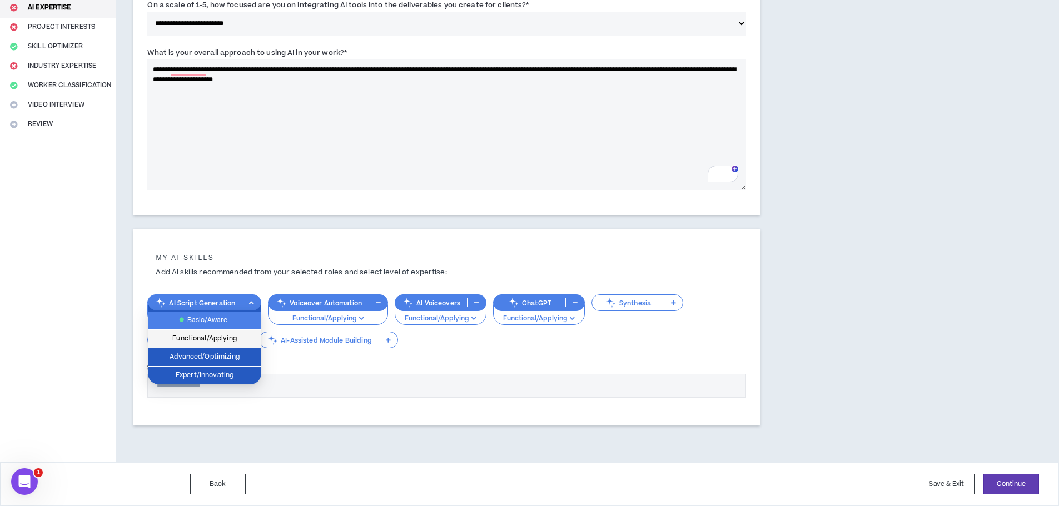
click at [226, 337] on span "Functional/Applying" at bounding box center [205, 339] width 100 height 12
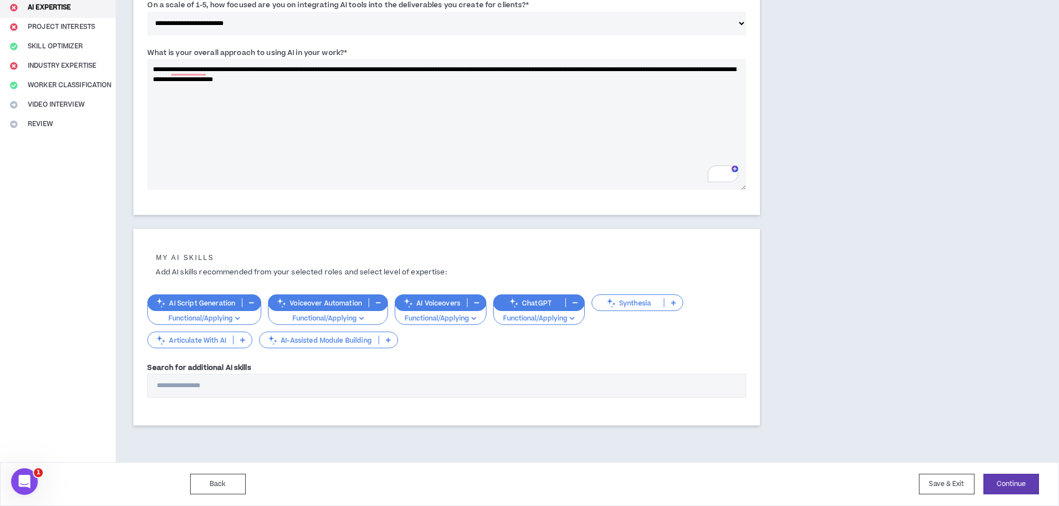
click at [317, 301] on p "Voiceover Automation" at bounding box center [319, 303] width 100 height 8
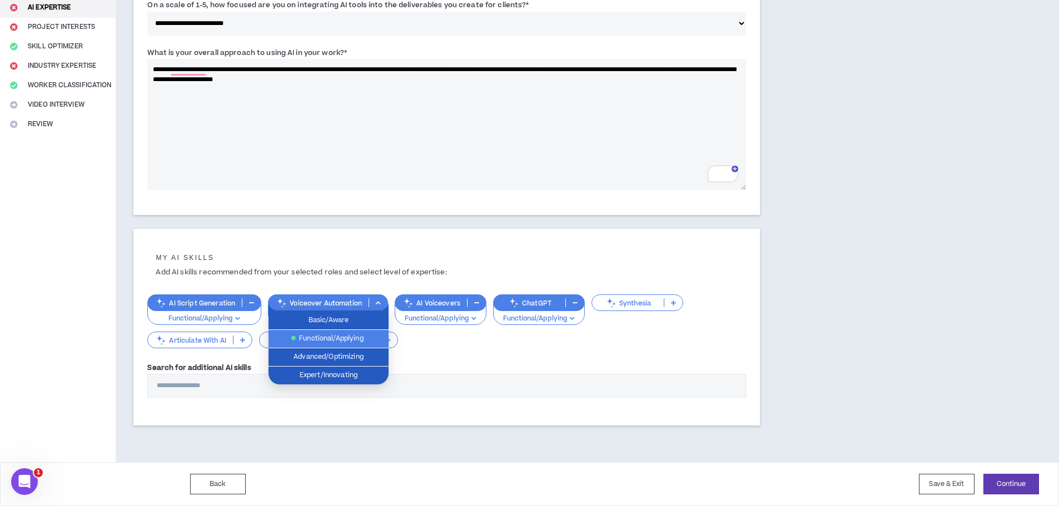
click at [342, 338] on span "Functional/Applying" at bounding box center [328, 339] width 107 height 12
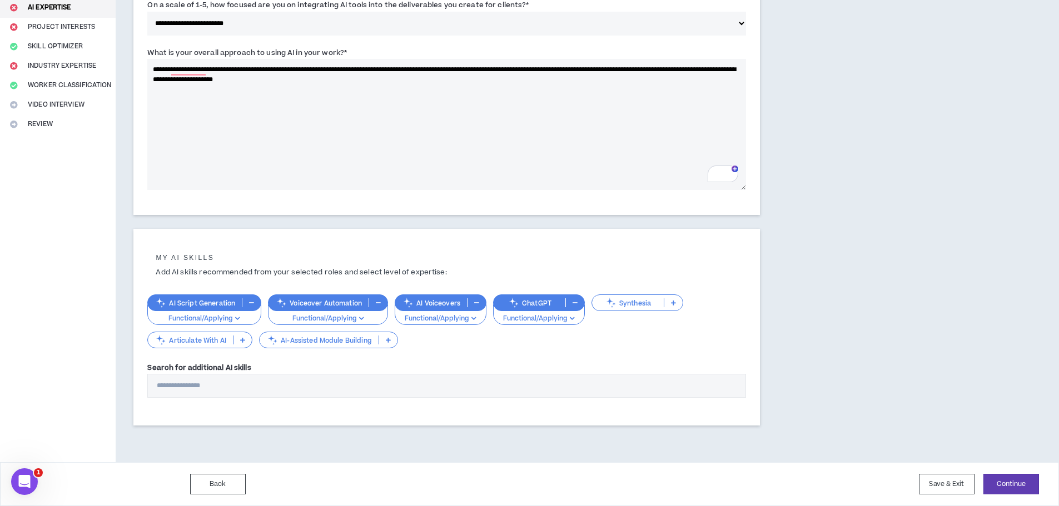
click at [216, 341] on p "Articulate With AI" at bounding box center [190, 340] width 85 height 8
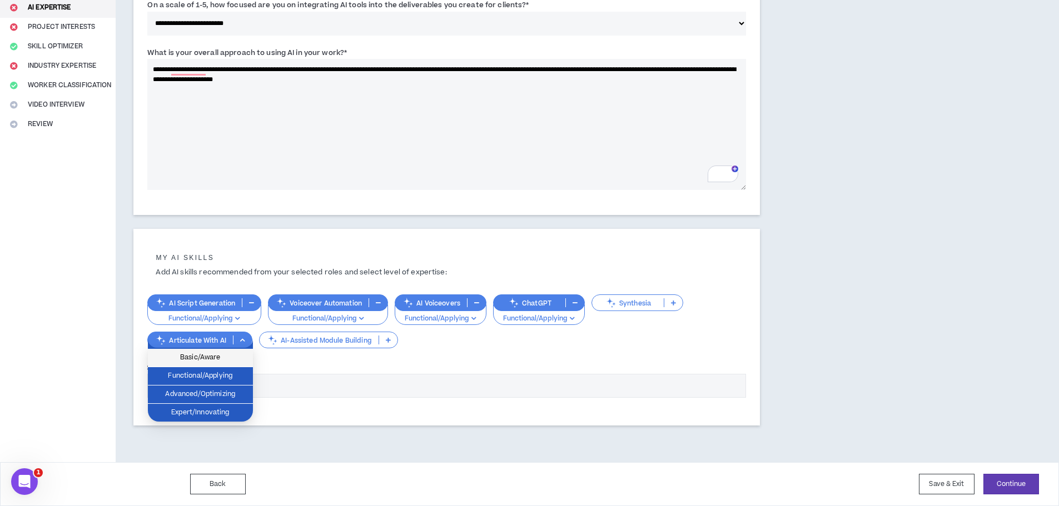
click at [213, 361] on span "Basic/Aware" at bounding box center [201, 358] width 92 height 12
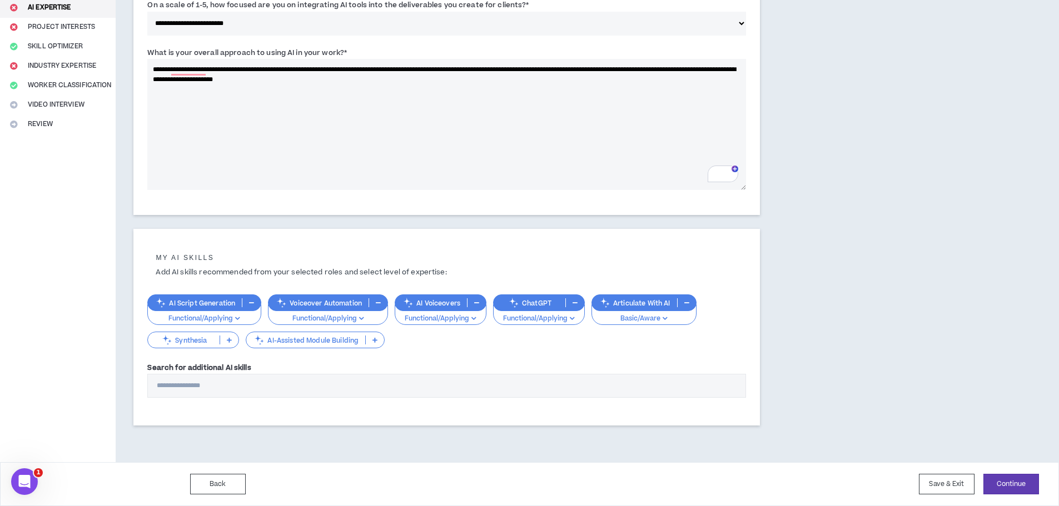
click at [314, 342] on p "AI-Assisted Module Building" at bounding box center [305, 340] width 119 height 8
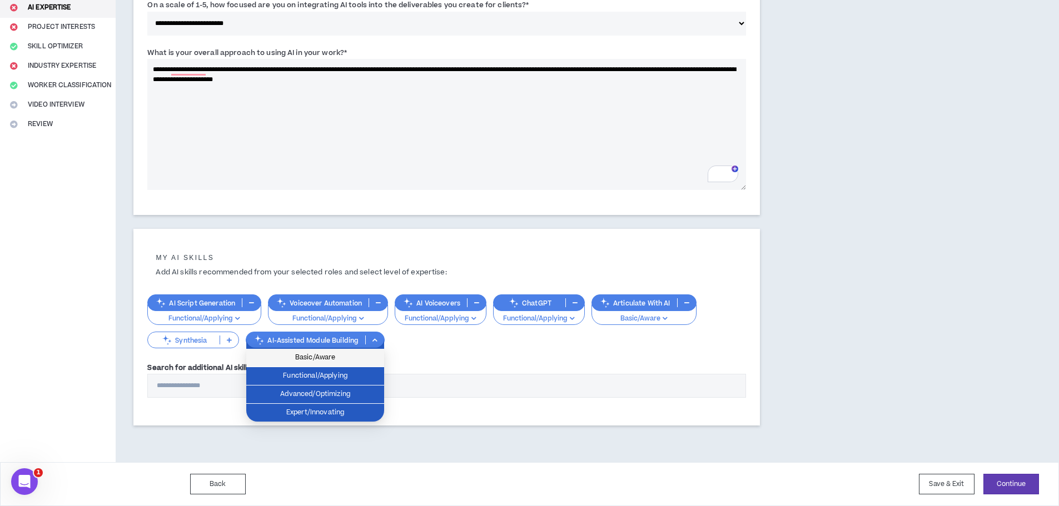
click at [306, 356] on span "Basic/Aware" at bounding box center [315, 358] width 125 height 12
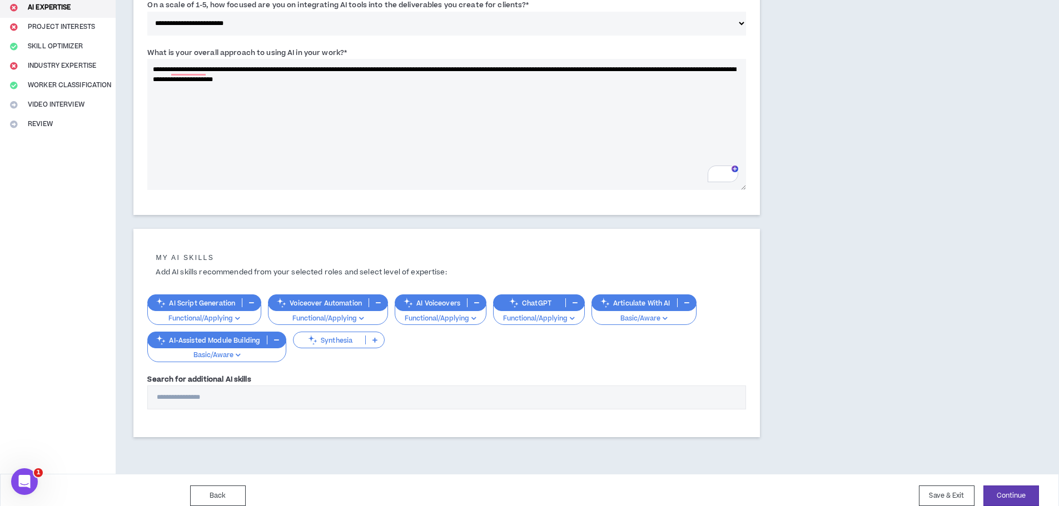
click at [549, 309] on div "ChatGPT" at bounding box center [539, 303] width 92 height 17
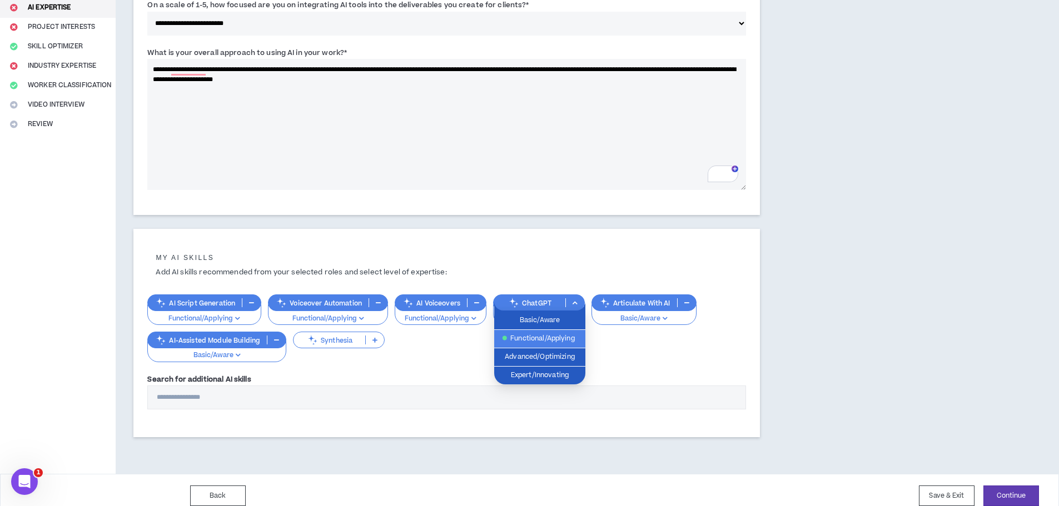
click at [549, 309] on div "ChatGPT" at bounding box center [539, 303] width 92 height 17
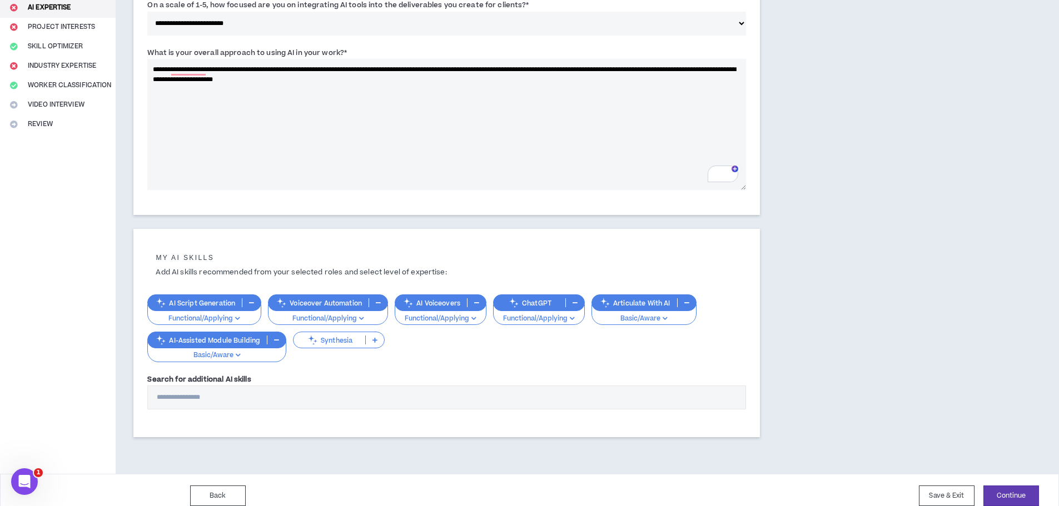
click at [192, 314] on p "Functional/Applying" at bounding box center [205, 319] width 100 height 10
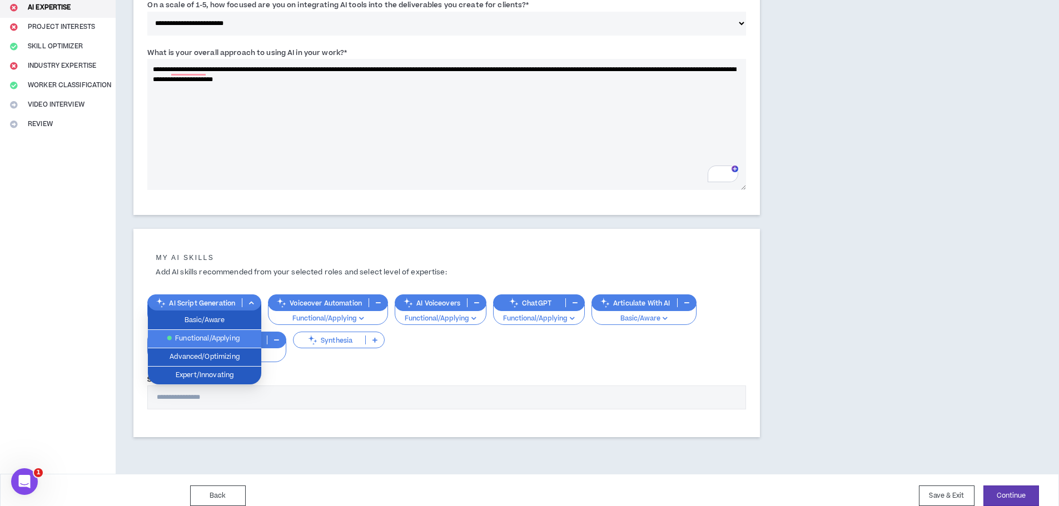
click at [207, 339] on span "Functional/Applying" at bounding box center [205, 339] width 100 height 12
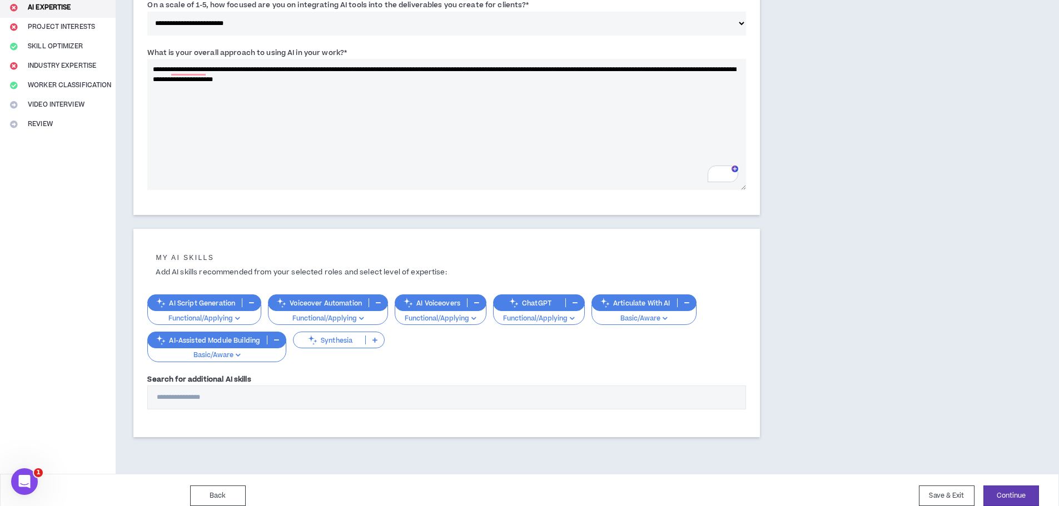
click at [599, 378] on div "Search for additional AI skills" at bounding box center [446, 392] width 599 height 36
click at [1017, 502] on button "Continue" at bounding box center [1011, 496] width 56 height 21
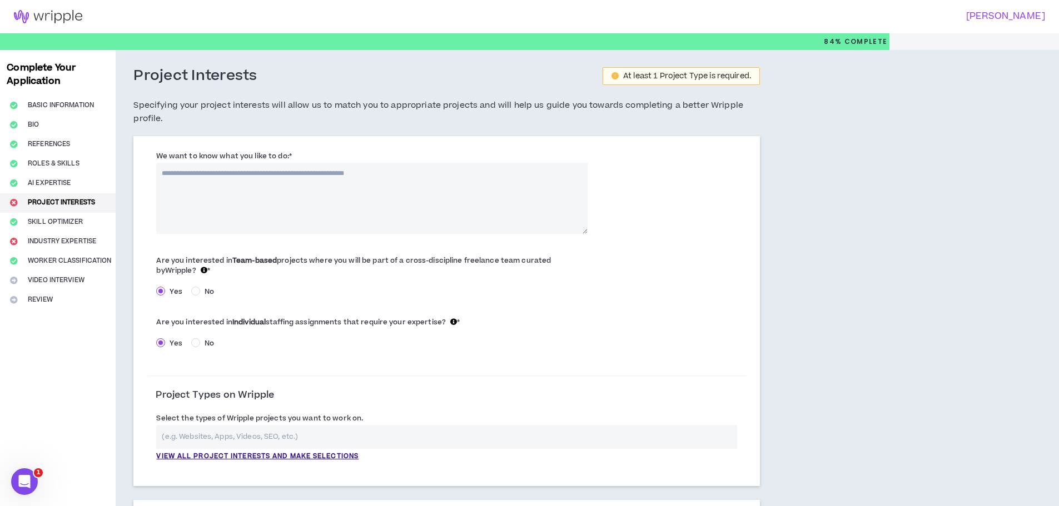
click at [235, 178] on textarea "We want to know what you like to do: *" at bounding box center [371, 198] width 431 height 71
type textarea "**********"
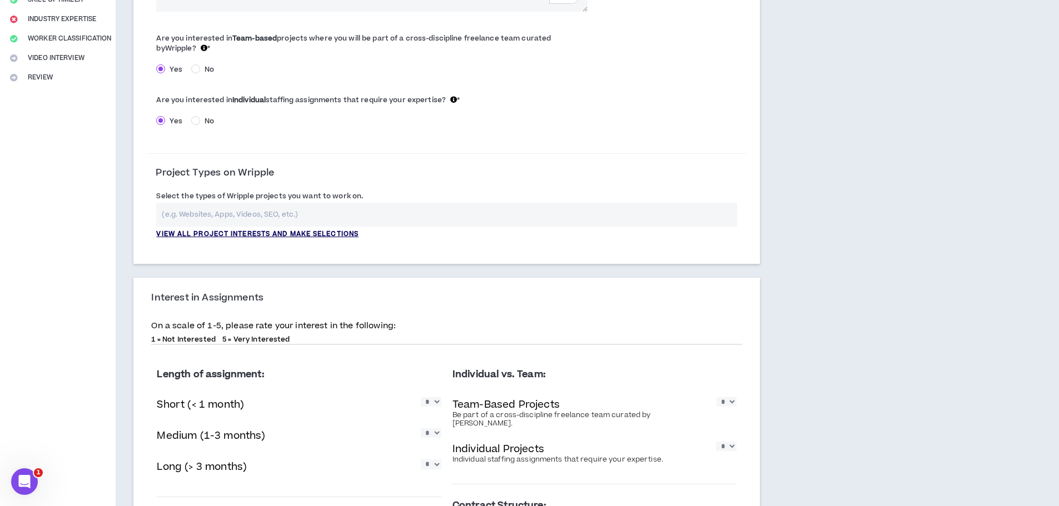
type textarea "**********"
click at [263, 232] on p "View all project interests and make selections" at bounding box center [257, 235] width 202 height 10
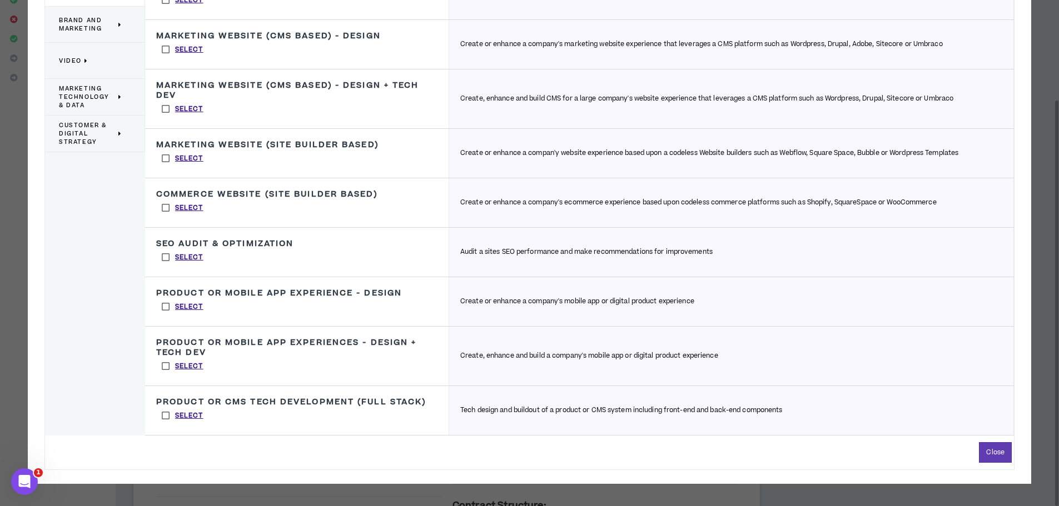
click at [82, 21] on span "Brand and Marketing" at bounding box center [87, 24] width 57 height 17
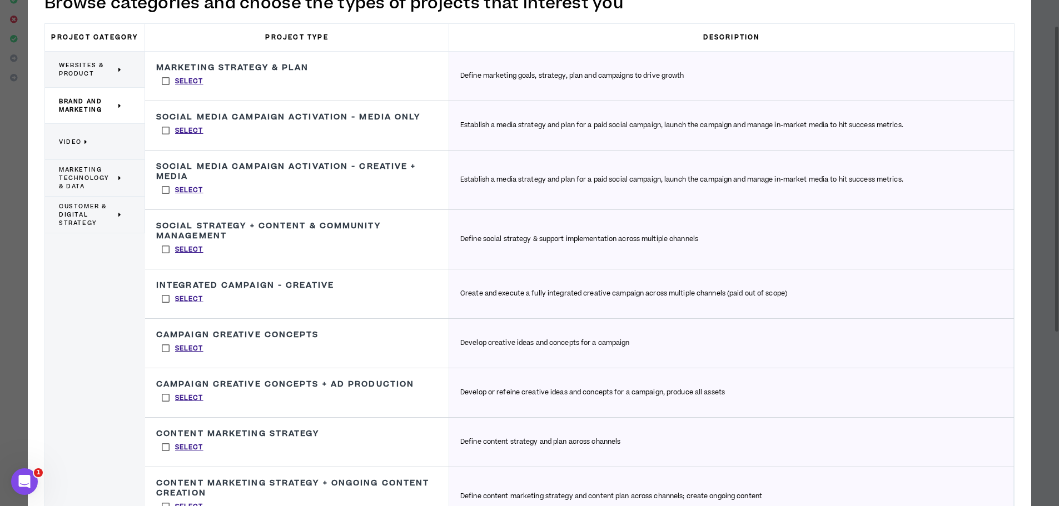
click at [274, 126] on div "Social Media Campaign Activation - Media Only Establish a media strategy and pl…" at bounding box center [297, 125] width 304 height 49
click at [438, 121] on div "Social Media Campaign Activation - Media Only Establish a media strategy and pl…" at bounding box center [297, 125] width 304 height 49
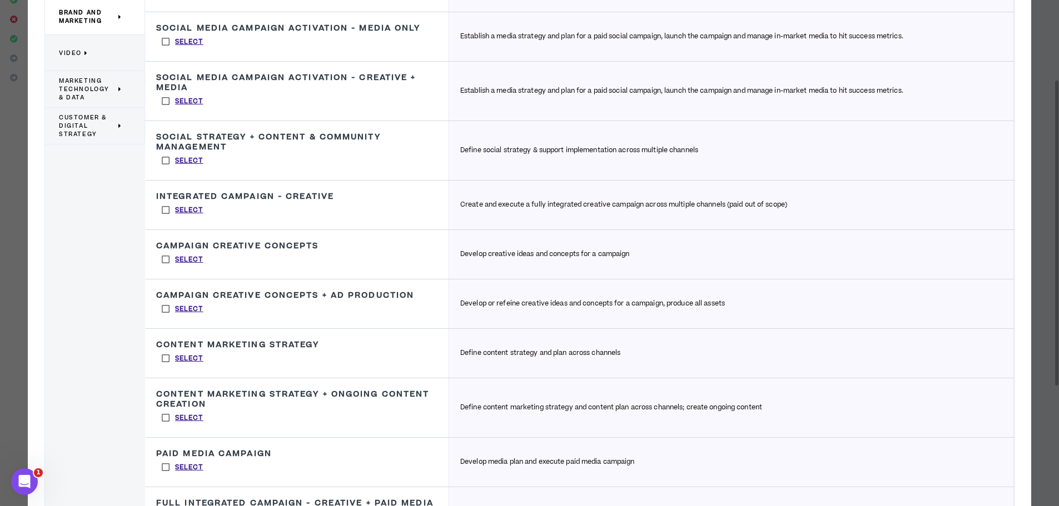
click at [386, 85] on h3 "Social Media Campaign Activation - Creative + Media" at bounding box center [296, 83] width 281 height 20
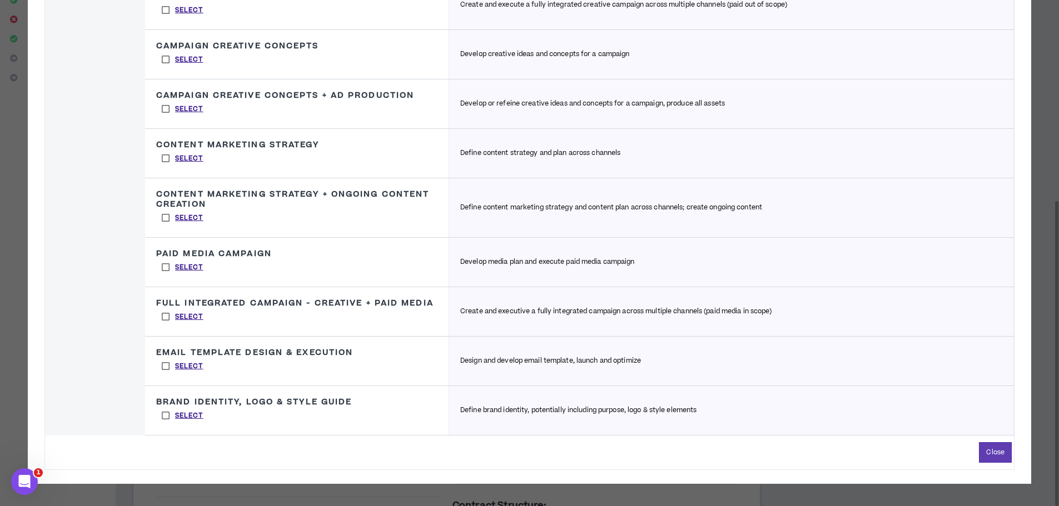
click at [167, 366] on label "Select" at bounding box center [182, 366] width 53 height 17
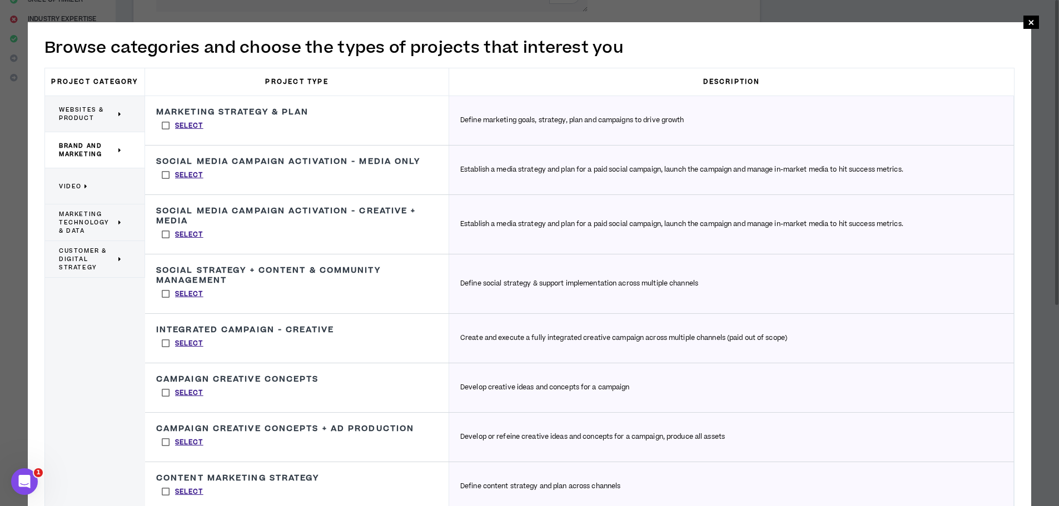
click at [85, 112] on span "Websites & Product" at bounding box center [87, 114] width 57 height 17
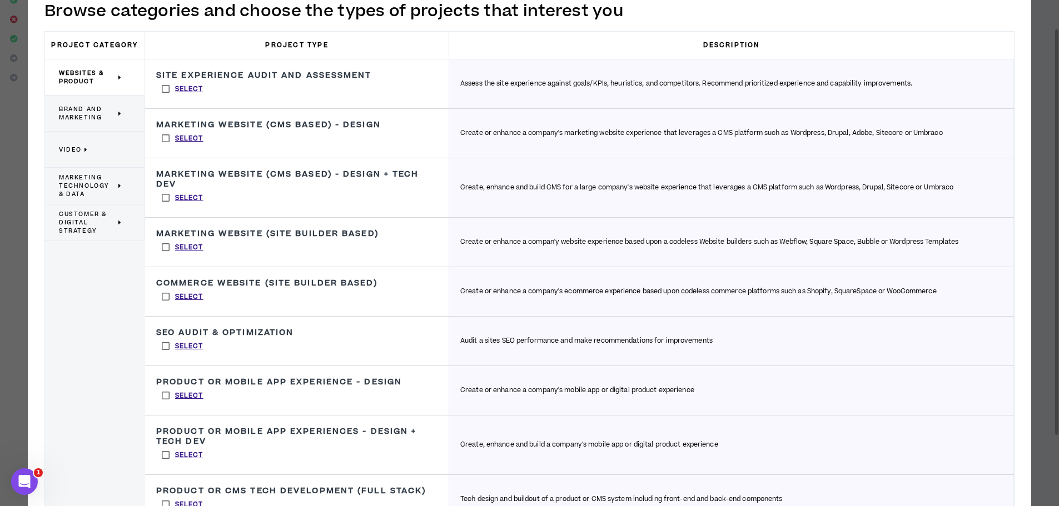
click at [78, 149] on span "Video" at bounding box center [70, 150] width 23 height 8
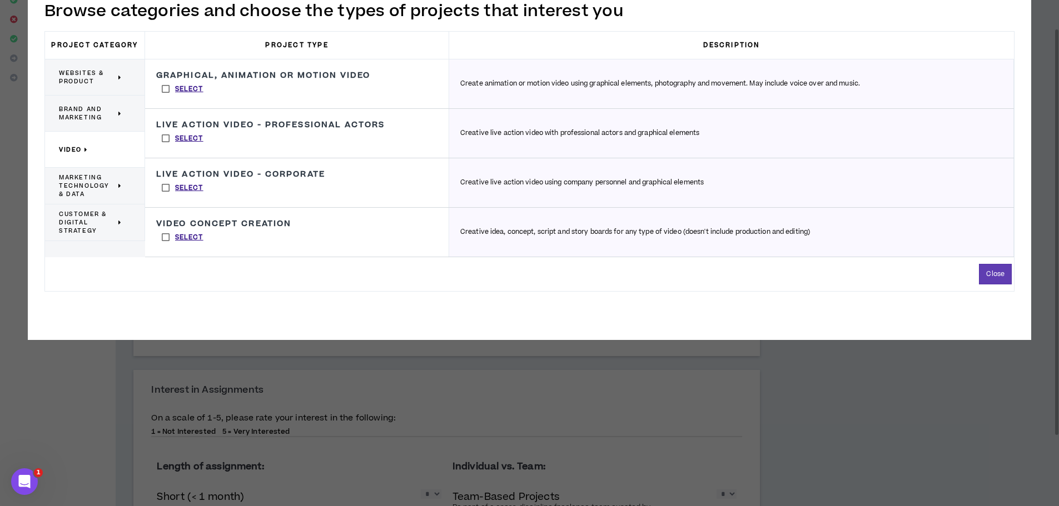
click at [165, 236] on label "Select" at bounding box center [182, 237] width 53 height 17
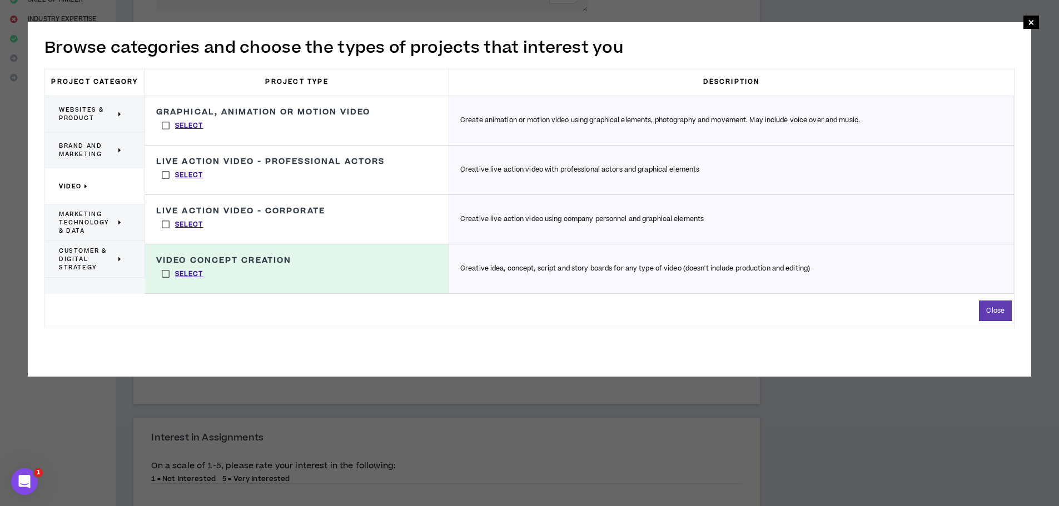
click at [75, 222] on span "Marketing Technology & Data" at bounding box center [87, 222] width 57 height 25
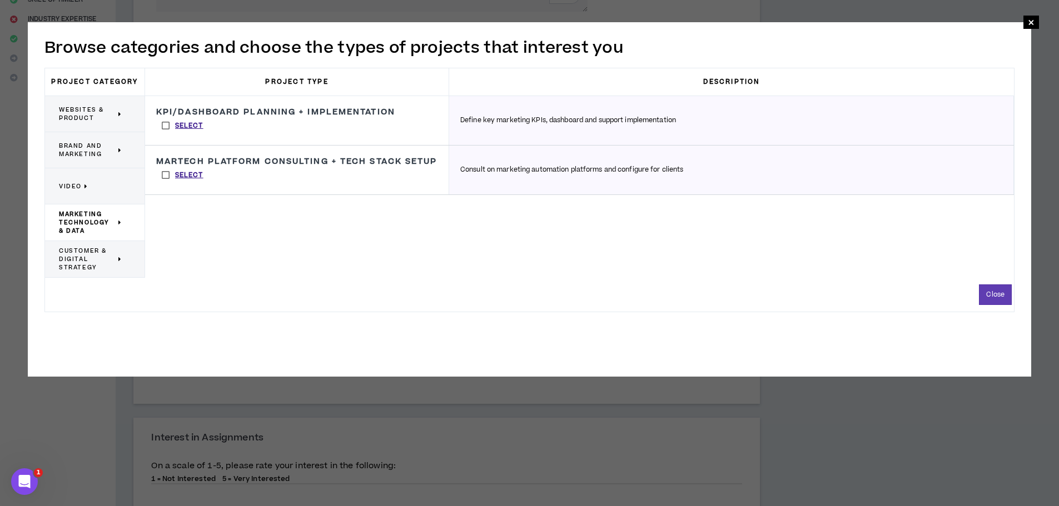
click at [82, 260] on span "Customer & Digital Strategy" at bounding box center [87, 259] width 57 height 25
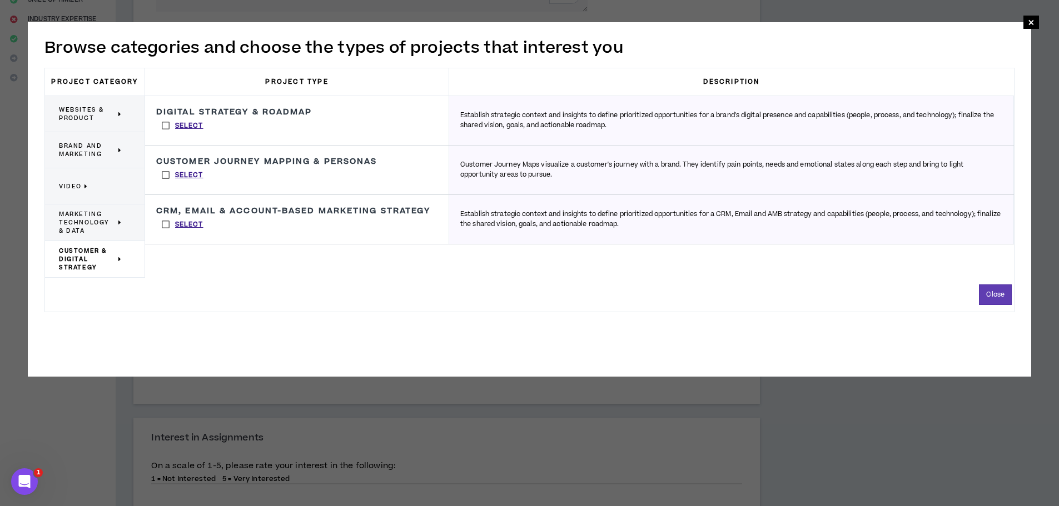
click at [316, 163] on h3 "Customer Journey Mapping & Personas" at bounding box center [266, 162] width 221 height 10
click at [191, 173] on p "Select" at bounding box center [189, 176] width 28 height 10
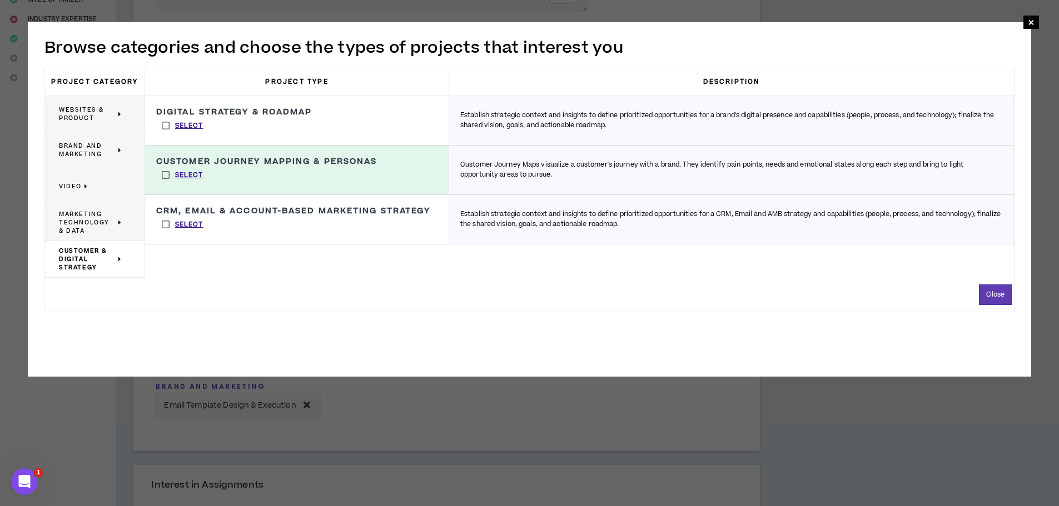
click at [72, 263] on span "Customer & Digital Strategy" at bounding box center [87, 259] width 57 height 25
click at [989, 289] on button "Close" at bounding box center [995, 295] width 33 height 21
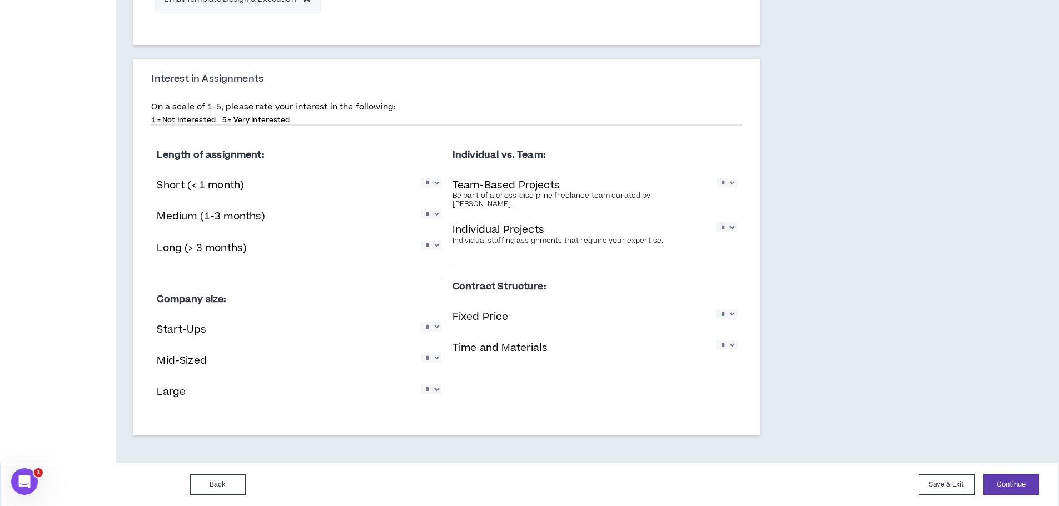
scroll to position [629, 0]
click at [435, 182] on select "* * * * *" at bounding box center [431, 181] width 21 height 9
select select "*"
click at [421, 177] on select "* * * * *" at bounding box center [431, 181] width 21 height 9
click at [434, 216] on select "* * * * *" at bounding box center [431, 212] width 21 height 9
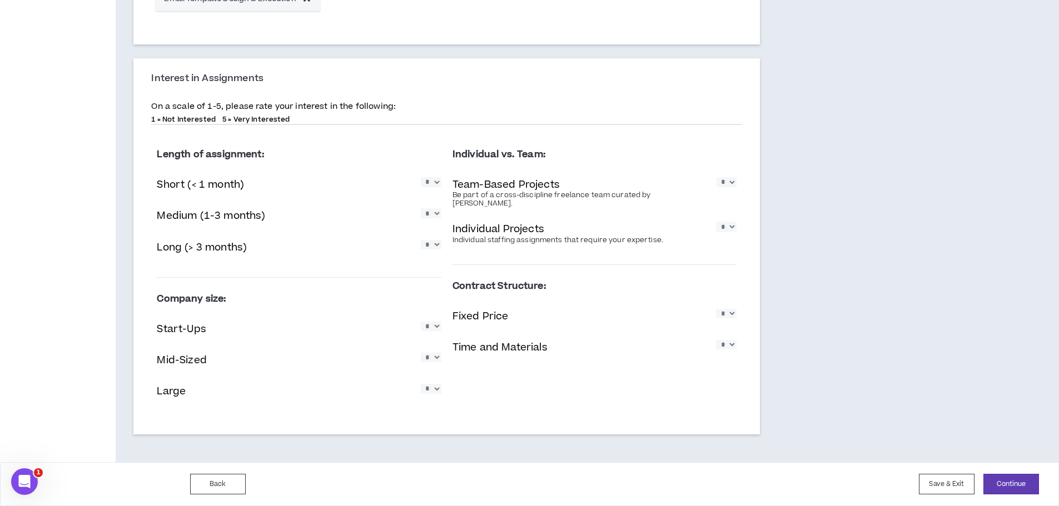
select select "*"
click at [421, 208] on select "* * * * *" at bounding box center [431, 212] width 21 height 9
click at [433, 249] on select "* * * * *" at bounding box center [431, 244] width 21 height 9
select select "*"
click at [421, 240] on select "* * * * *" at bounding box center [431, 244] width 21 height 9
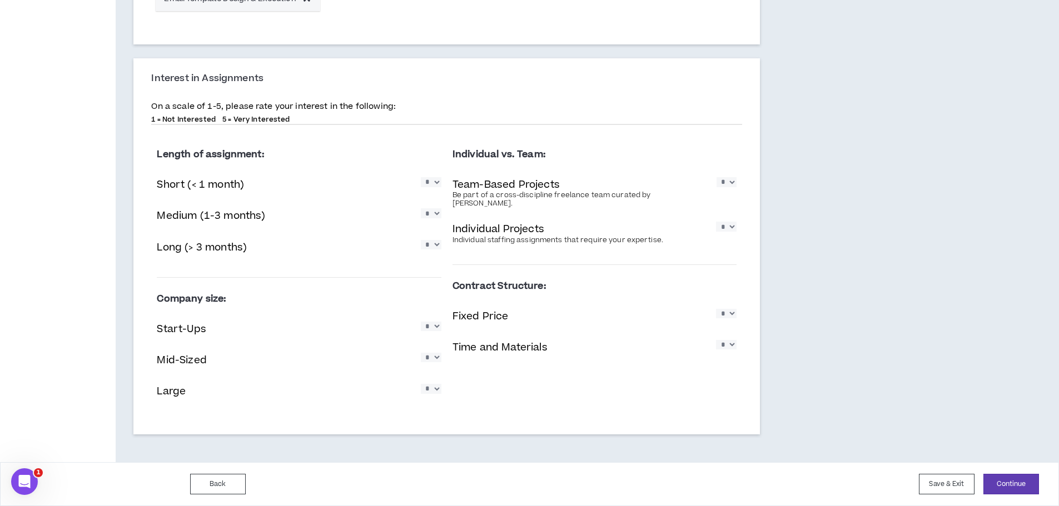
click at [728, 183] on select "* * * * *" at bounding box center [727, 181] width 20 height 9
select select "*"
click at [717, 177] on select "* * * * *" at bounding box center [727, 181] width 20 height 9
click at [727, 222] on select "* * * * *" at bounding box center [726, 226] width 21 height 9
select select "*"
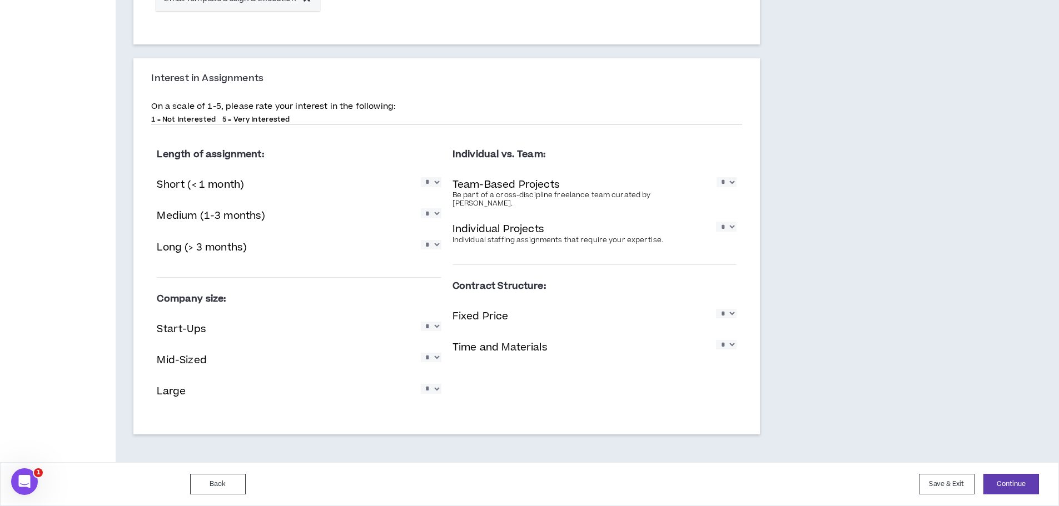
click at [716, 222] on select "* * * * *" at bounding box center [726, 226] width 21 height 9
click at [433, 330] on select "* * * * *" at bounding box center [431, 326] width 21 height 9
select select "*"
click at [421, 322] on select "* * * * *" at bounding box center [431, 326] width 21 height 9
click at [431, 362] on select "* * * * *" at bounding box center [431, 357] width 21 height 9
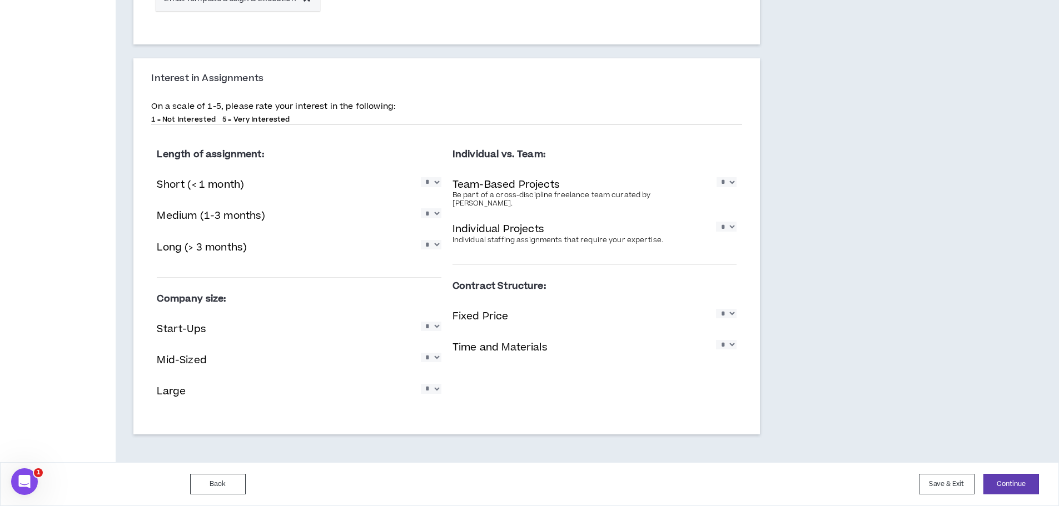
select select "*"
click at [421, 353] on select "* * * * *" at bounding box center [431, 357] width 21 height 9
click at [432, 389] on select "* * * * *" at bounding box center [431, 388] width 21 height 9
select select "*"
click at [421, 384] on select "* * * * *" at bounding box center [431, 388] width 21 height 9
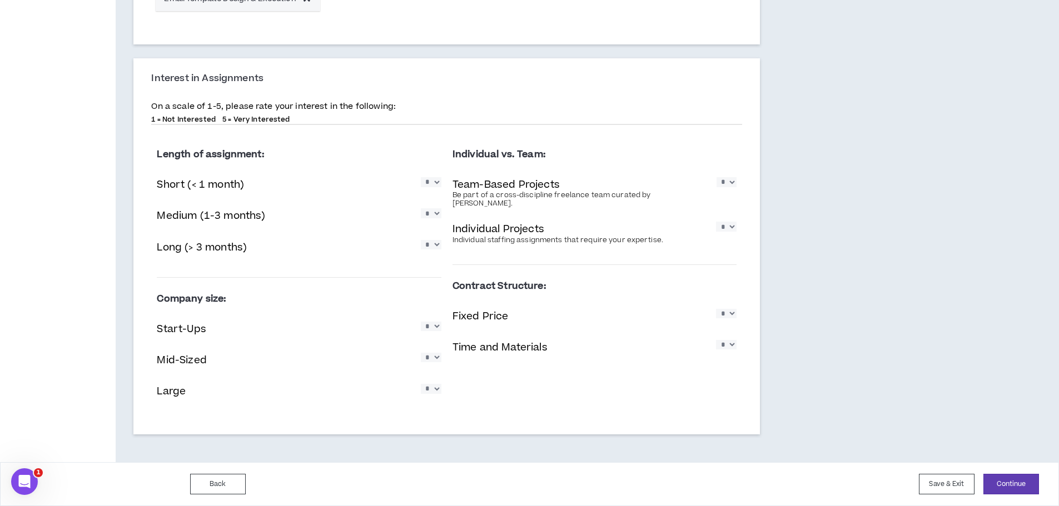
click at [725, 309] on select "* * * * *" at bounding box center [726, 313] width 21 height 9
select select "*"
click at [716, 309] on select "* * * * *" at bounding box center [726, 313] width 21 height 9
click at [731, 340] on select "* * * * *" at bounding box center [726, 344] width 21 height 9
select select "*"
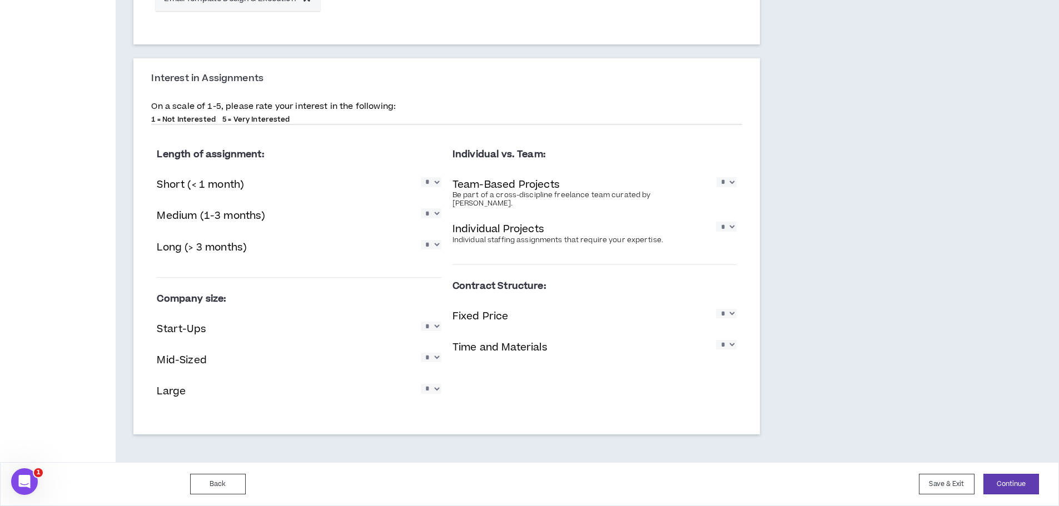
click at [716, 340] on select "* * * * *" at bounding box center [726, 344] width 21 height 9
click at [1005, 482] on button "Continue" at bounding box center [1011, 484] width 56 height 21
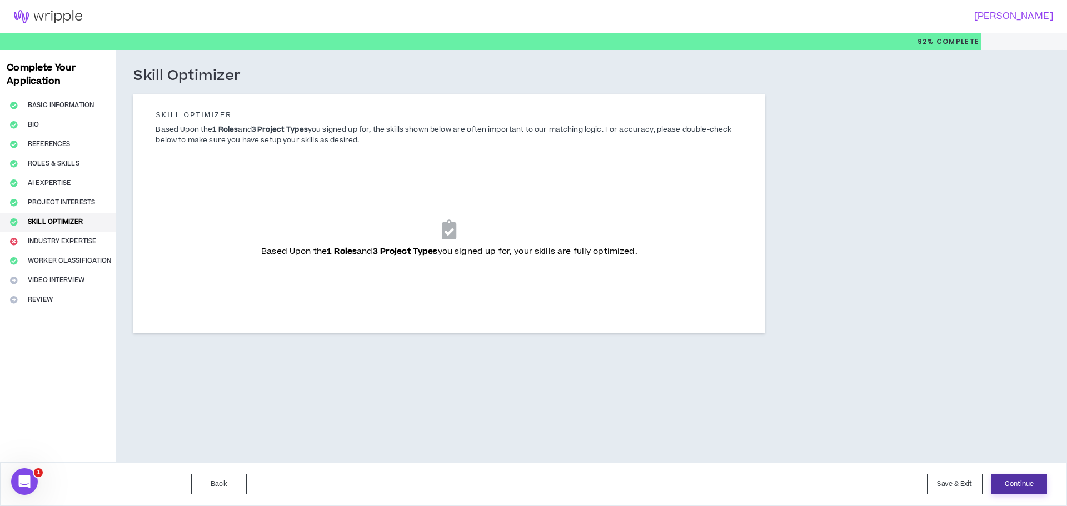
click at [1019, 481] on button "Continue" at bounding box center [1020, 484] width 56 height 21
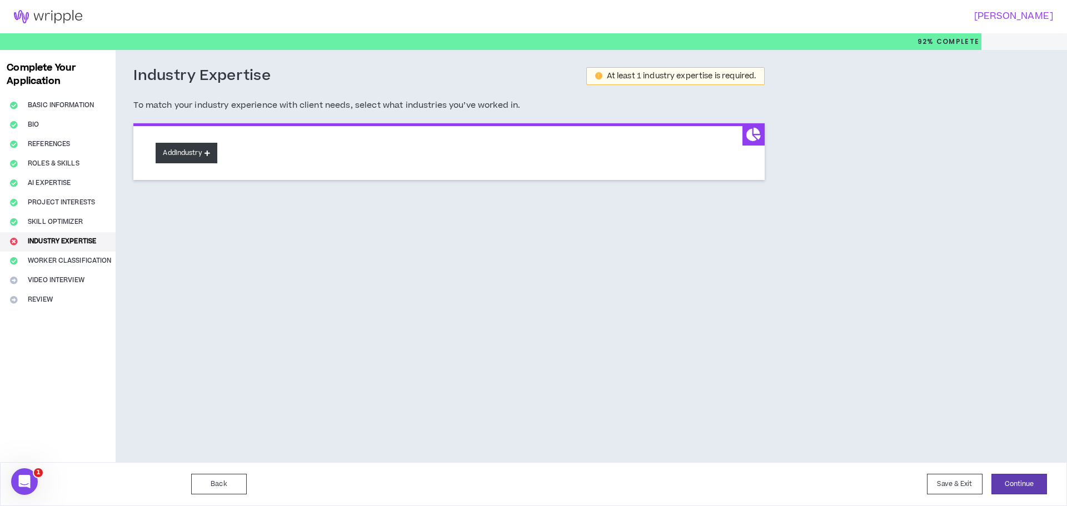
click at [195, 162] on button "Add Industry" at bounding box center [186, 153] width 61 height 21
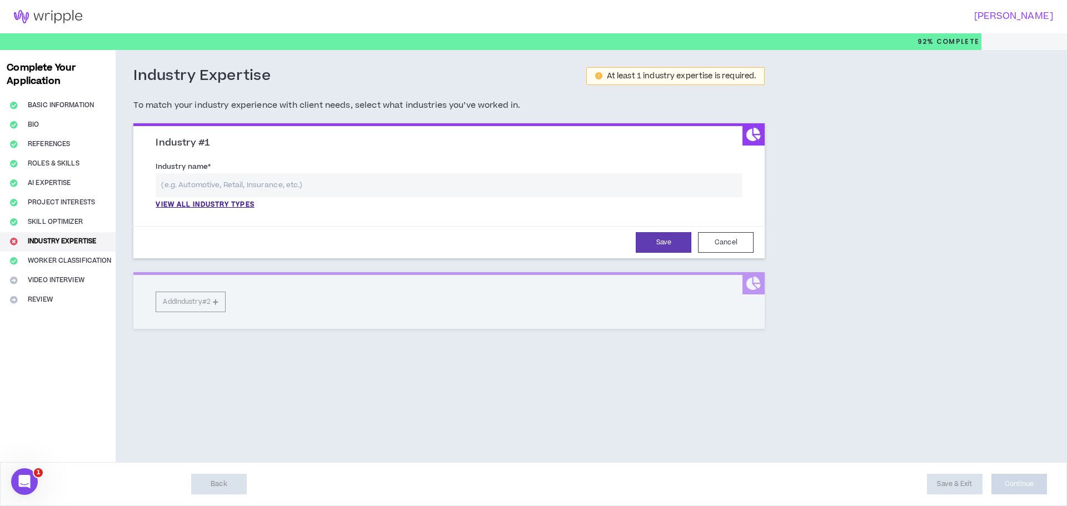
click at [333, 183] on input "text" at bounding box center [449, 185] width 587 height 24
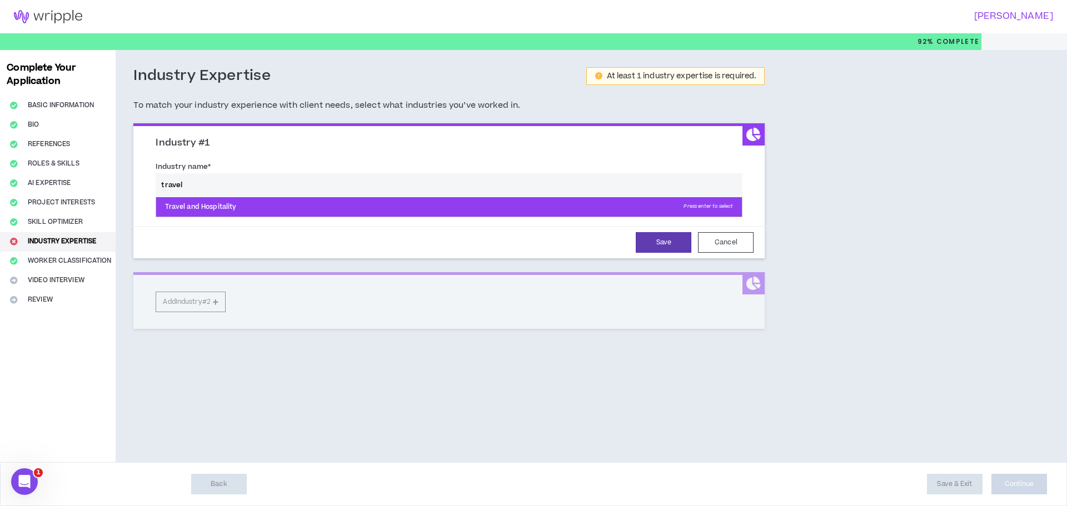
click at [267, 212] on p "Travel and Hospitality Press enter to select" at bounding box center [449, 207] width 586 height 20
type input "Travel and Hospitality"
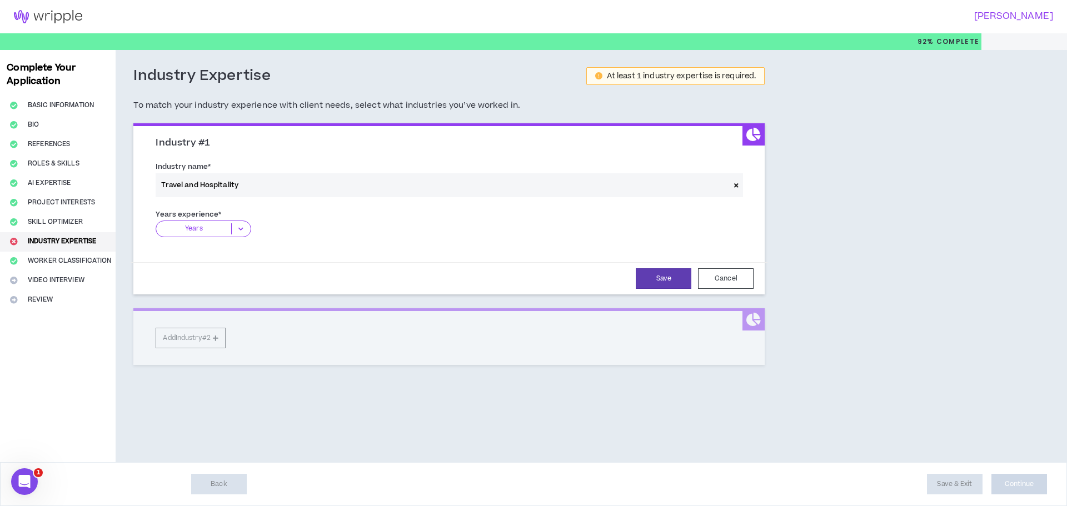
click at [237, 228] on icon at bounding box center [241, 228] width 18 height 11
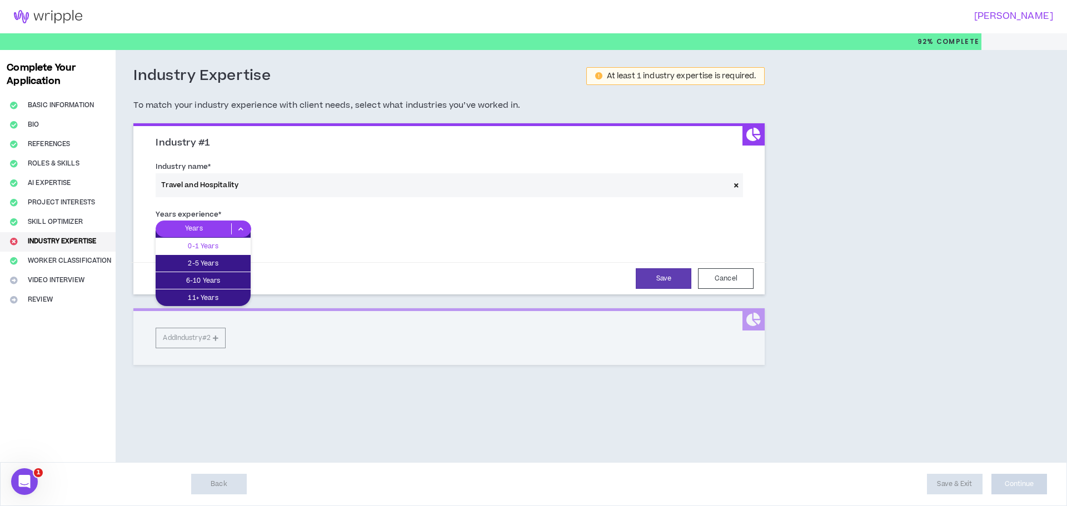
click at [220, 247] on p "0-1 Years" at bounding box center [203, 246] width 95 height 12
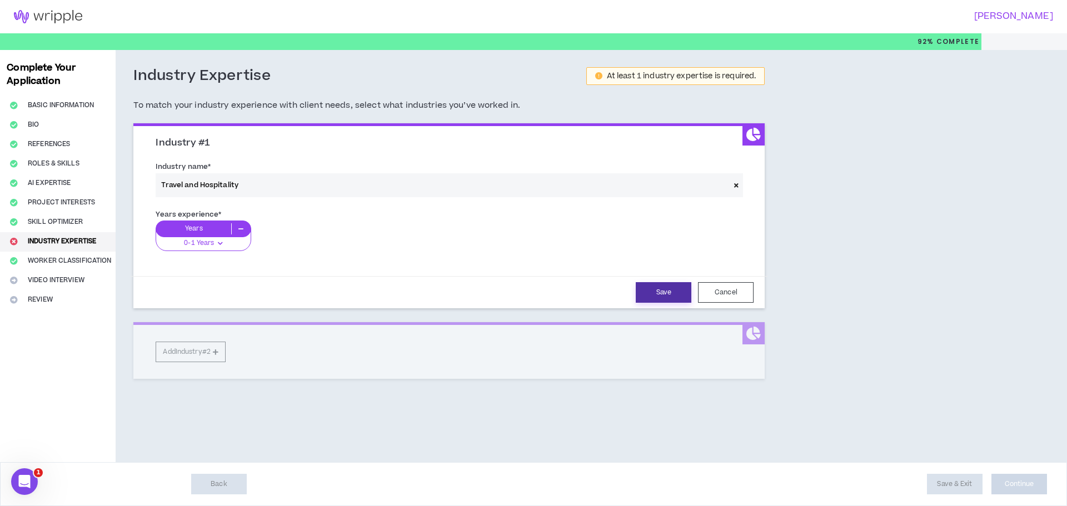
click at [649, 297] on button "Save" at bounding box center [664, 292] width 56 height 21
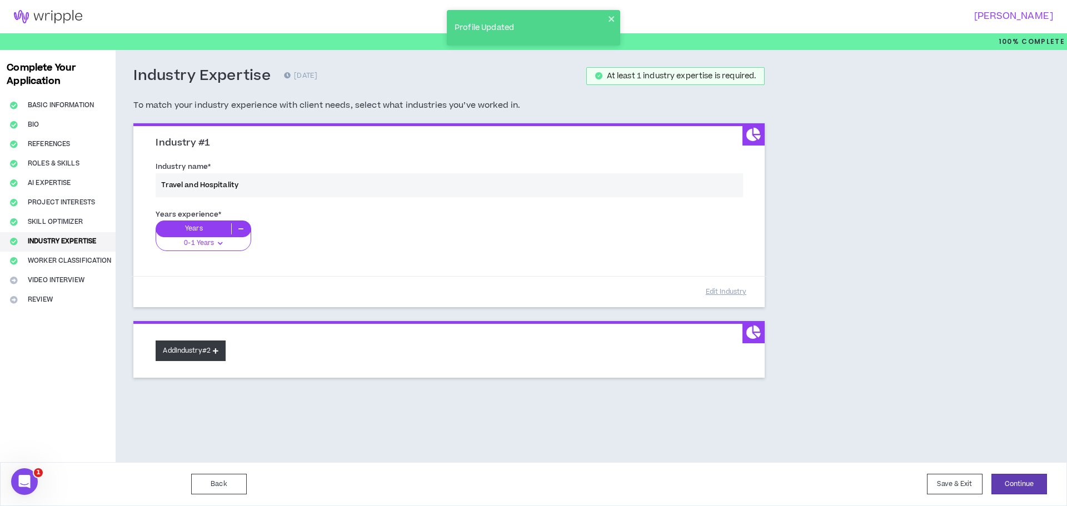
click at [192, 353] on button "Add Industry #2" at bounding box center [191, 351] width 70 height 21
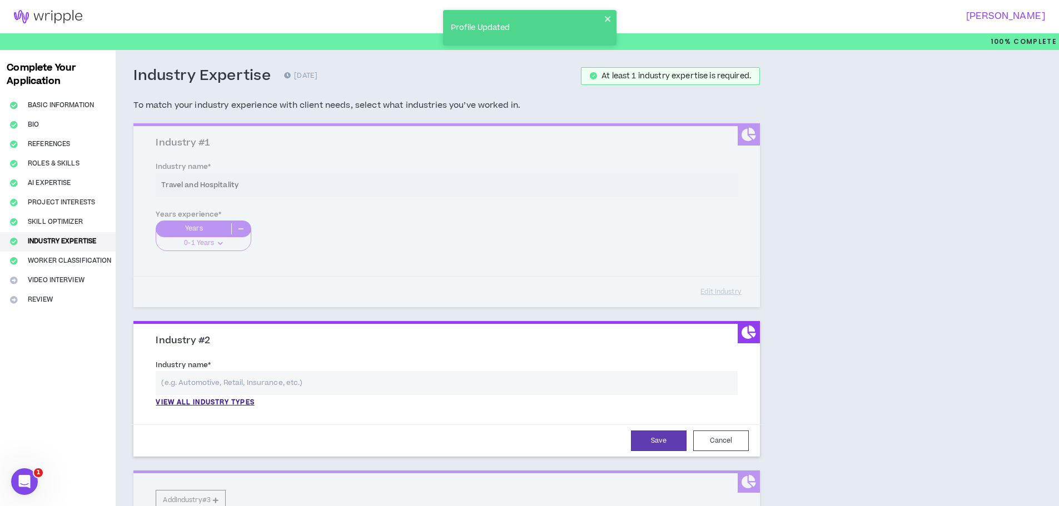
click at [278, 384] on input "text" at bounding box center [447, 383] width 582 height 24
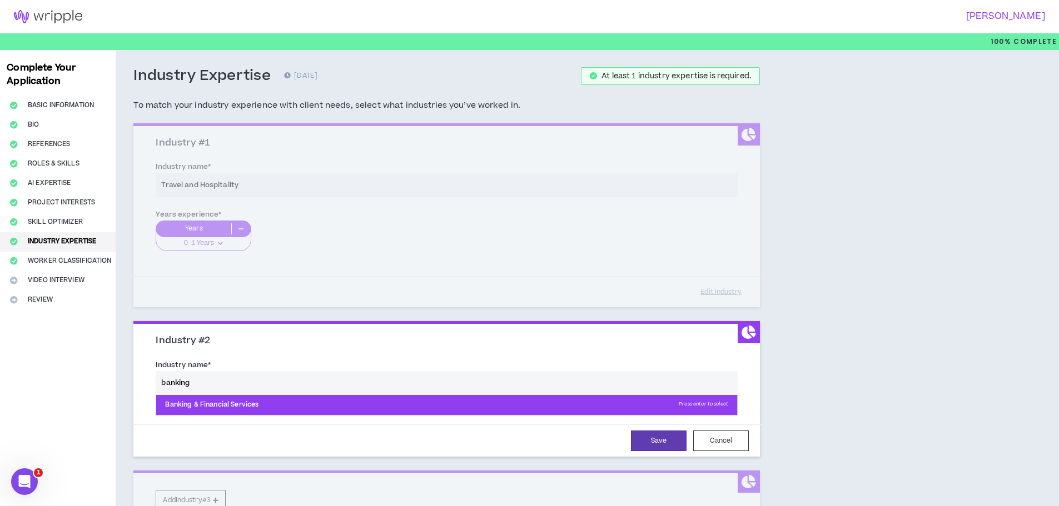
click at [260, 405] on p "Banking & Financial Services Press enter to select" at bounding box center [446, 405] width 581 height 20
type input "Banking & Financial Services"
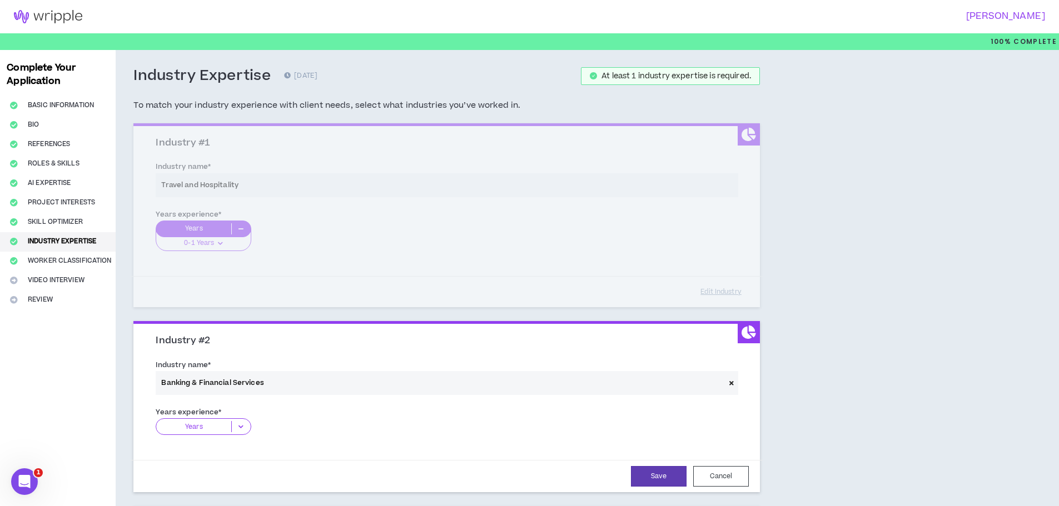
click at [207, 430] on p "Years" at bounding box center [193, 426] width 75 height 11
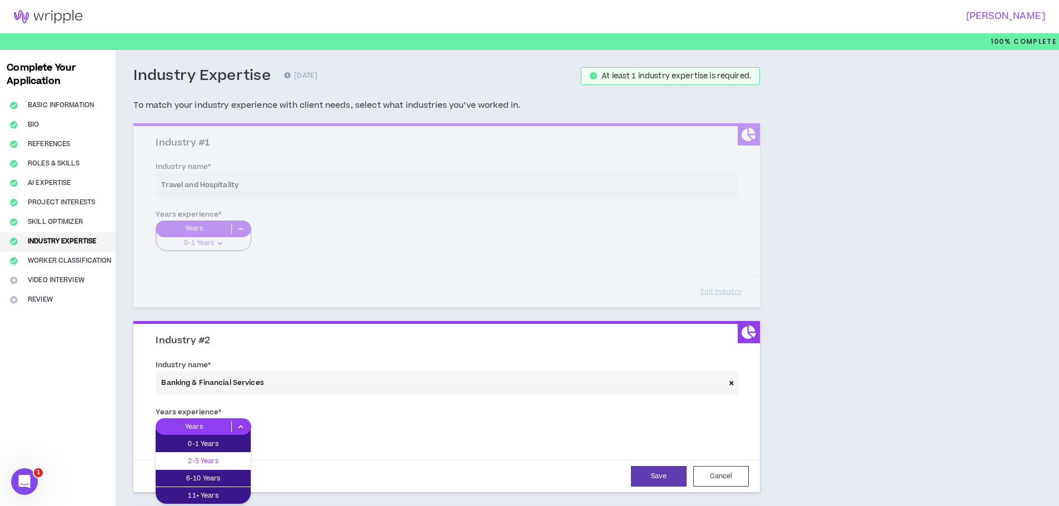
click at [212, 455] on p "2-5 Years" at bounding box center [203, 461] width 95 height 12
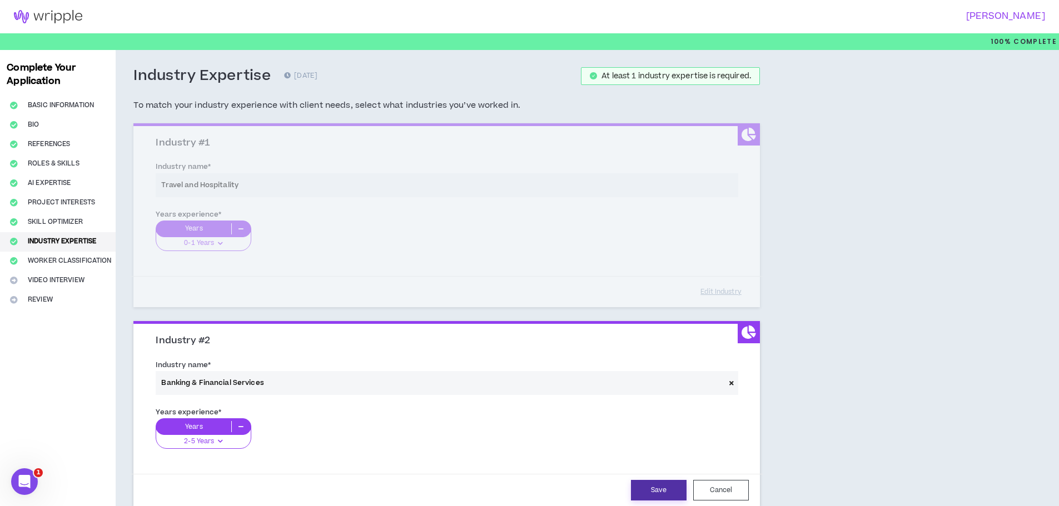
drag, startPoint x: 660, startPoint y: 486, endPoint x: 650, endPoint y: 467, distance: 21.7
click at [660, 480] on div "Save Cancel" at bounding box center [447, 490] width 632 height 32
click at [647, 490] on button "Save" at bounding box center [659, 490] width 56 height 21
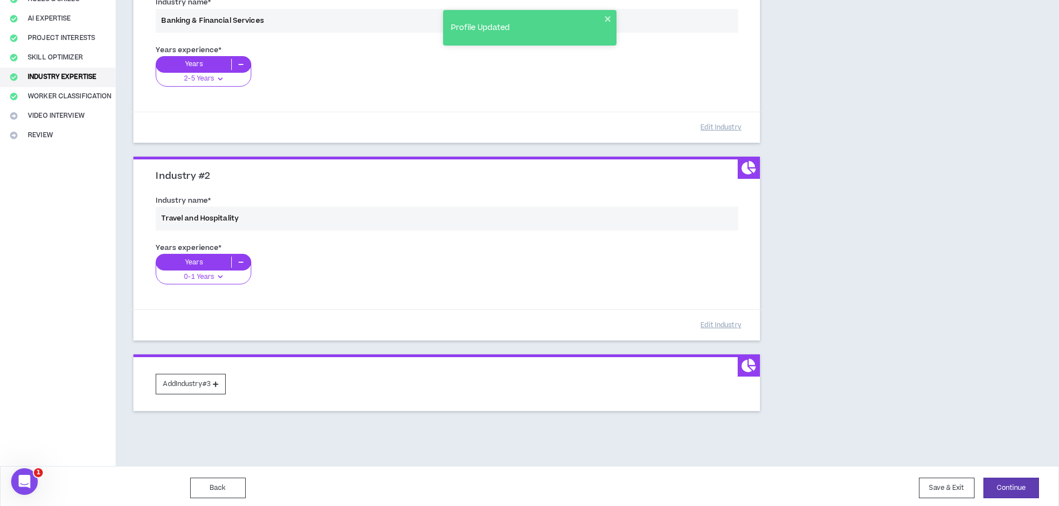
scroll to position [168, 0]
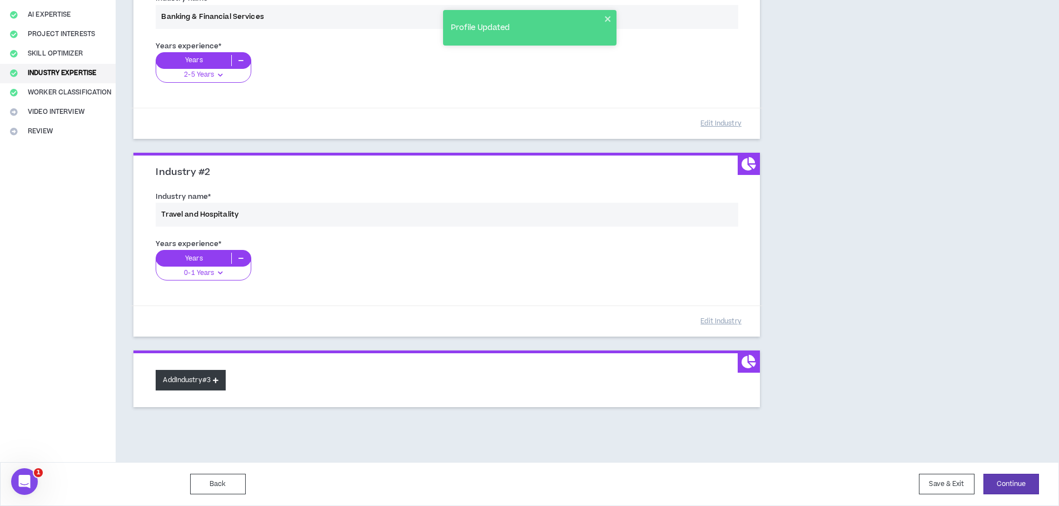
click at [187, 380] on button "Add Industry #3" at bounding box center [191, 380] width 70 height 21
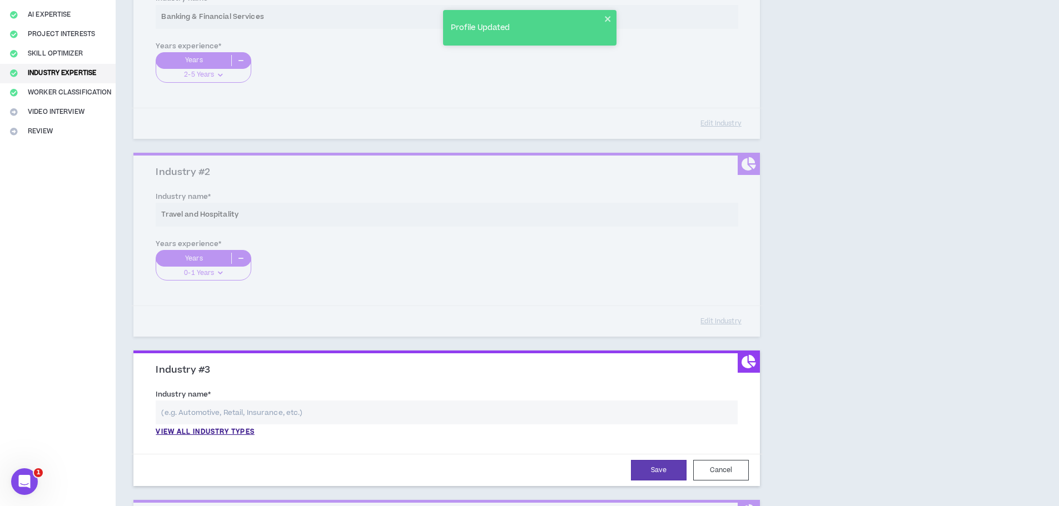
click at [202, 418] on input "text" at bounding box center [447, 413] width 582 height 24
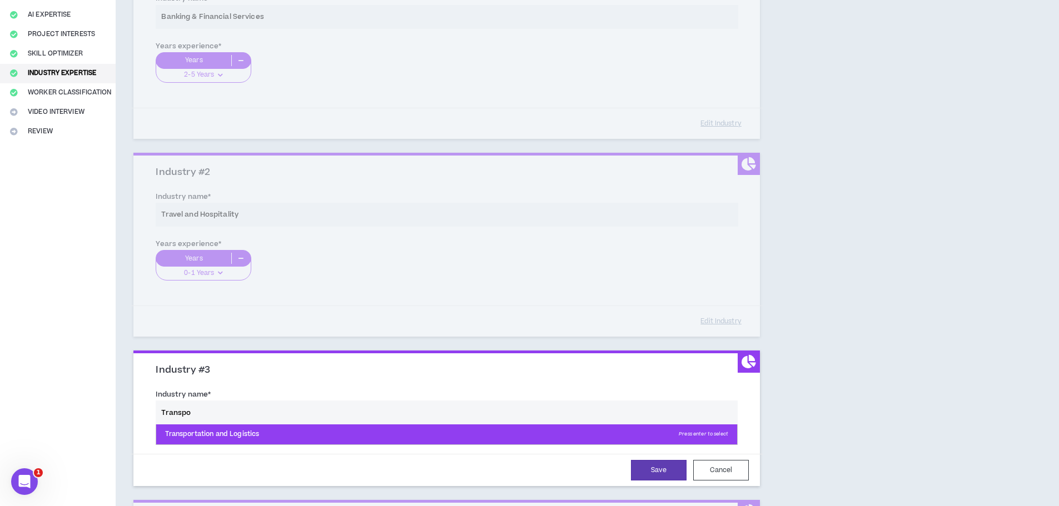
click at [206, 432] on p "Transportation and Logistics Press enter to select" at bounding box center [446, 435] width 581 height 20
type input "Transportation and Logistics"
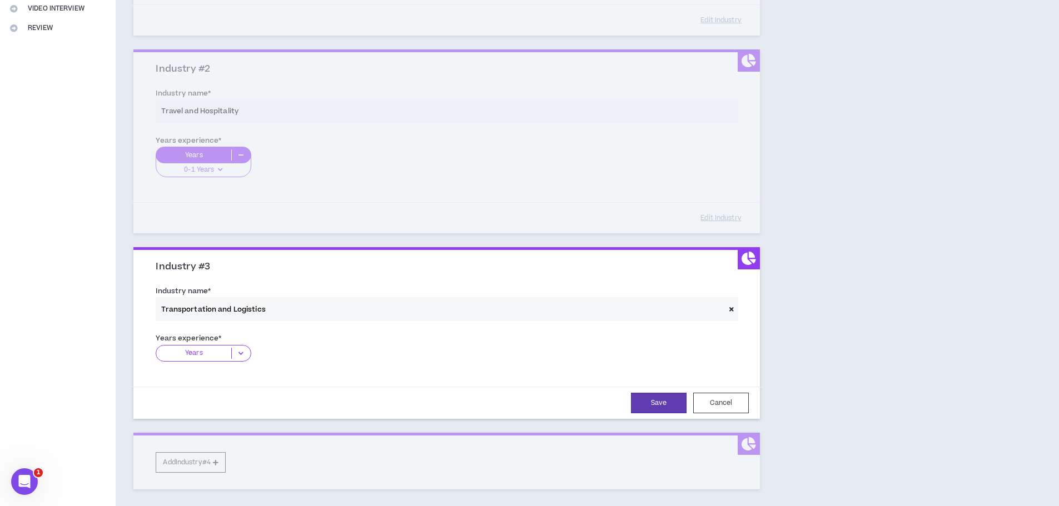
scroll to position [280, 0]
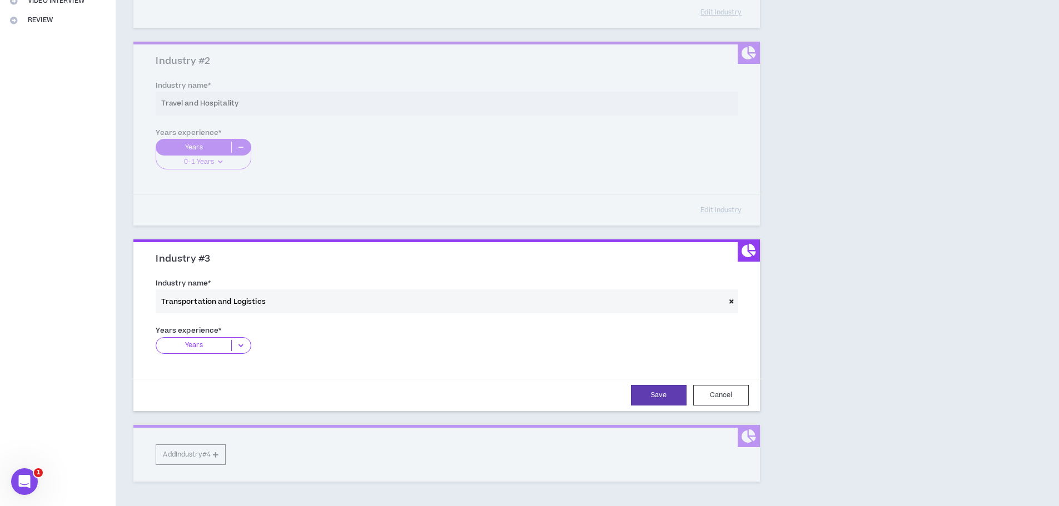
click at [223, 341] on p "Years" at bounding box center [193, 345] width 75 height 11
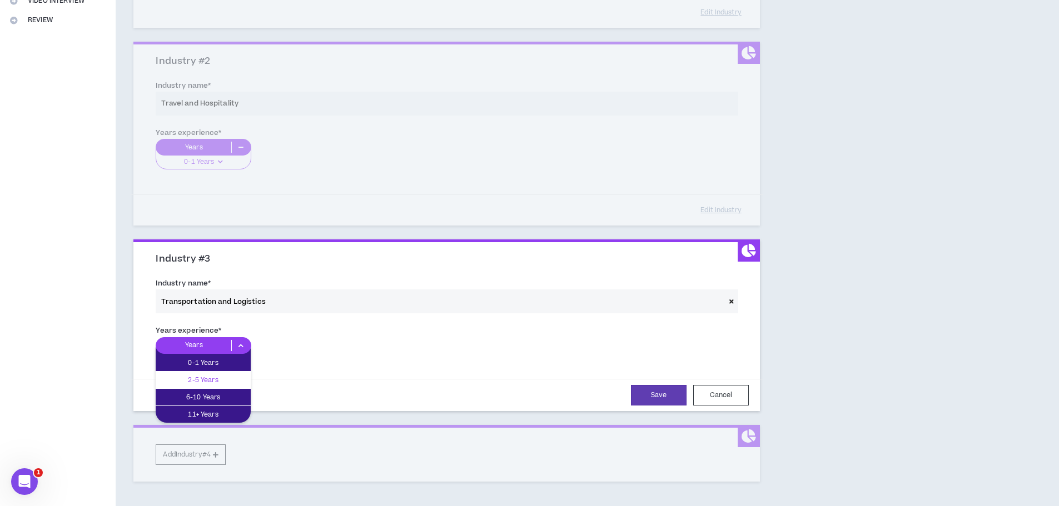
click at [211, 376] on p "2-5 Years" at bounding box center [203, 380] width 95 height 12
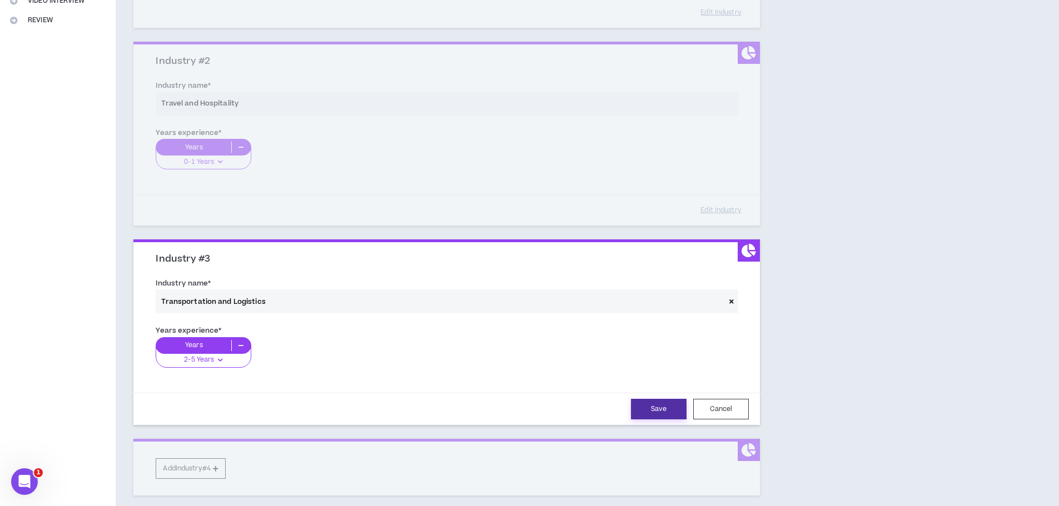
click at [672, 413] on button "Save" at bounding box center [659, 409] width 56 height 21
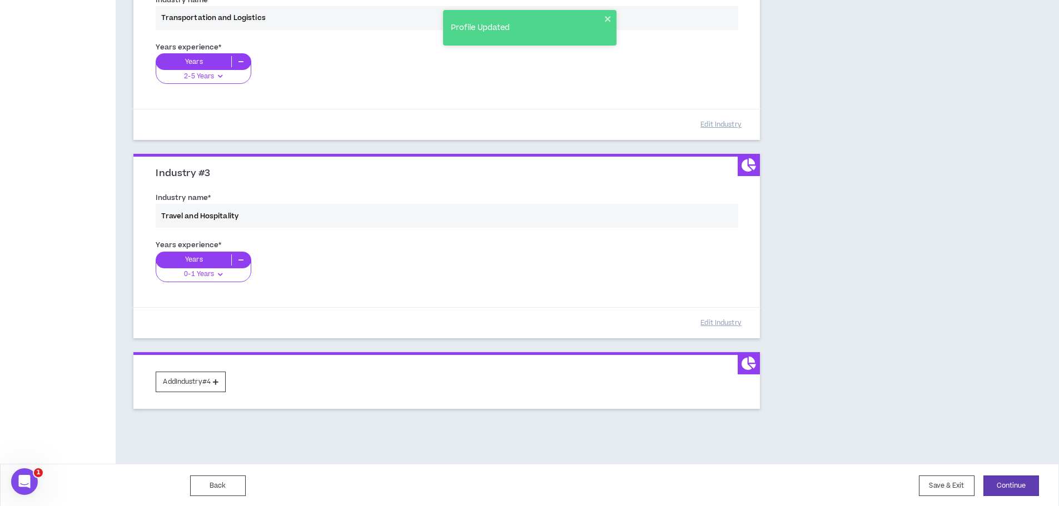
scroll to position [367, 0]
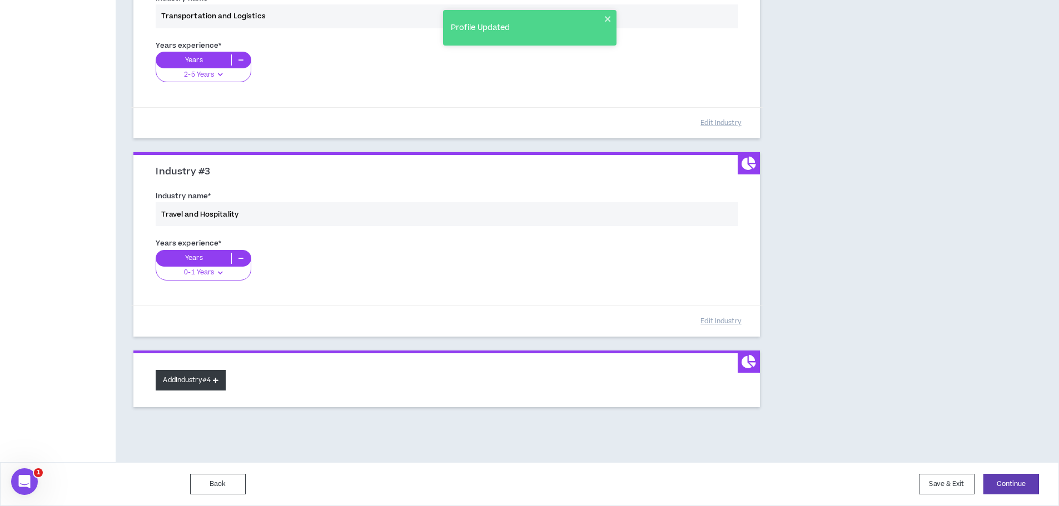
click at [166, 384] on button "Add Industry #4" at bounding box center [191, 380] width 70 height 21
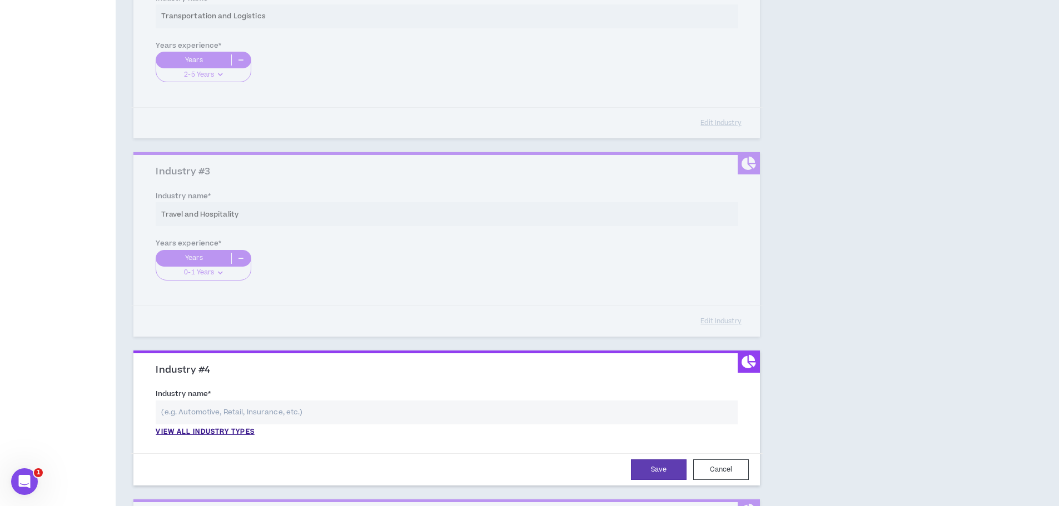
click at [182, 409] on input "text" at bounding box center [447, 413] width 582 height 24
type input "s"
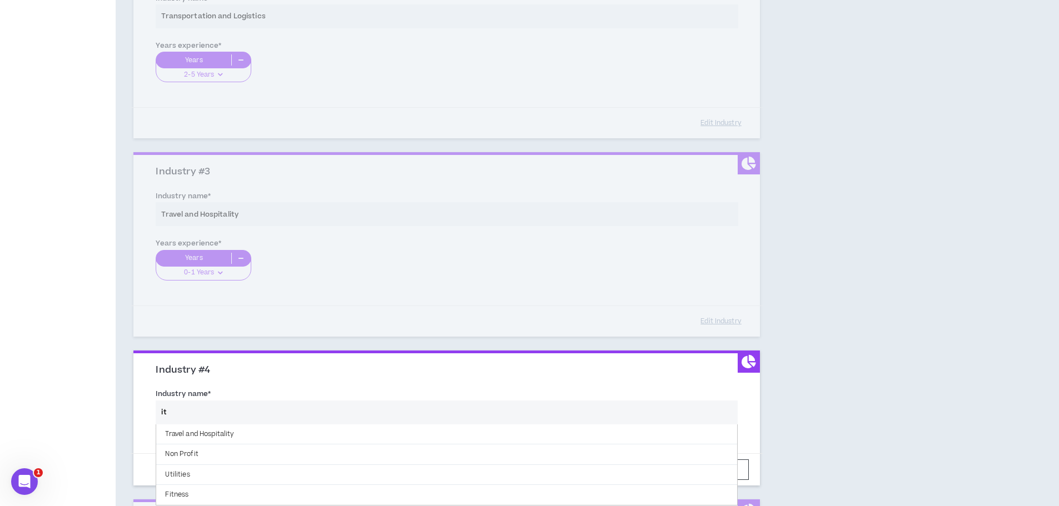
type input "i"
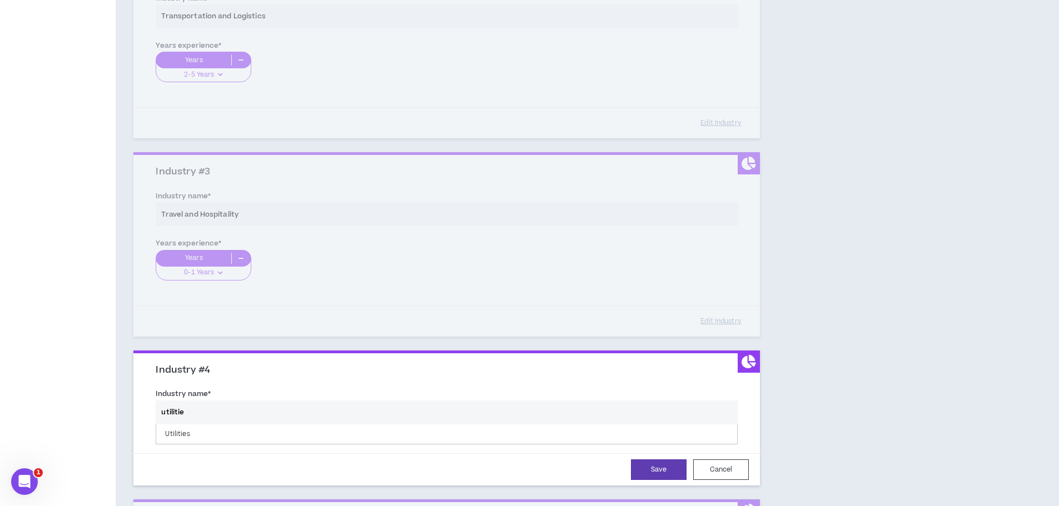
click at [186, 411] on input "utilitie" at bounding box center [447, 413] width 582 height 24
type input "p"
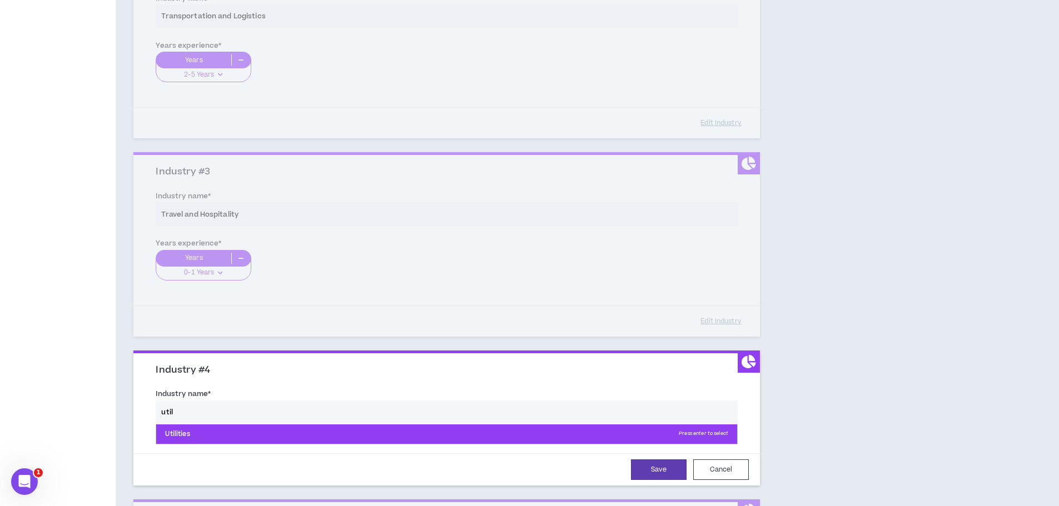
click at [178, 438] on p "Utilities Press enter to select" at bounding box center [446, 435] width 581 height 20
type input "Utilities"
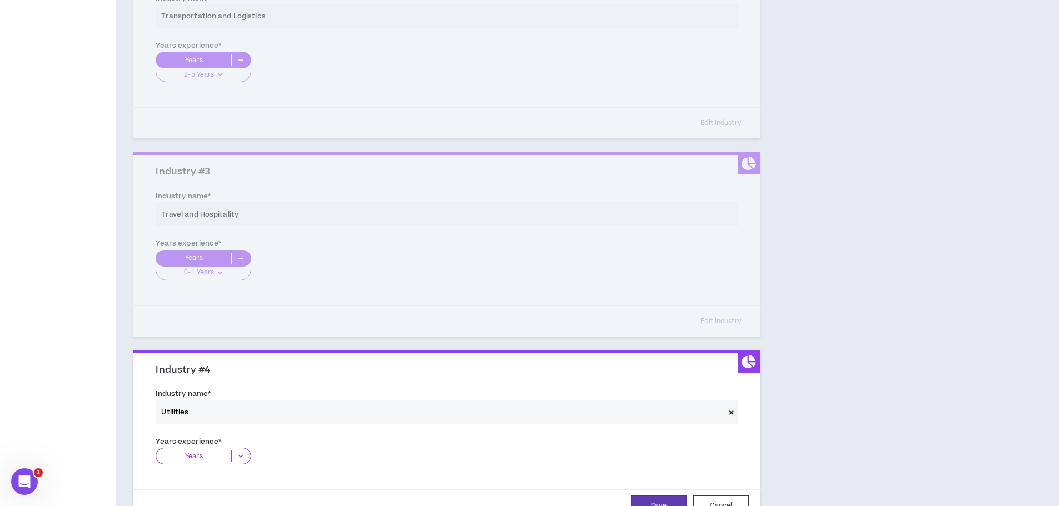
click at [215, 457] on p "Years" at bounding box center [193, 456] width 75 height 11
click at [211, 486] on p "2-5 Years" at bounding box center [203, 491] width 95 height 12
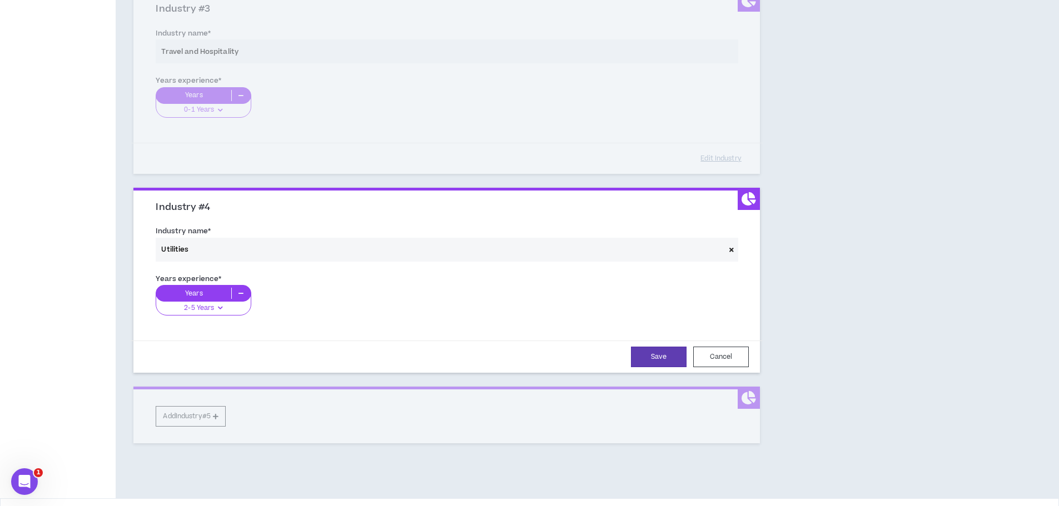
scroll to position [534, 0]
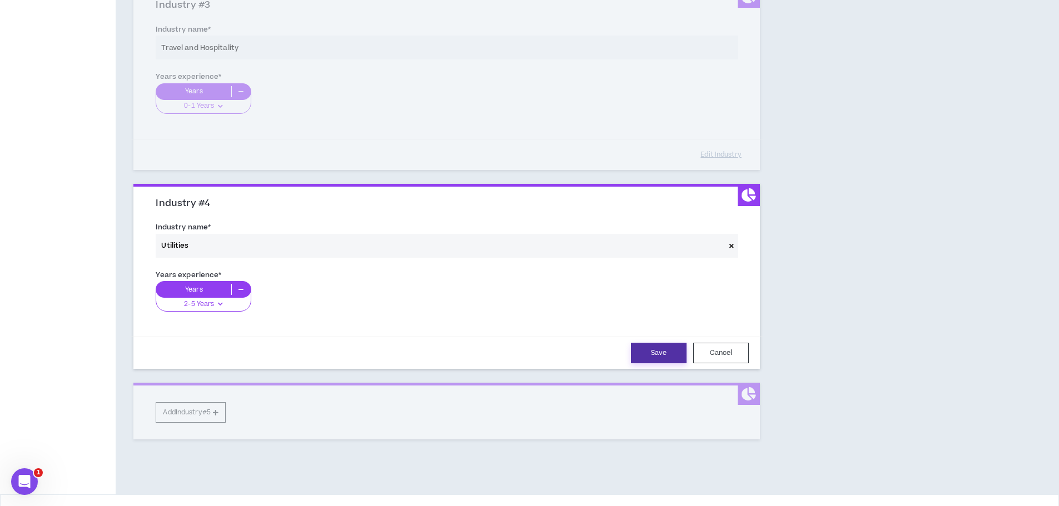
click at [649, 350] on button "Save" at bounding box center [659, 353] width 56 height 21
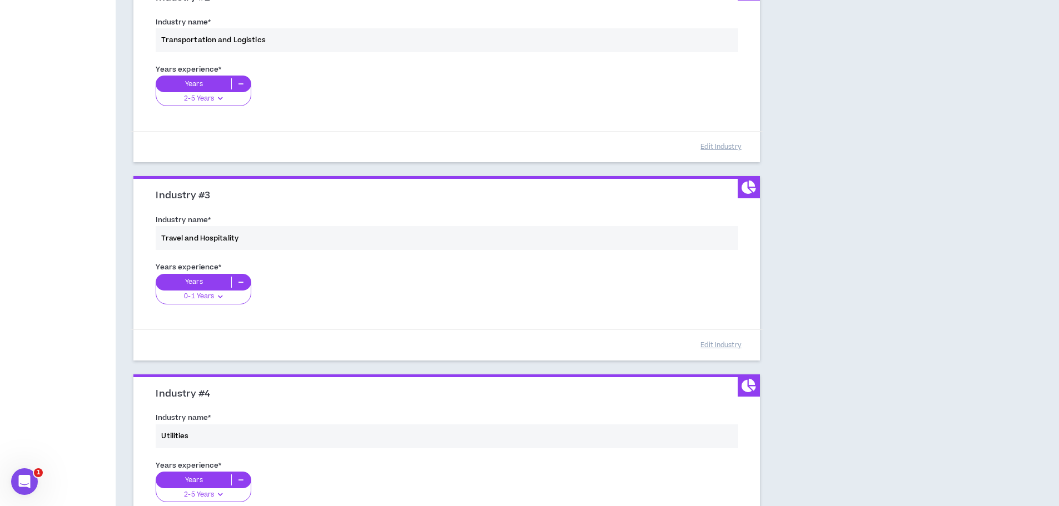
scroll to position [565, 0]
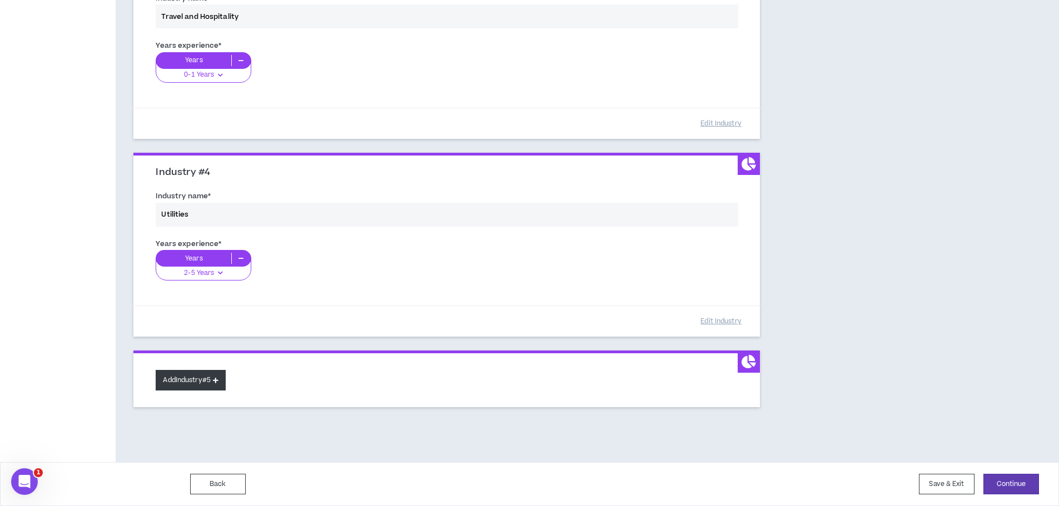
click at [171, 381] on button "Add Industry #5" at bounding box center [191, 380] width 70 height 21
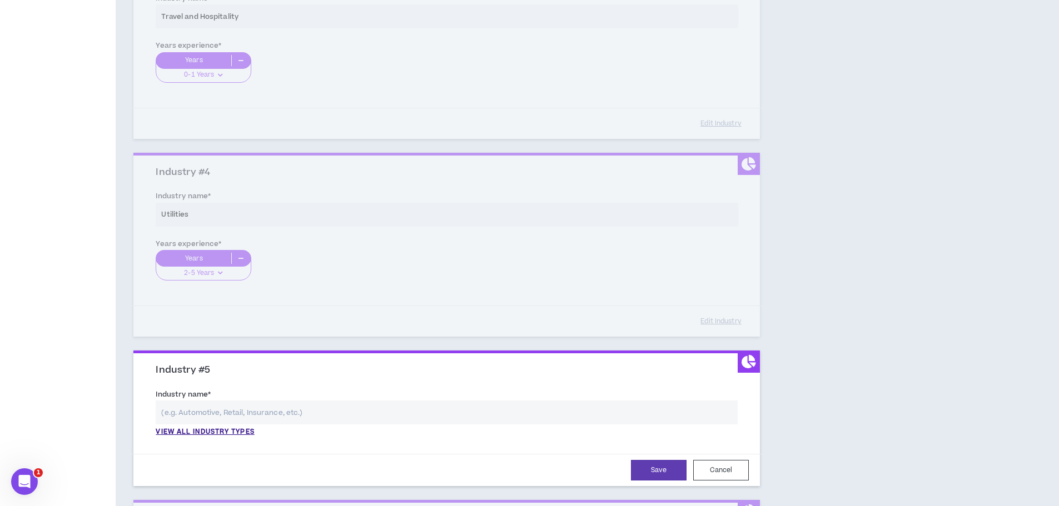
click at [181, 418] on input "text" at bounding box center [447, 413] width 582 height 24
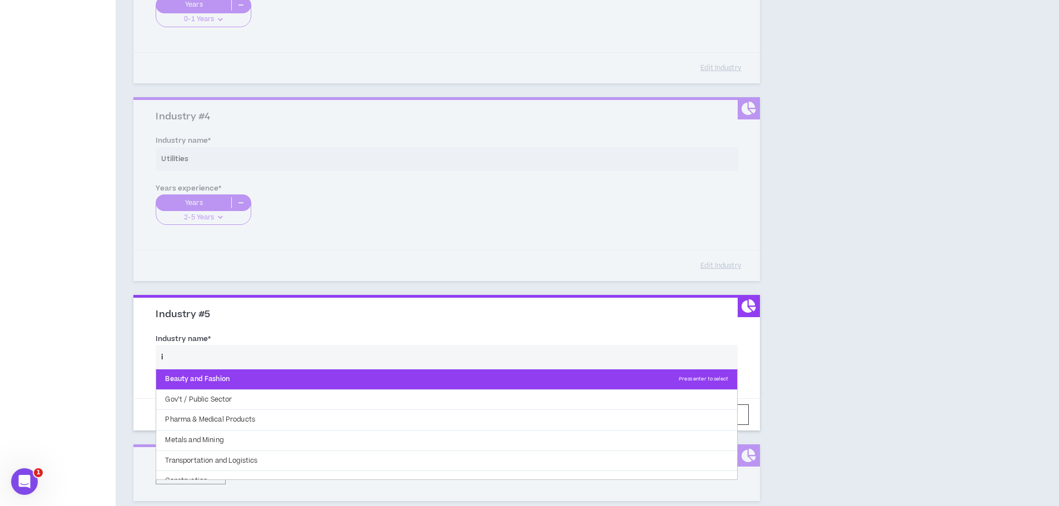
scroll to position [56, 0]
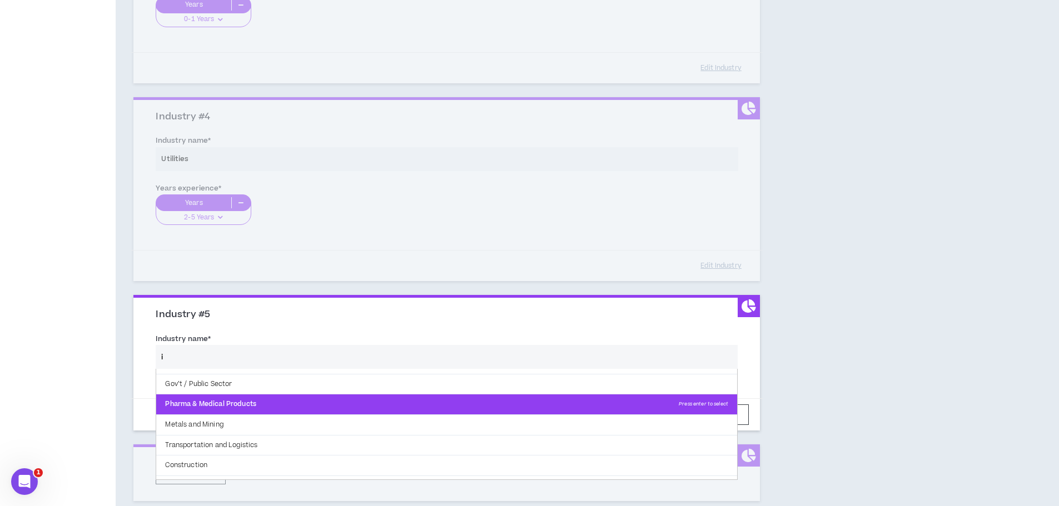
click at [284, 413] on p "Pharma & Medical Products Press enter to select" at bounding box center [446, 405] width 581 height 20
type input "Pharma & Medical Products"
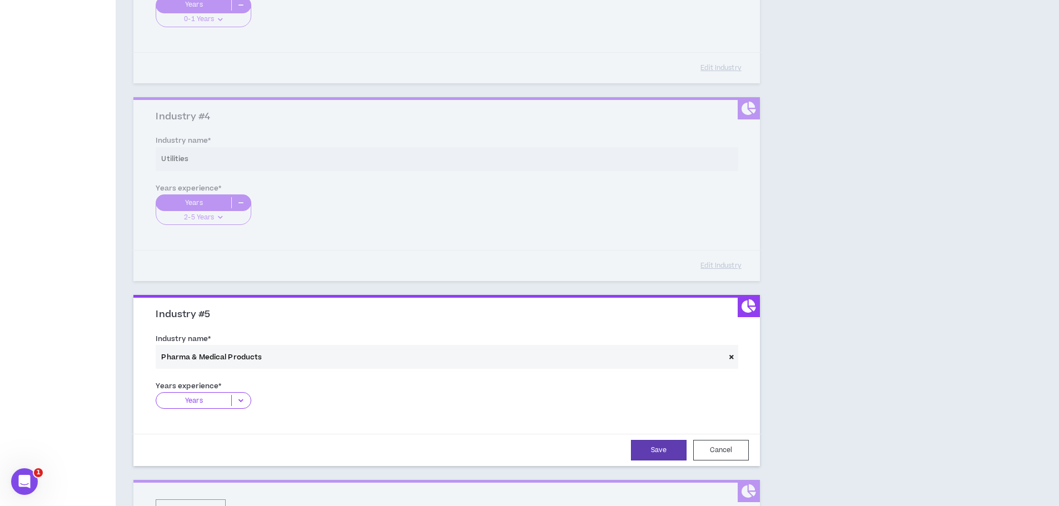
click at [731, 355] on icon at bounding box center [731, 357] width 4 height 6
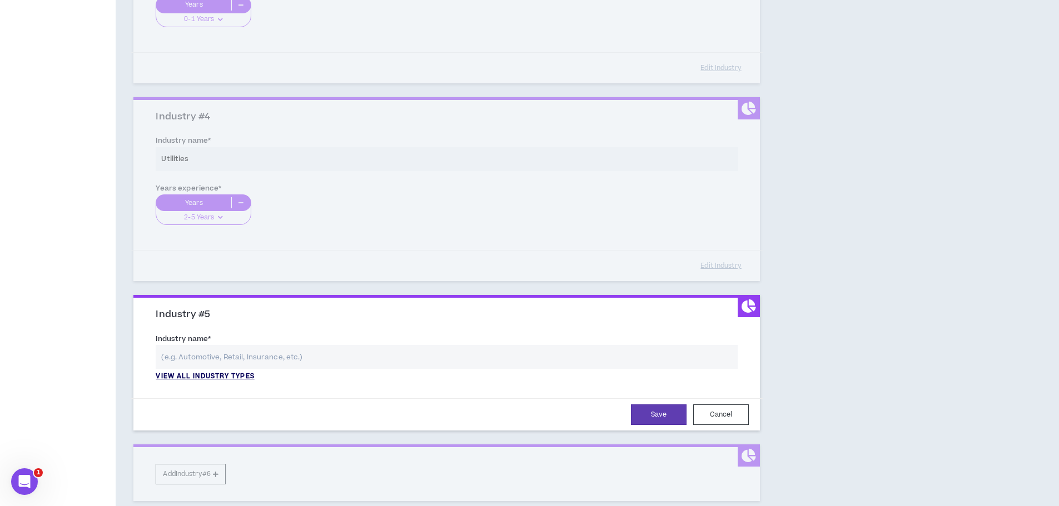
click at [224, 375] on p "View all industry types" at bounding box center [205, 377] width 98 height 10
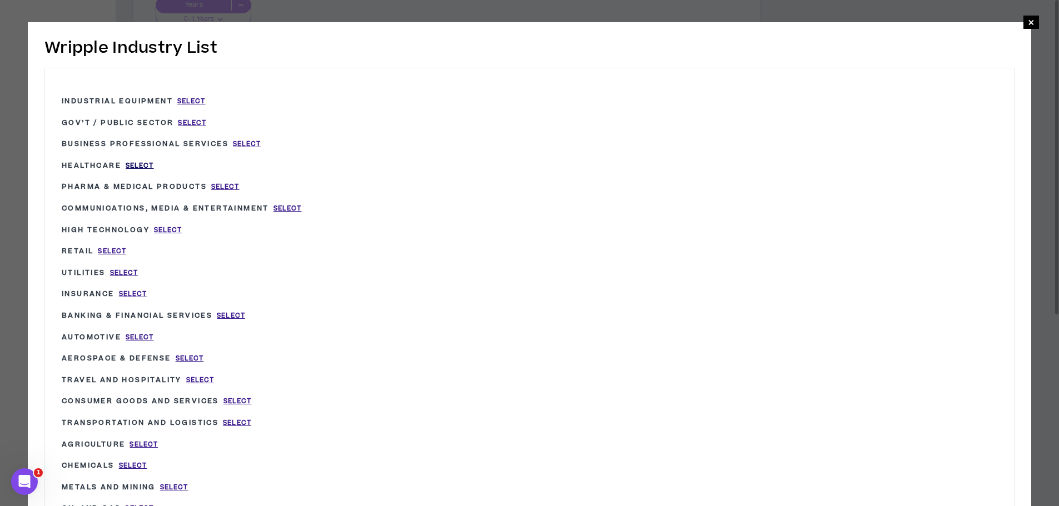
click at [140, 161] on span "Select" at bounding box center [140, 165] width 28 height 9
type input "Healthcare"
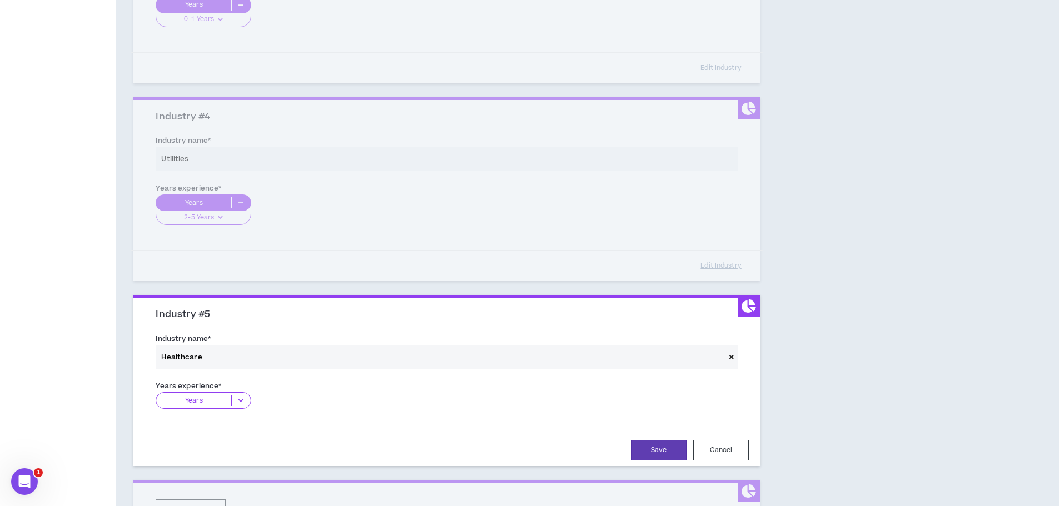
click at [208, 401] on p "Years" at bounding box center [193, 400] width 75 height 11
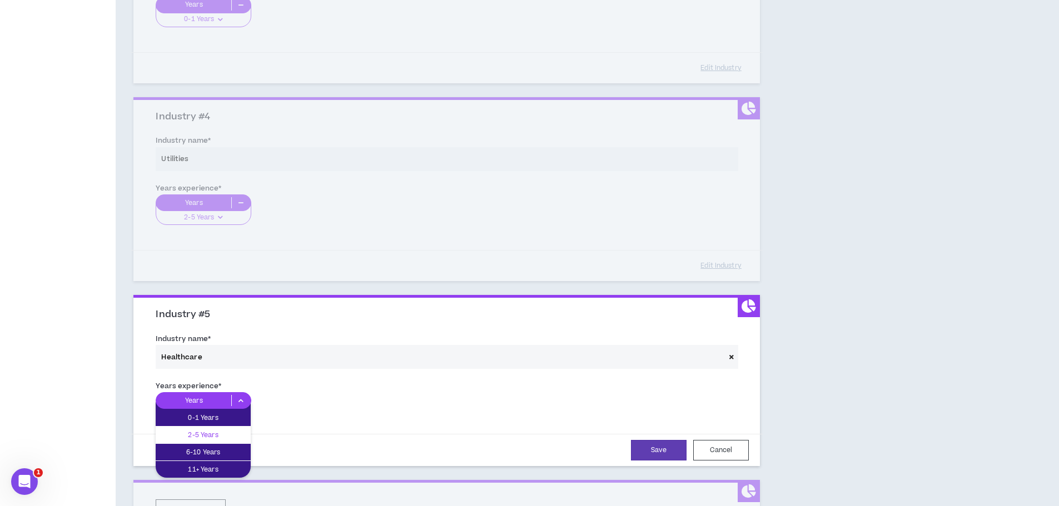
click at [206, 430] on p "2-5 Years" at bounding box center [203, 435] width 95 height 12
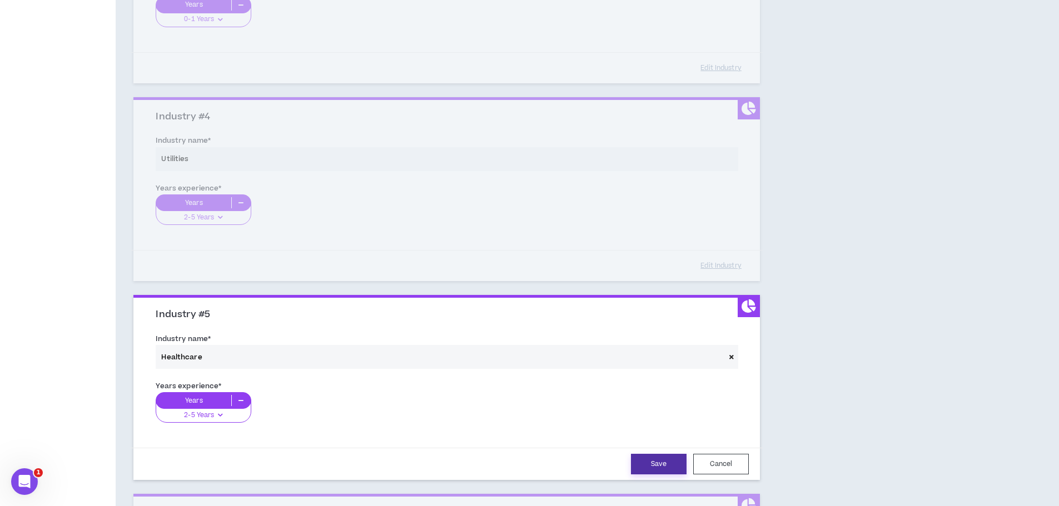
click at [662, 466] on button "Save" at bounding box center [659, 464] width 56 height 21
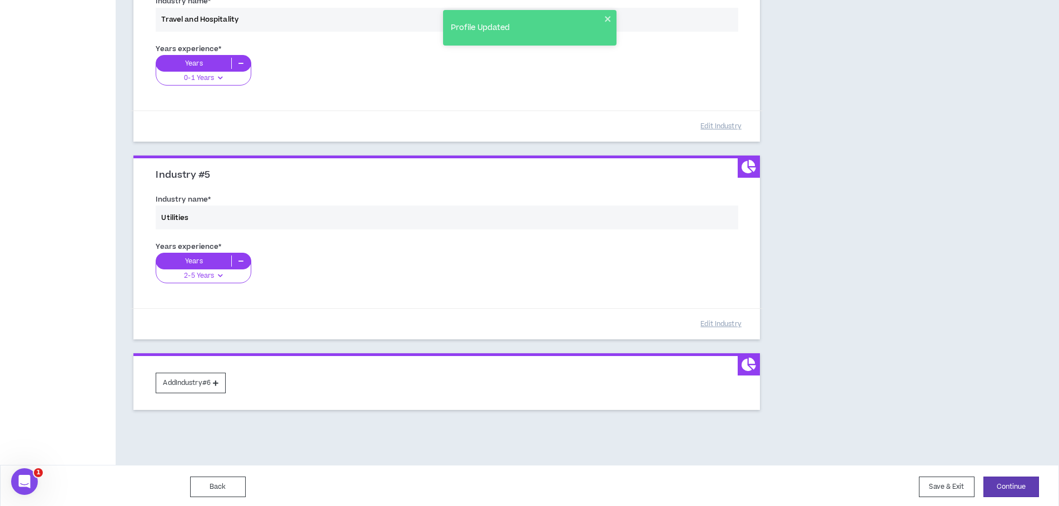
scroll to position [763, 0]
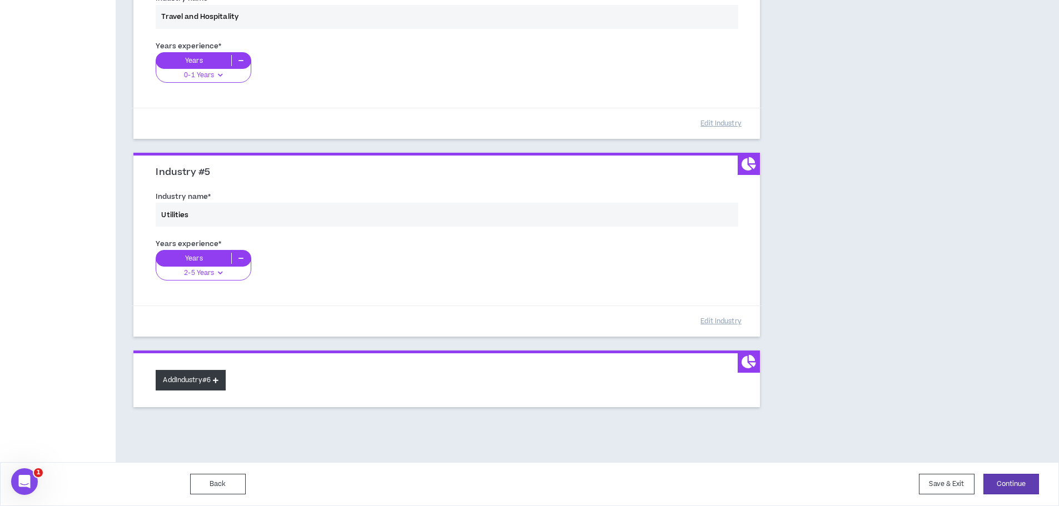
click at [192, 379] on button "Add Industry #6" at bounding box center [191, 380] width 70 height 21
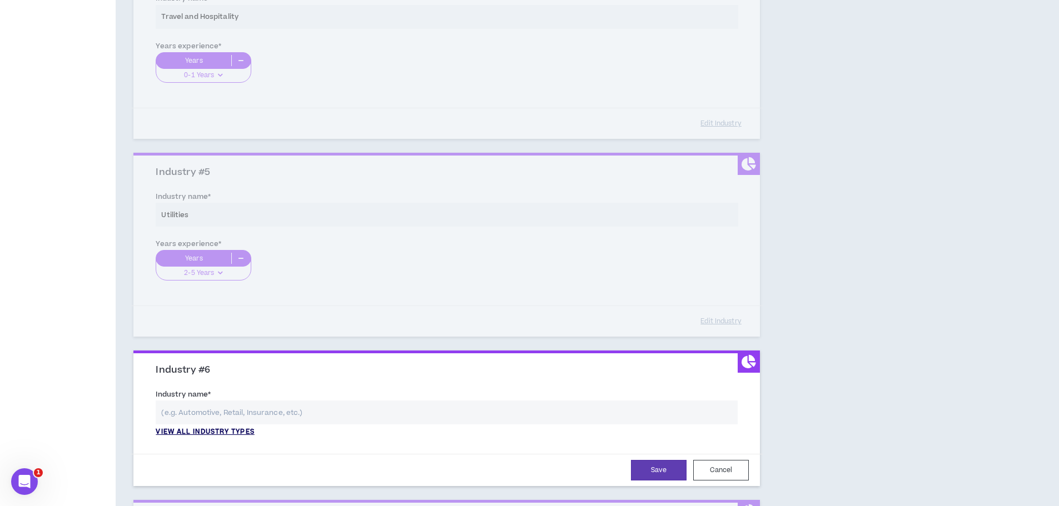
click at [226, 431] on p "View all industry types" at bounding box center [205, 433] width 98 height 10
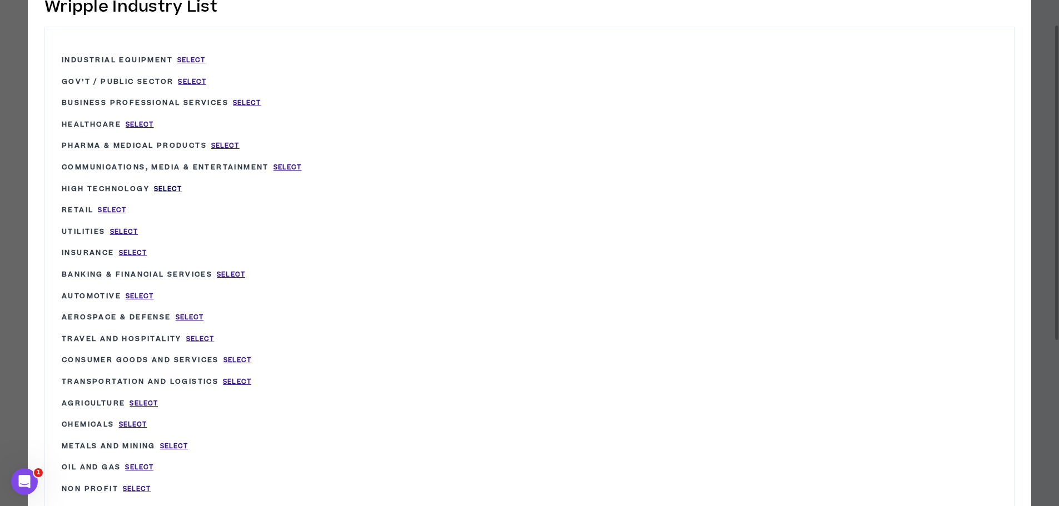
click at [170, 186] on span "Select" at bounding box center [168, 189] width 28 height 9
type input "High Technology"
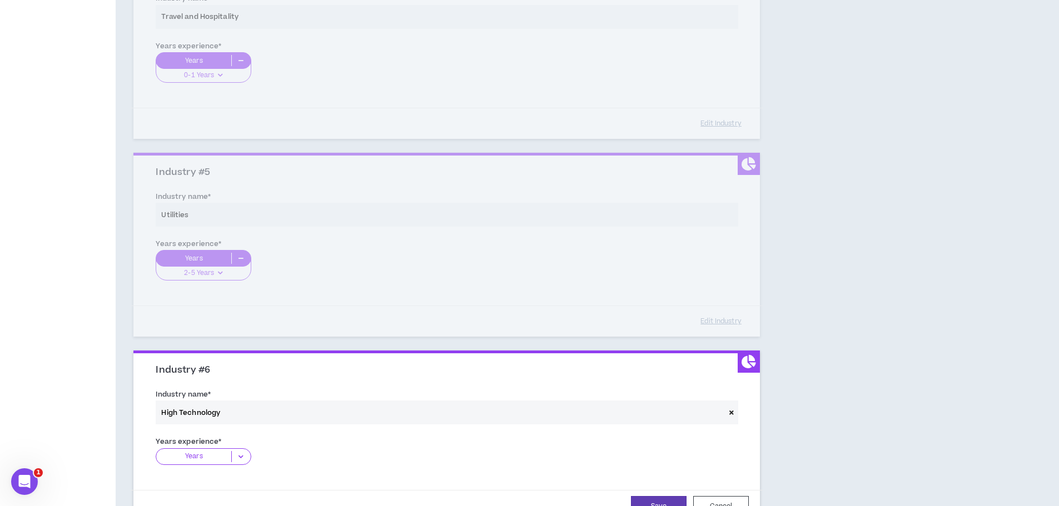
click at [199, 457] on p "Years" at bounding box center [193, 456] width 75 height 11
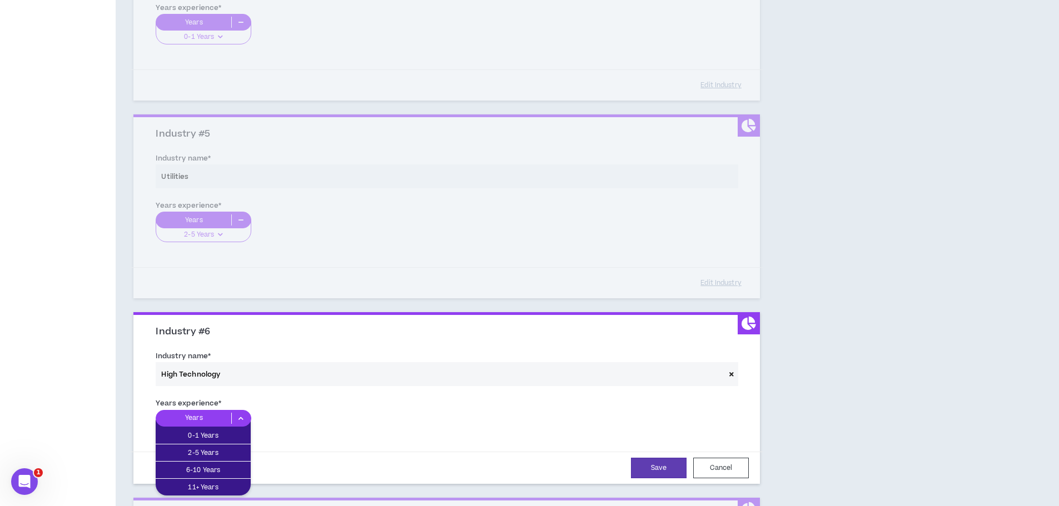
scroll to position [818, 0]
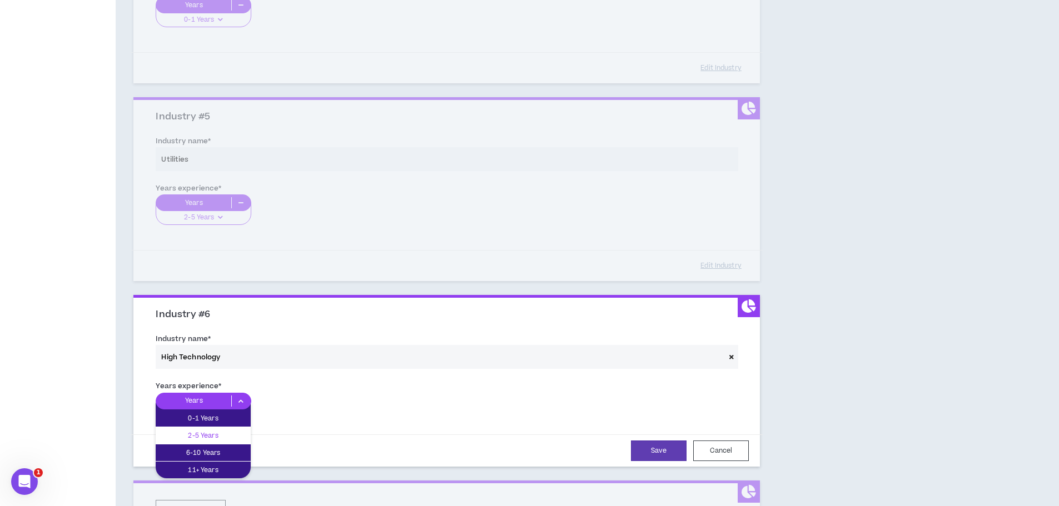
click at [197, 443] on div "2-5 Years" at bounding box center [203, 436] width 95 height 17
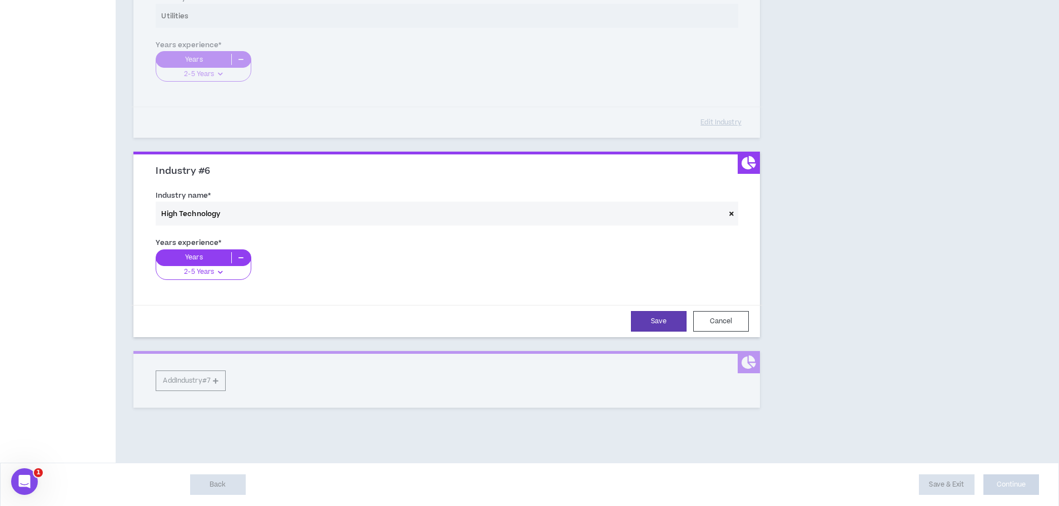
scroll to position [962, 0]
click at [659, 319] on button "Save" at bounding box center [659, 321] width 56 height 21
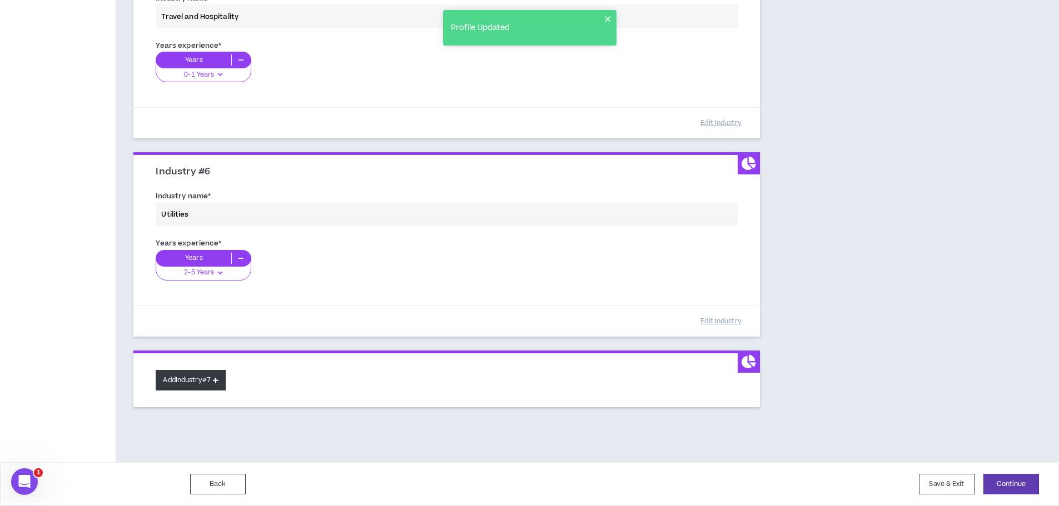
click at [201, 381] on button "Add Industry #7" at bounding box center [191, 380] width 70 height 21
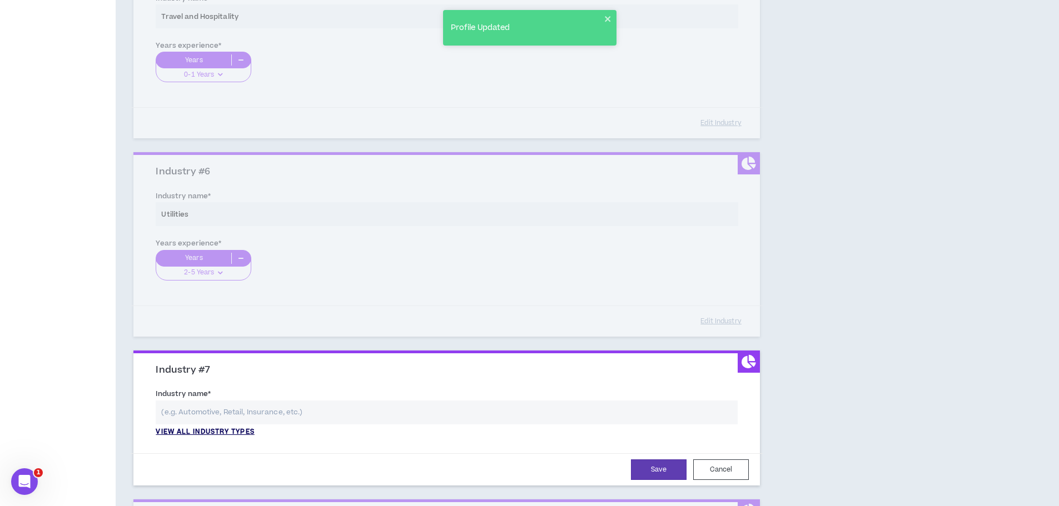
click at [230, 431] on p "View all industry types" at bounding box center [205, 433] width 98 height 10
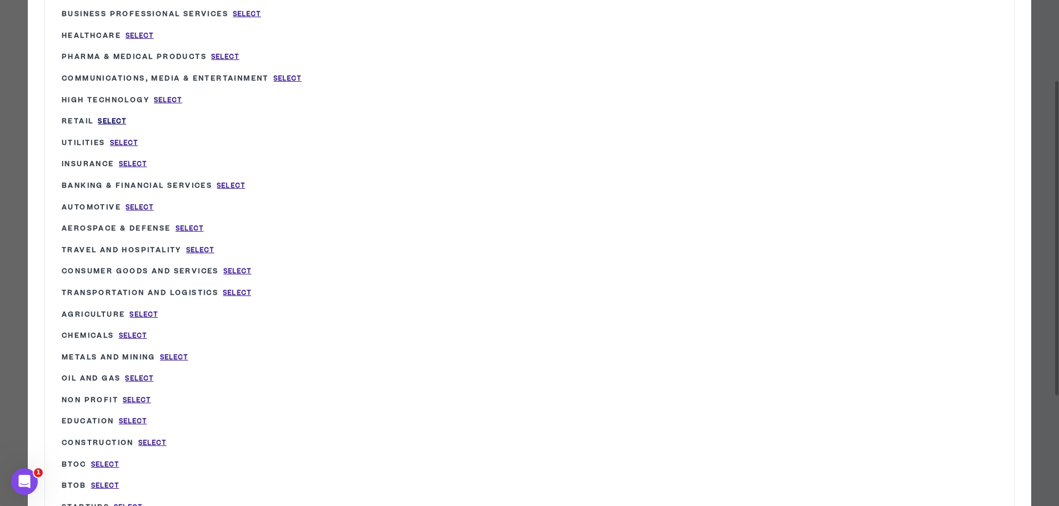
click at [103, 117] on span "Select" at bounding box center [112, 121] width 28 height 9
type input "Retail"
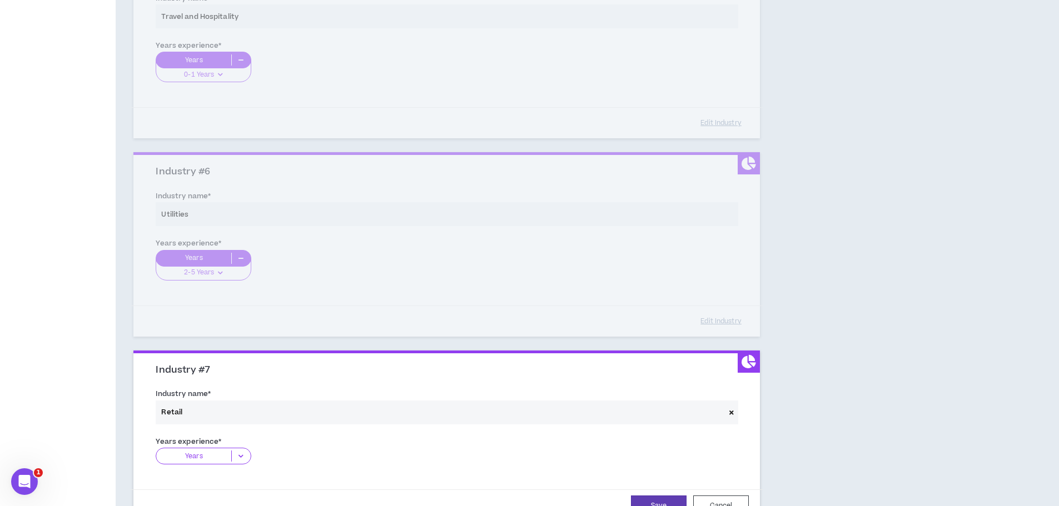
click at [203, 459] on p "Years" at bounding box center [193, 456] width 75 height 11
click at [226, 489] on p "2-5 Years" at bounding box center [203, 491] width 95 height 12
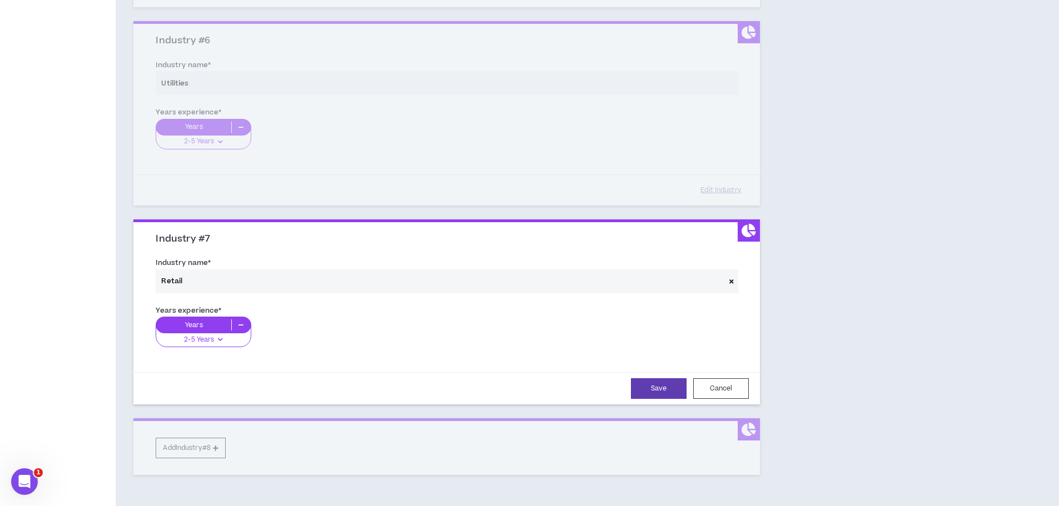
scroll to position [1160, 0]
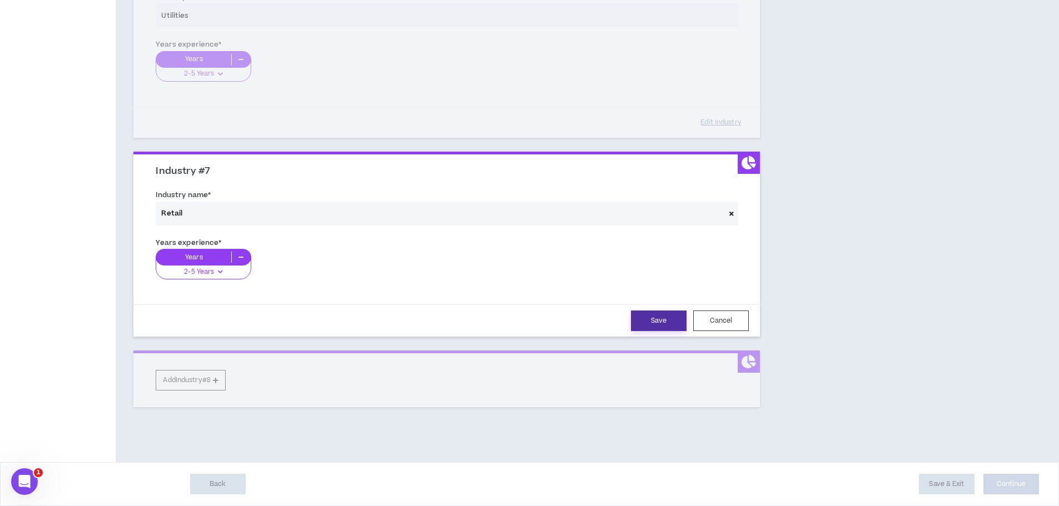
click at [659, 322] on button "Save" at bounding box center [659, 321] width 56 height 21
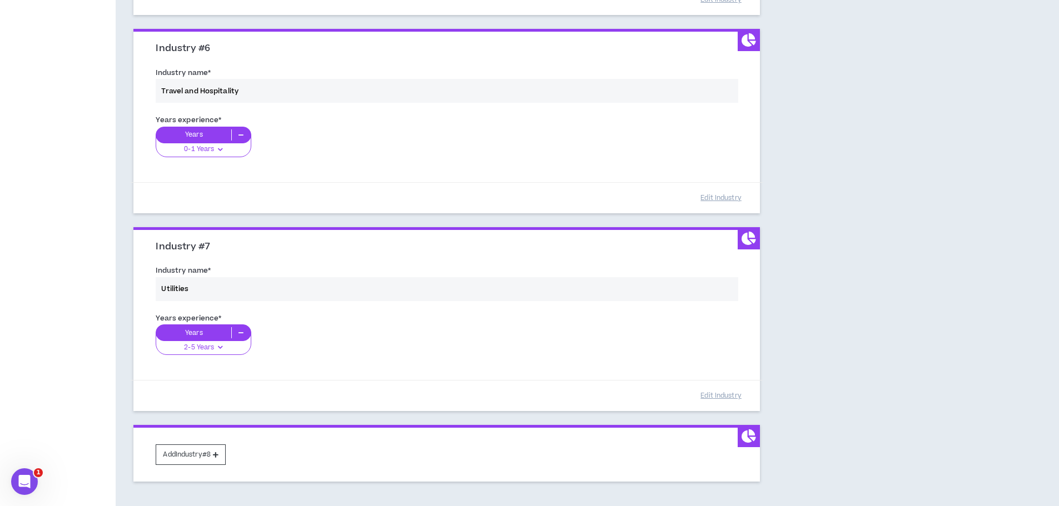
scroll to position [1159, 0]
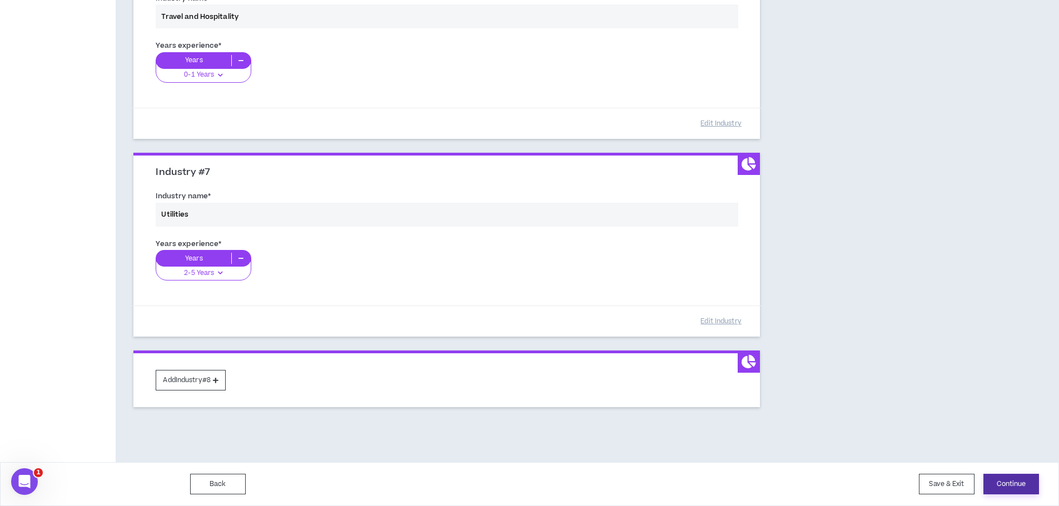
click at [1022, 483] on button "Continue" at bounding box center [1011, 484] width 56 height 21
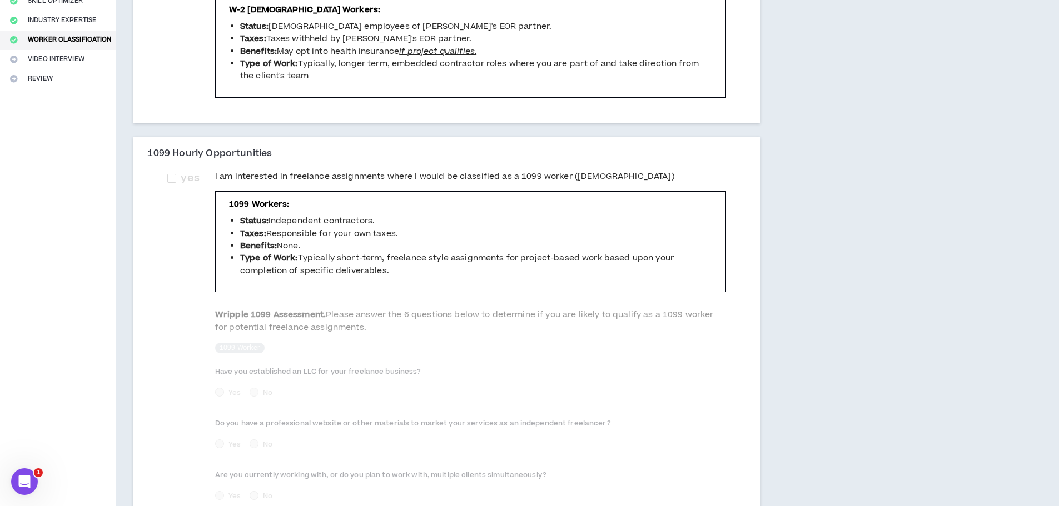
scroll to position [222, 0]
click at [171, 177] on span at bounding box center [171, 177] width 9 height 9
checkbox input "****"
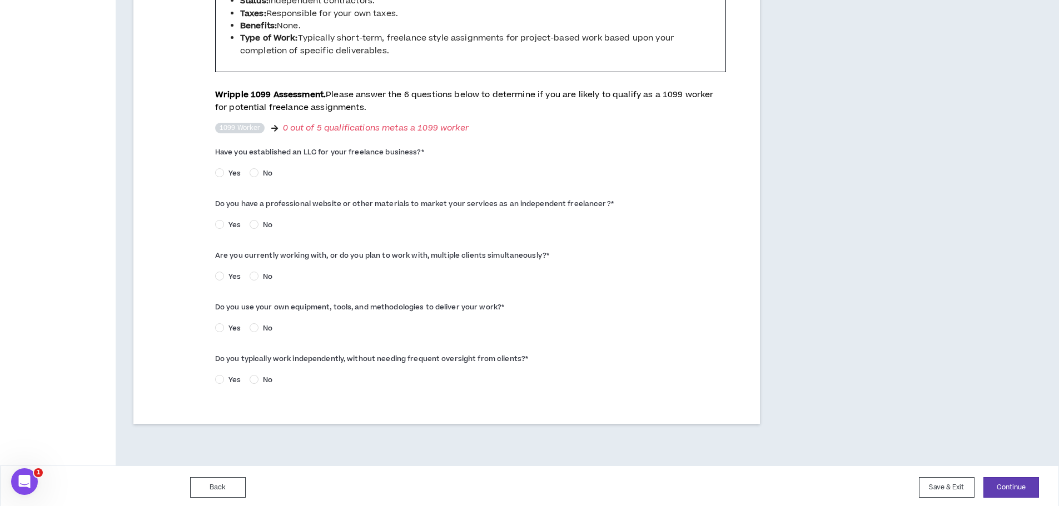
scroll to position [445, 0]
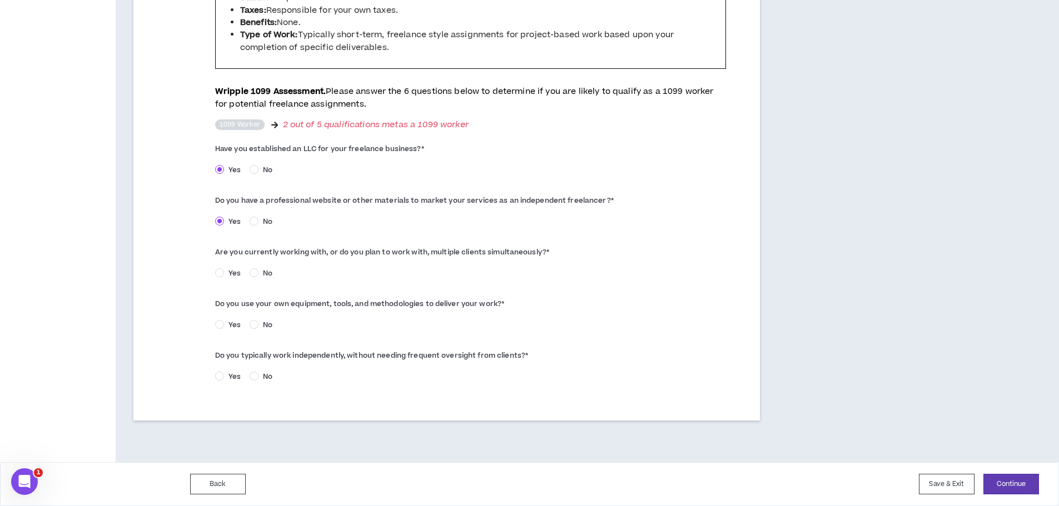
click at [225, 272] on span "Yes" at bounding box center [234, 274] width 21 height 10
click at [1007, 484] on button "Continue" at bounding box center [1011, 484] width 56 height 21
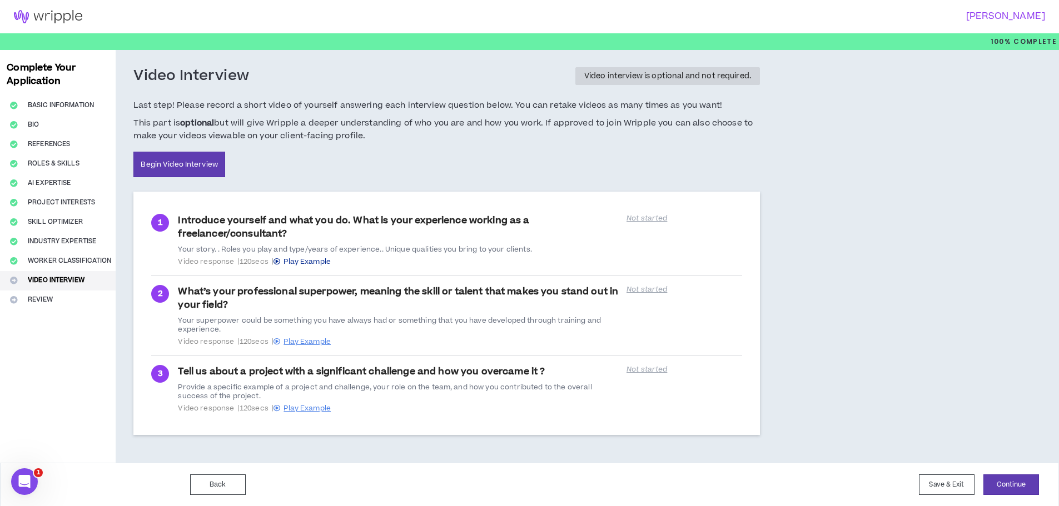
click at [305, 262] on span "Play Example" at bounding box center [307, 262] width 47 height 10
click at [309, 338] on span "Play Example" at bounding box center [307, 342] width 47 height 10
click at [309, 407] on span "Play Example" at bounding box center [307, 409] width 47 height 10
click at [314, 262] on span "Play Example" at bounding box center [307, 261] width 47 height 10
